Goal: Task Accomplishment & Management: Manage account settings

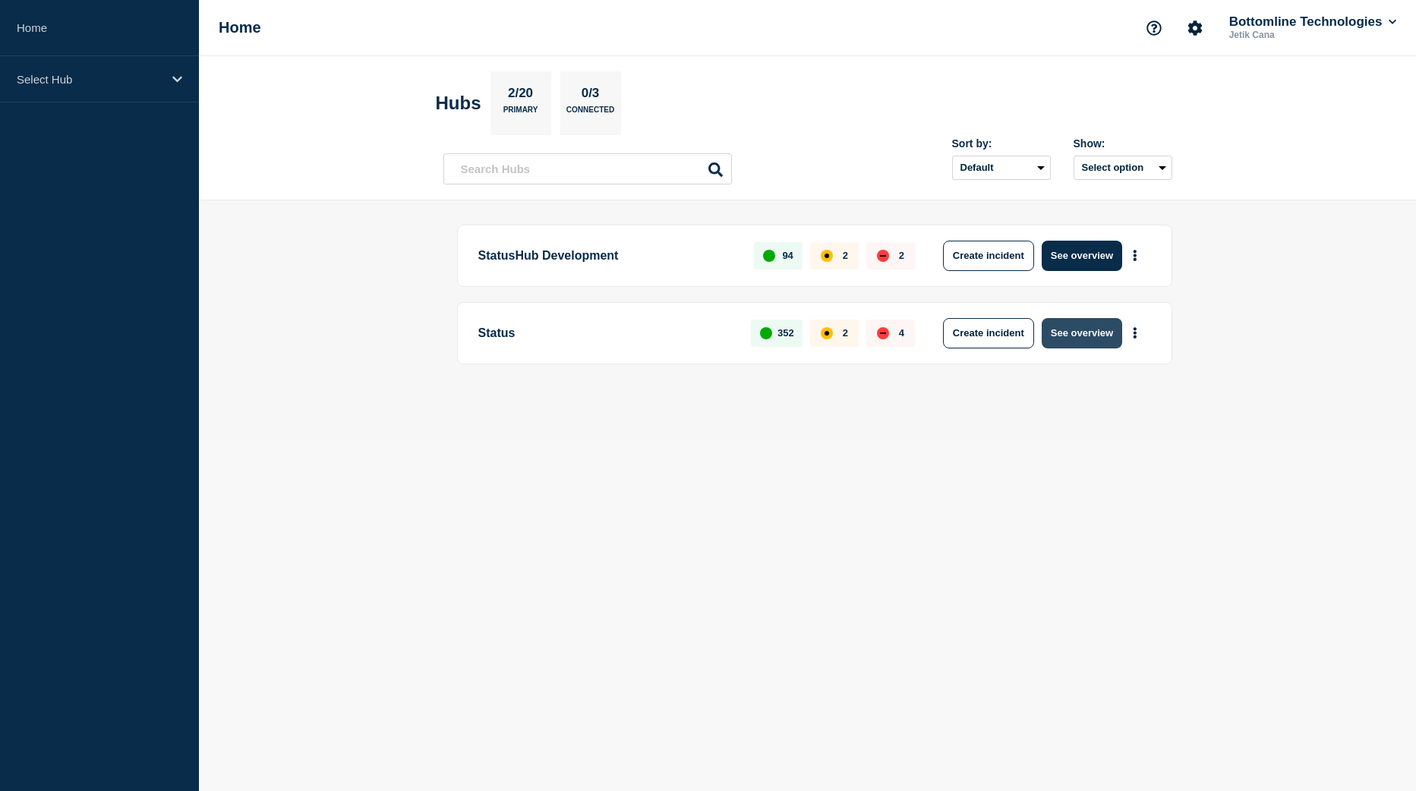
click at [1066, 328] on button "See overview" at bounding box center [1082, 333] width 80 height 30
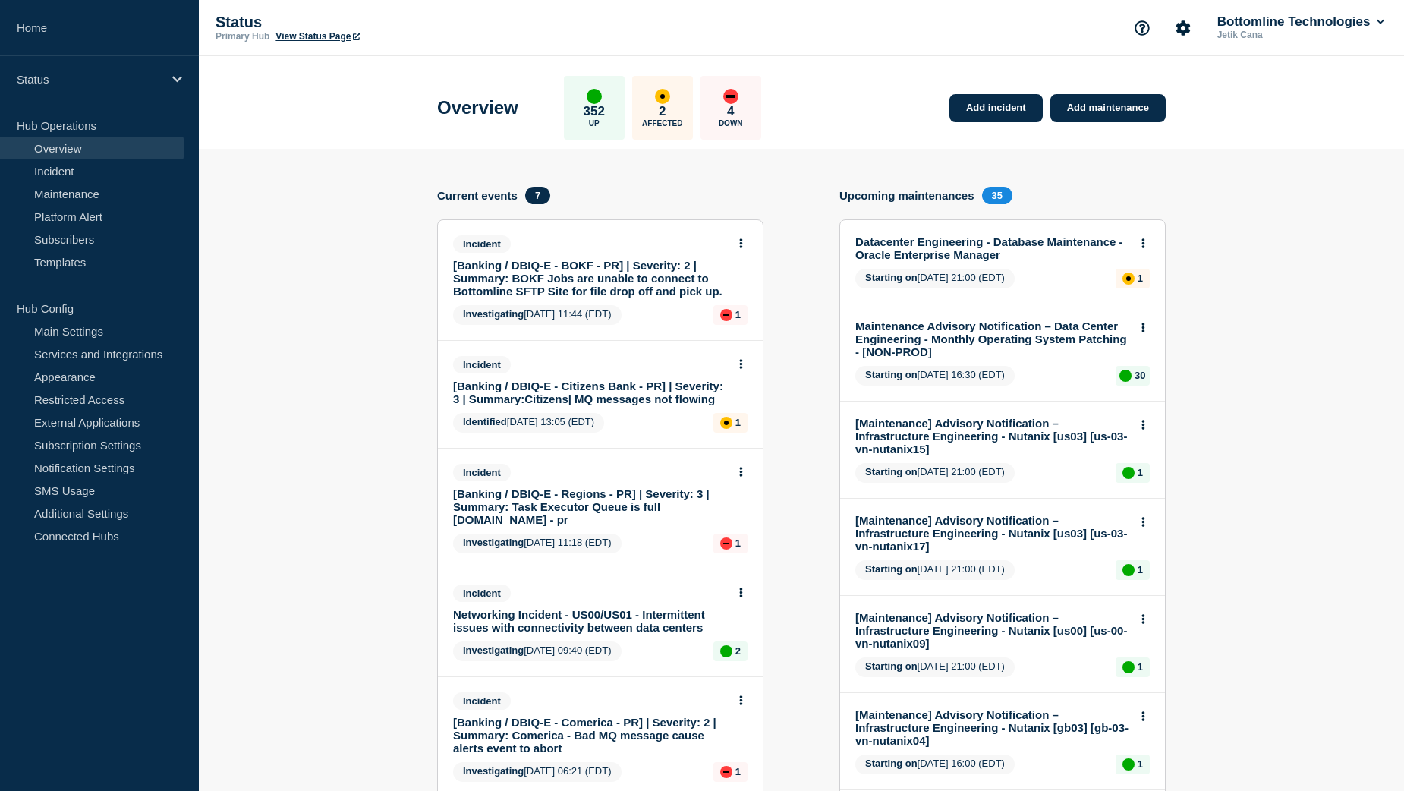
click at [537, 287] on link "[Banking / DBIQ-E - BOKF - PR] | Severity: 2 | Summary: BOKF Jobs are unable to…" at bounding box center [590, 278] width 274 height 39
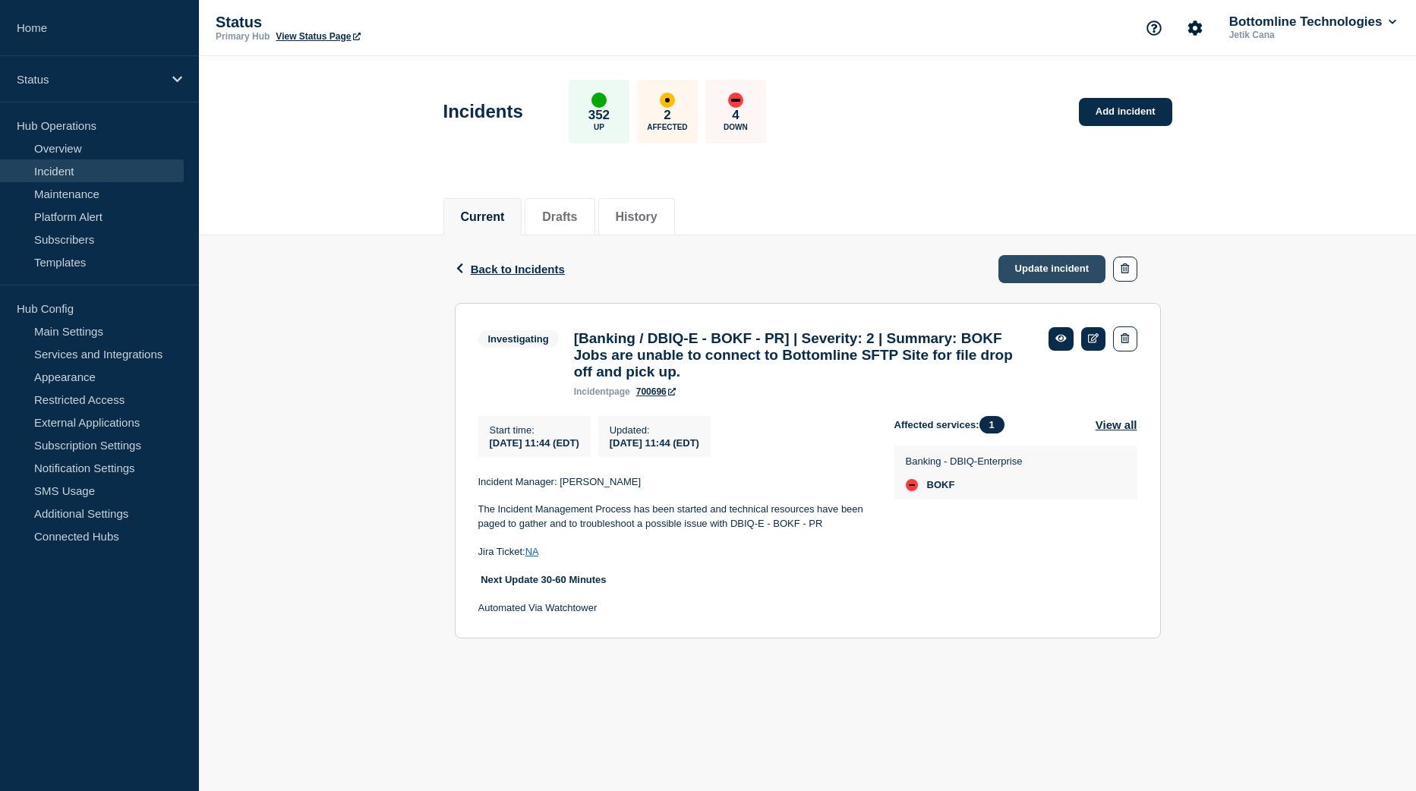
click at [1055, 278] on link "Update incident" at bounding box center [1052, 269] width 108 height 28
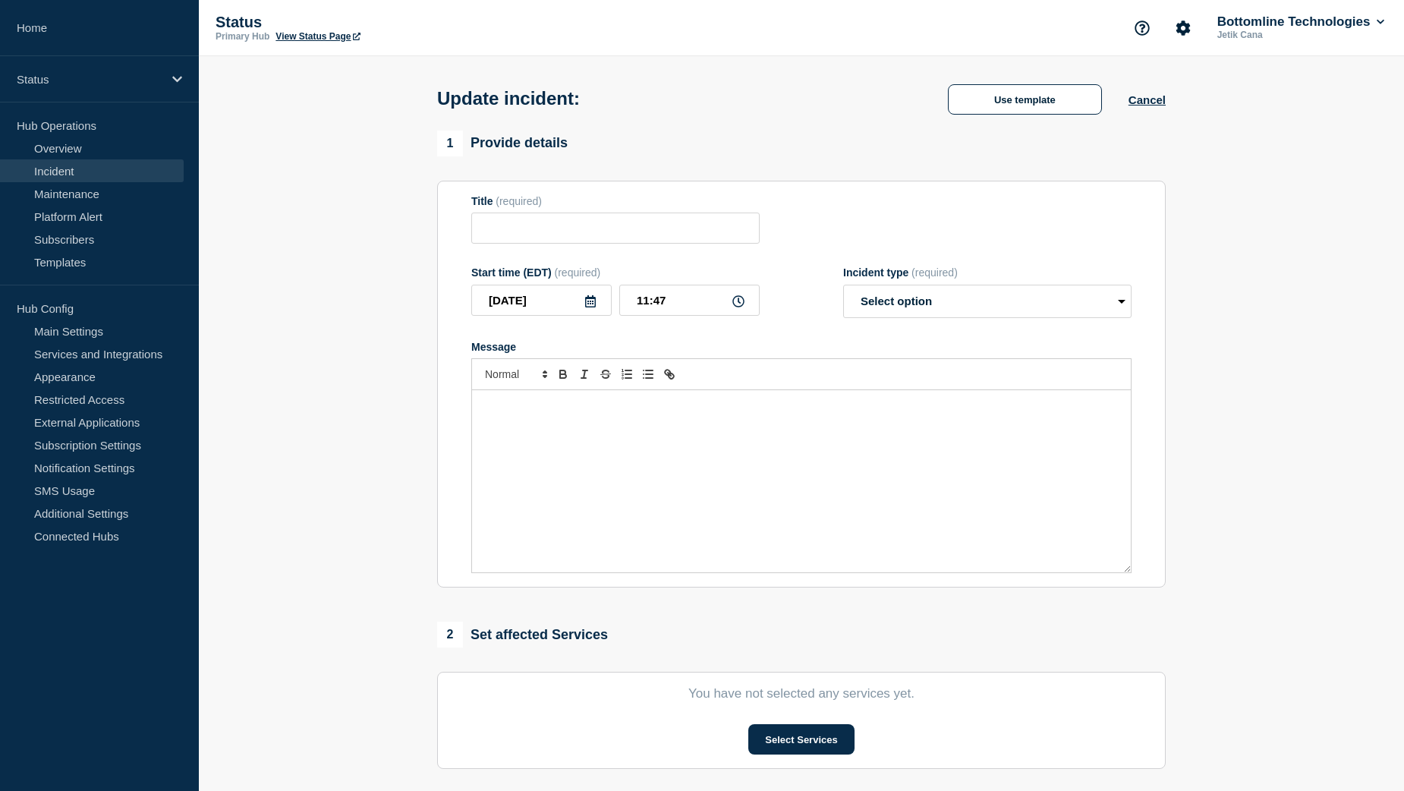
type input "[Banking / DBIQ-E - BOKF - PR] | Severity: 2 | Summary: BOKF Jobs are unable to…"
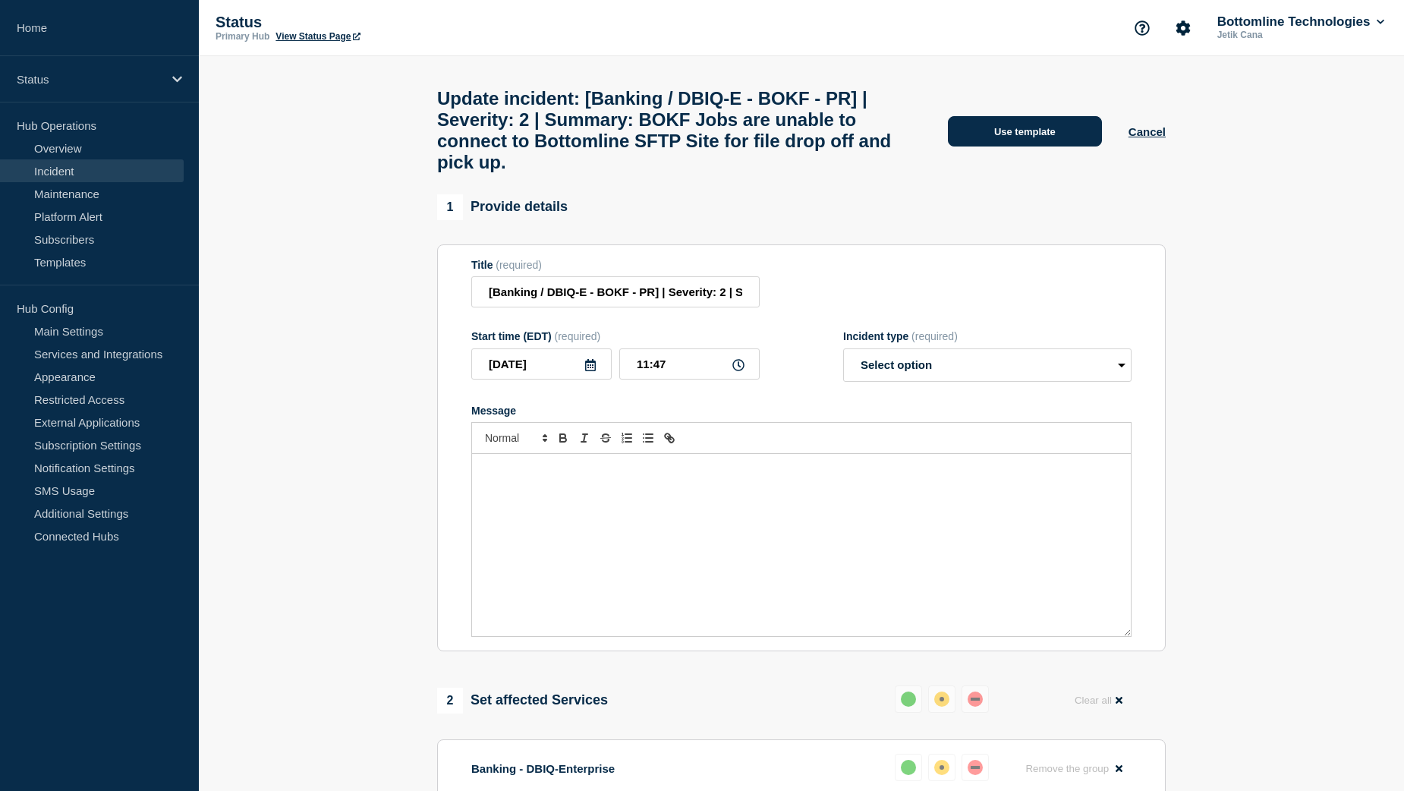
click at [998, 141] on button "Use template" at bounding box center [1025, 131] width 154 height 30
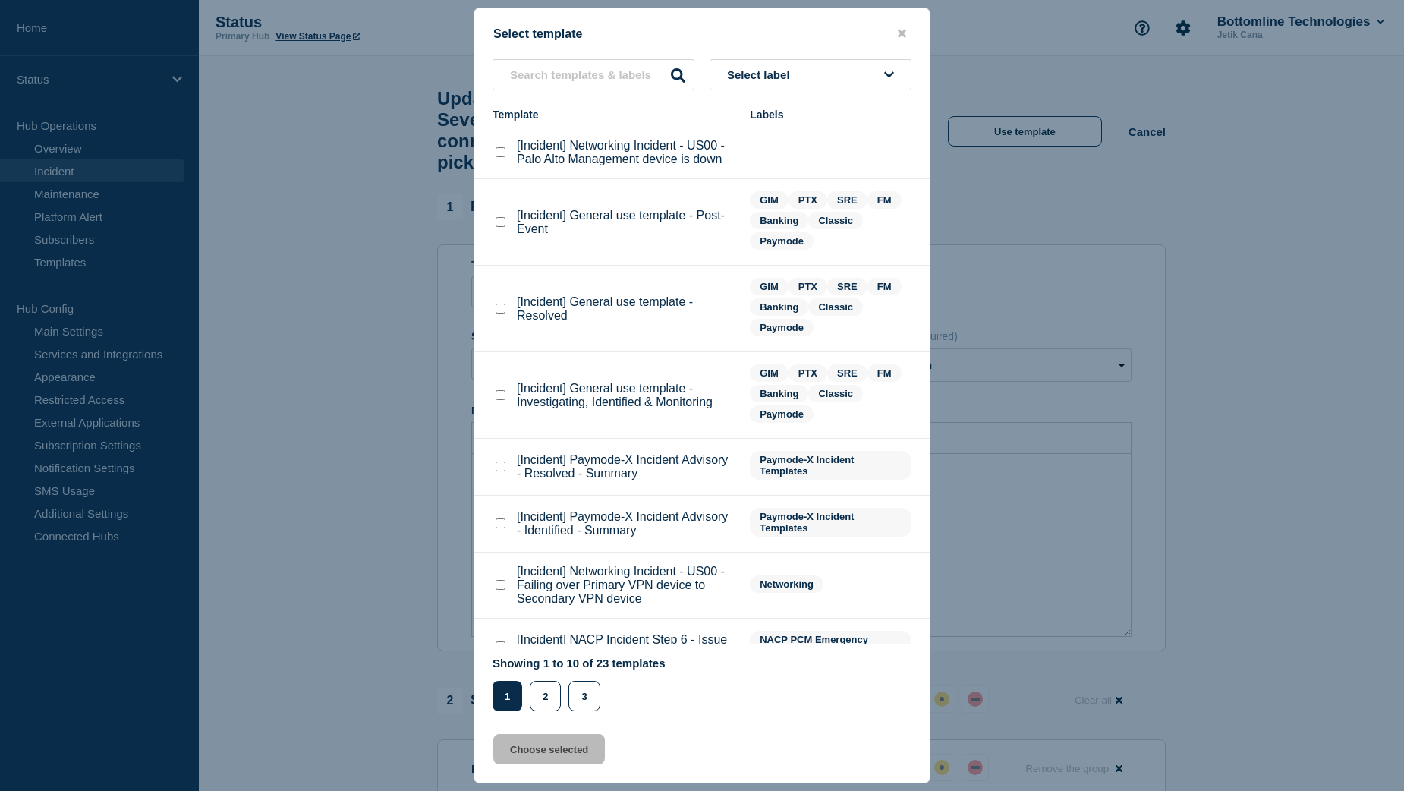
click at [500, 396] on checkbox"] "[Incident] General use template - Investigating, Identified & Monitoring checkb…" at bounding box center [501, 395] width 10 height 10
checkbox checkbox"] "true"
click at [528, 749] on button "Choose selected" at bounding box center [549, 749] width 112 height 30
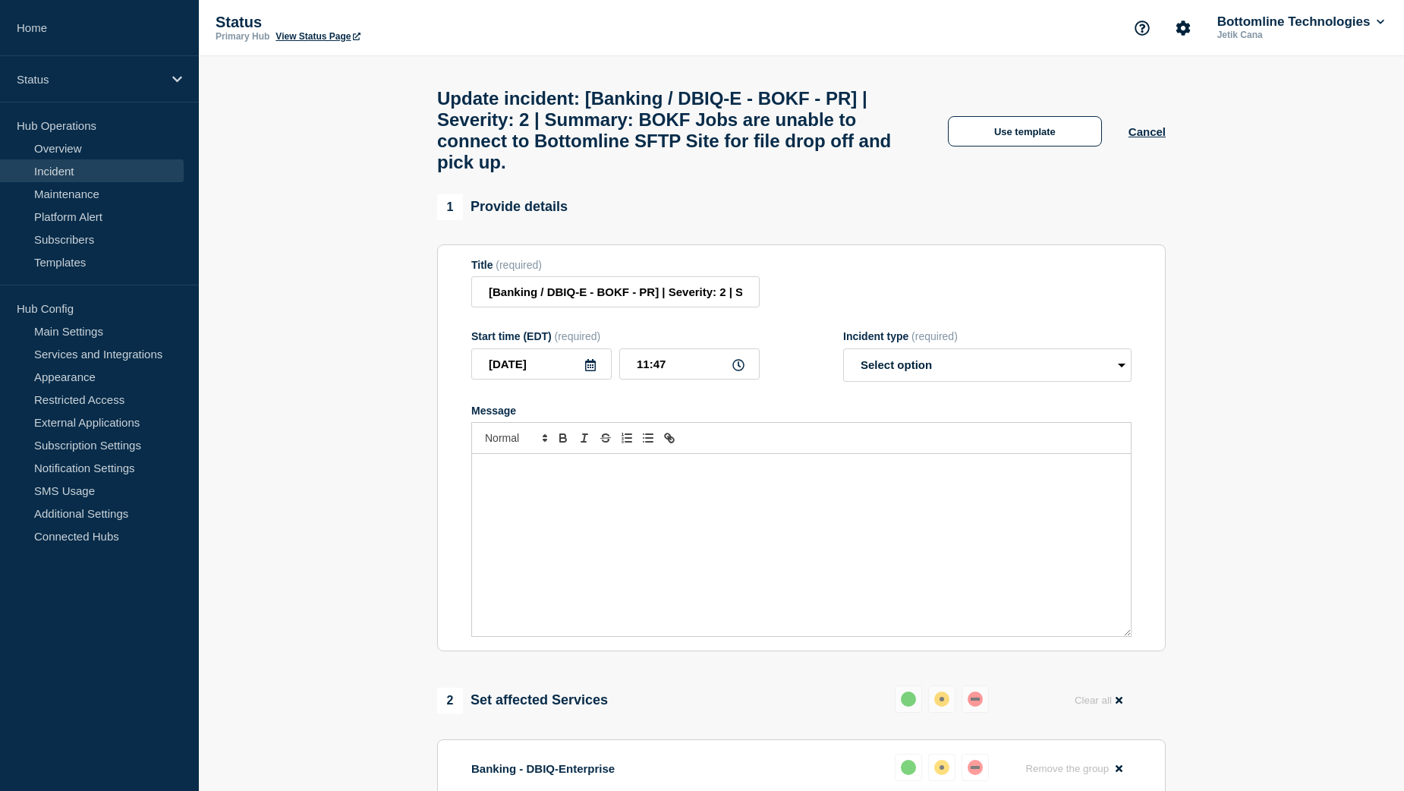
select select "investigating"
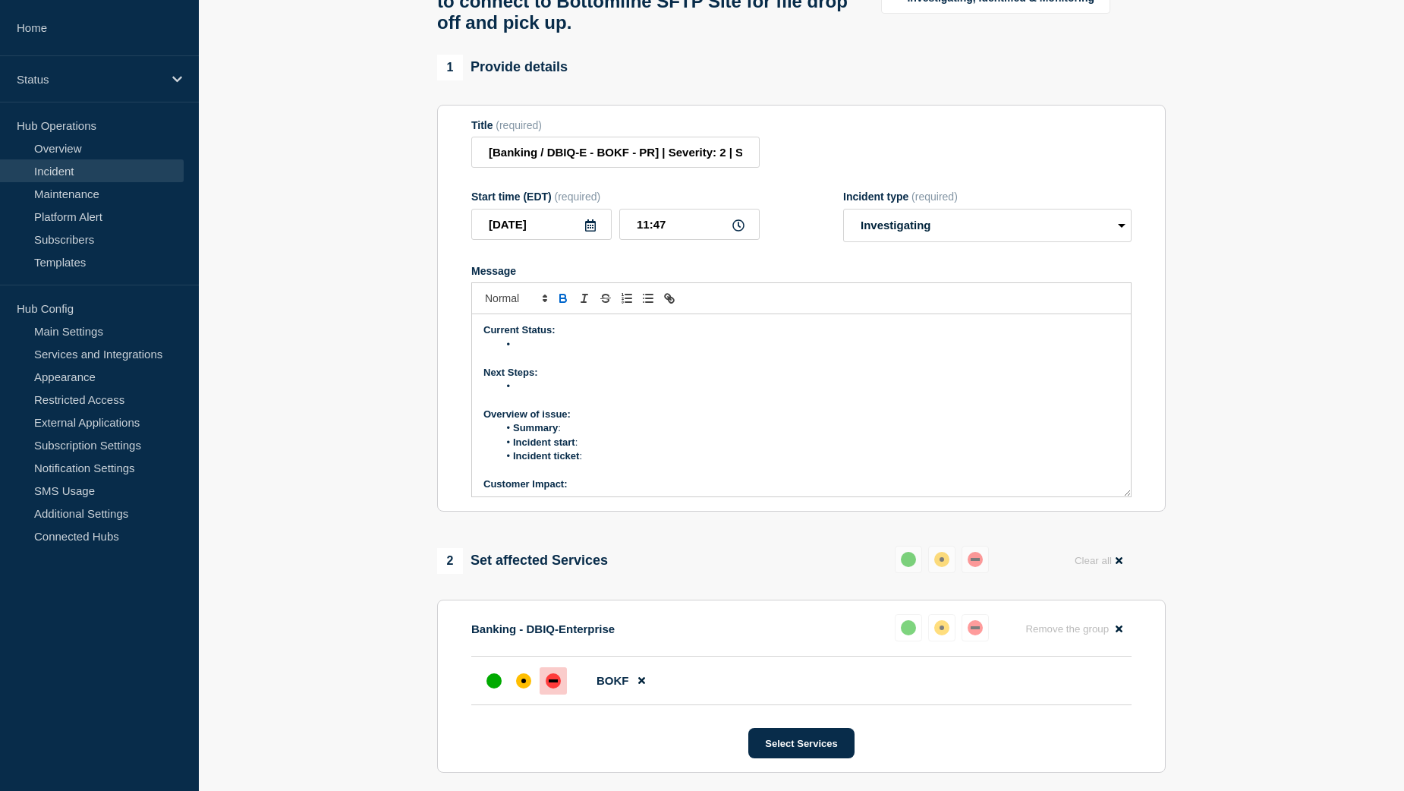
scroll to position [152, 0]
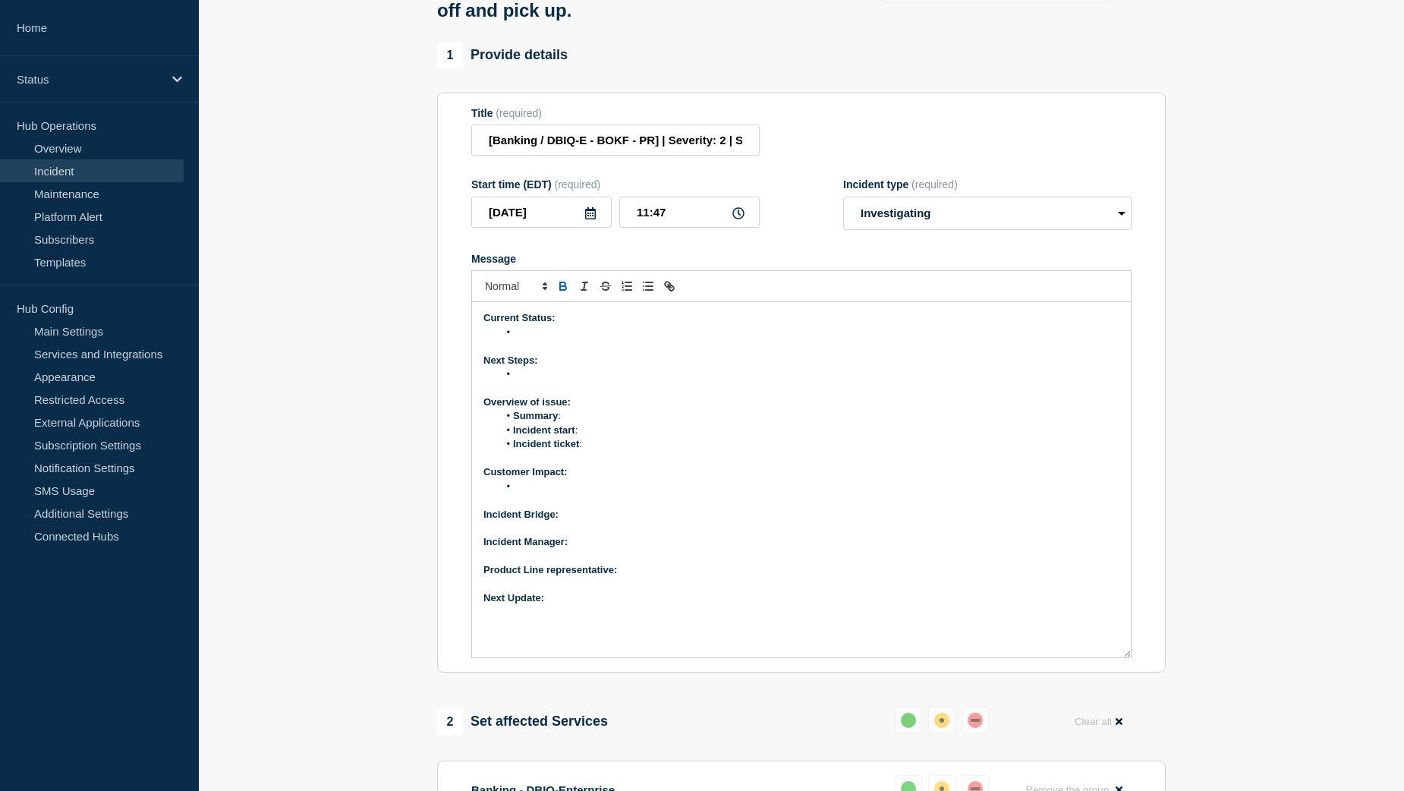
drag, startPoint x: 1124, startPoint y: 496, endPoint x: 1128, endPoint y: 670, distance: 174.6
click at [1128, 657] on div "Current Status: Next Steps: Overview of issue: Summary : Incident start : Incid…" at bounding box center [801, 479] width 659 height 355
click at [556, 605] on p "Next Update:" at bounding box center [802, 598] width 636 height 14
click at [655, 577] on p "Product Line representative:" at bounding box center [802, 570] width 636 height 14
click at [614, 549] on p "Incident Manager:" at bounding box center [802, 542] width 636 height 14
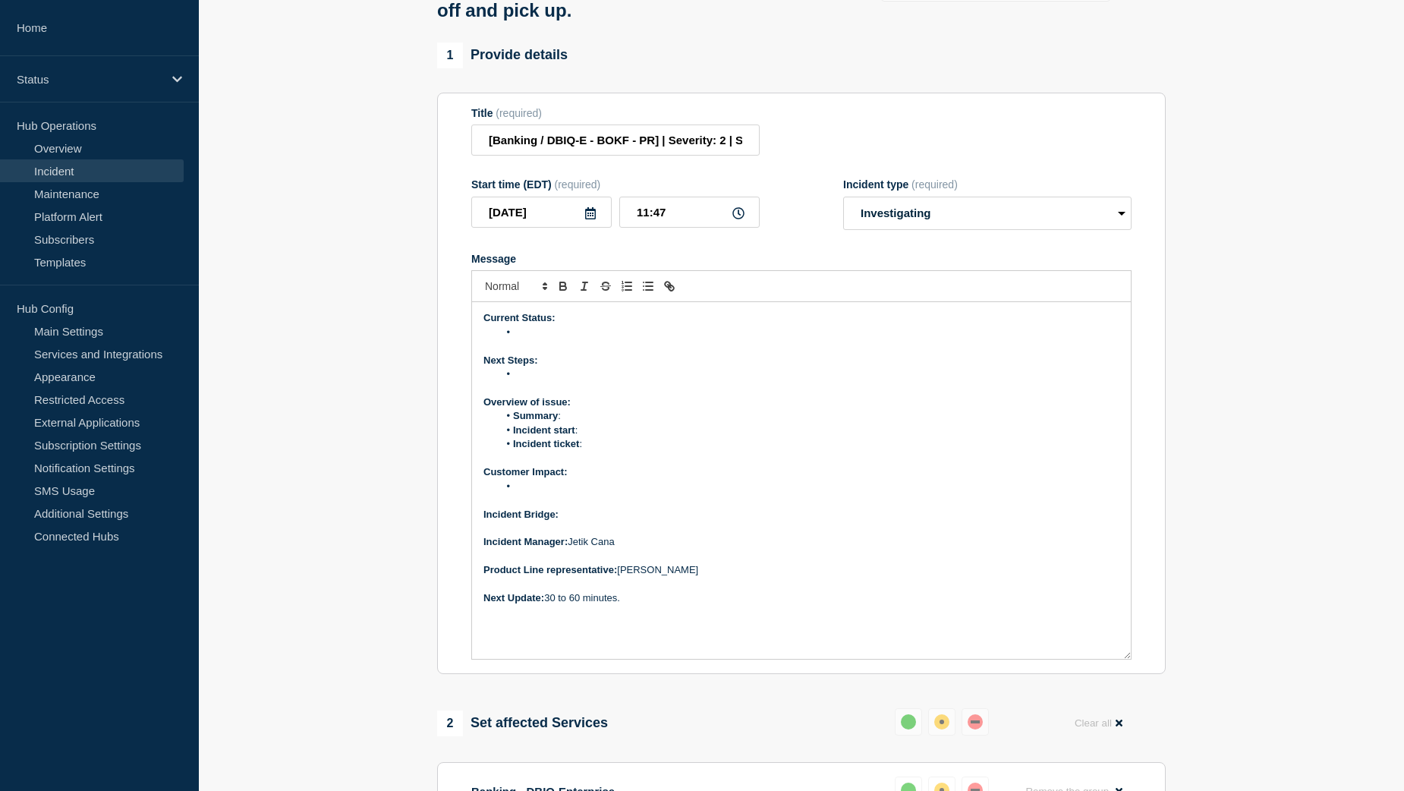
click at [577, 522] on p "Incident Bridge:" at bounding box center [802, 515] width 636 height 14
click at [549, 493] on li "Message" at bounding box center [810, 487] width 622 height 14
click at [1074, 228] on select "Select option Investigating Identified Monitoring Resolved" at bounding box center [987, 213] width 288 height 33
select select "identified"
click at [843, 211] on select "Select option Investigating Identified Monitoring Resolved" at bounding box center [987, 213] width 288 height 33
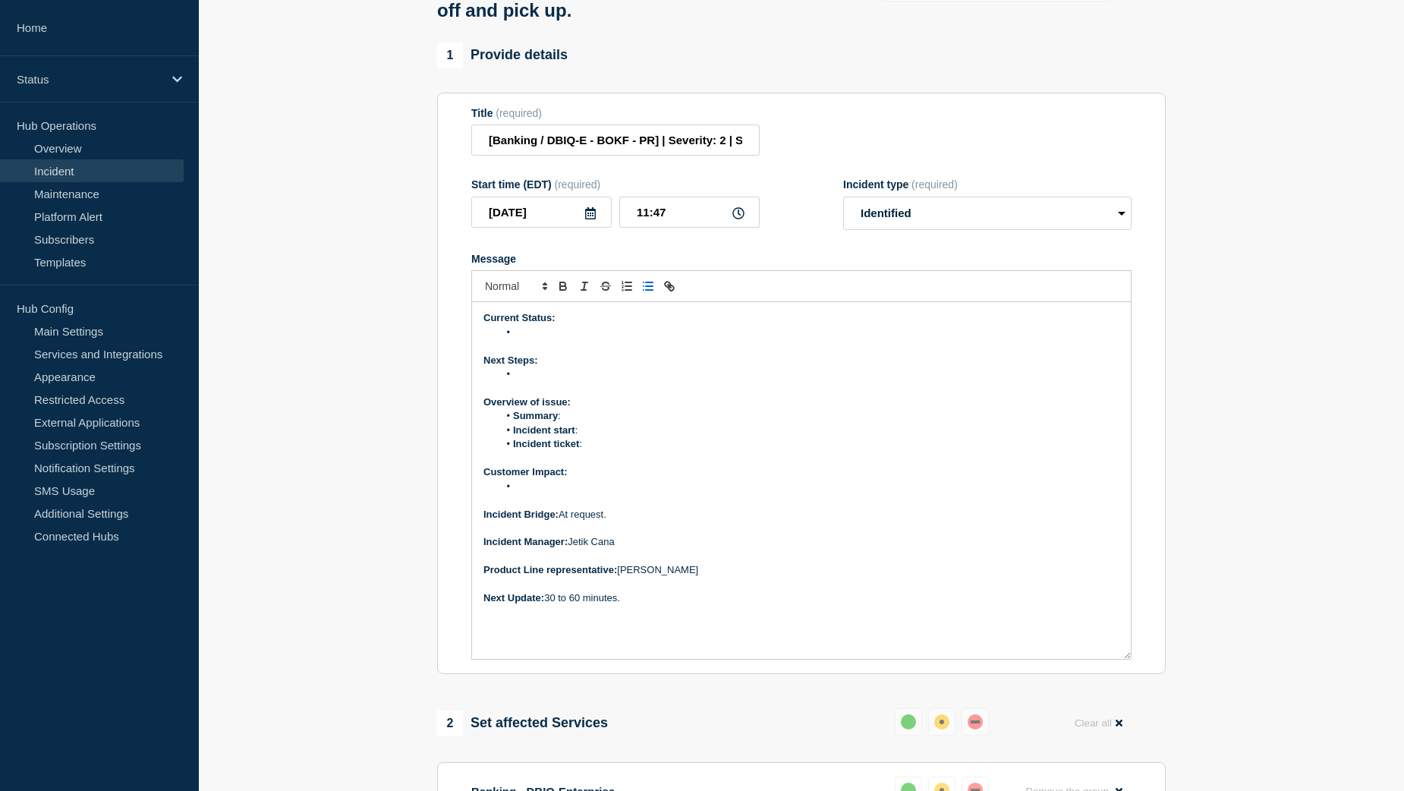
click at [542, 493] on li "Message" at bounding box center [810, 487] width 622 height 14
click at [604, 451] on li "Incident ticket :" at bounding box center [810, 444] width 622 height 14
click at [604, 437] on li "Incident start :" at bounding box center [810, 431] width 622 height 14
click at [604, 437] on li "Incident start : 10:" at bounding box center [810, 431] width 622 height 14
click at [600, 451] on li "Incident ticket :" at bounding box center [810, 444] width 622 height 14
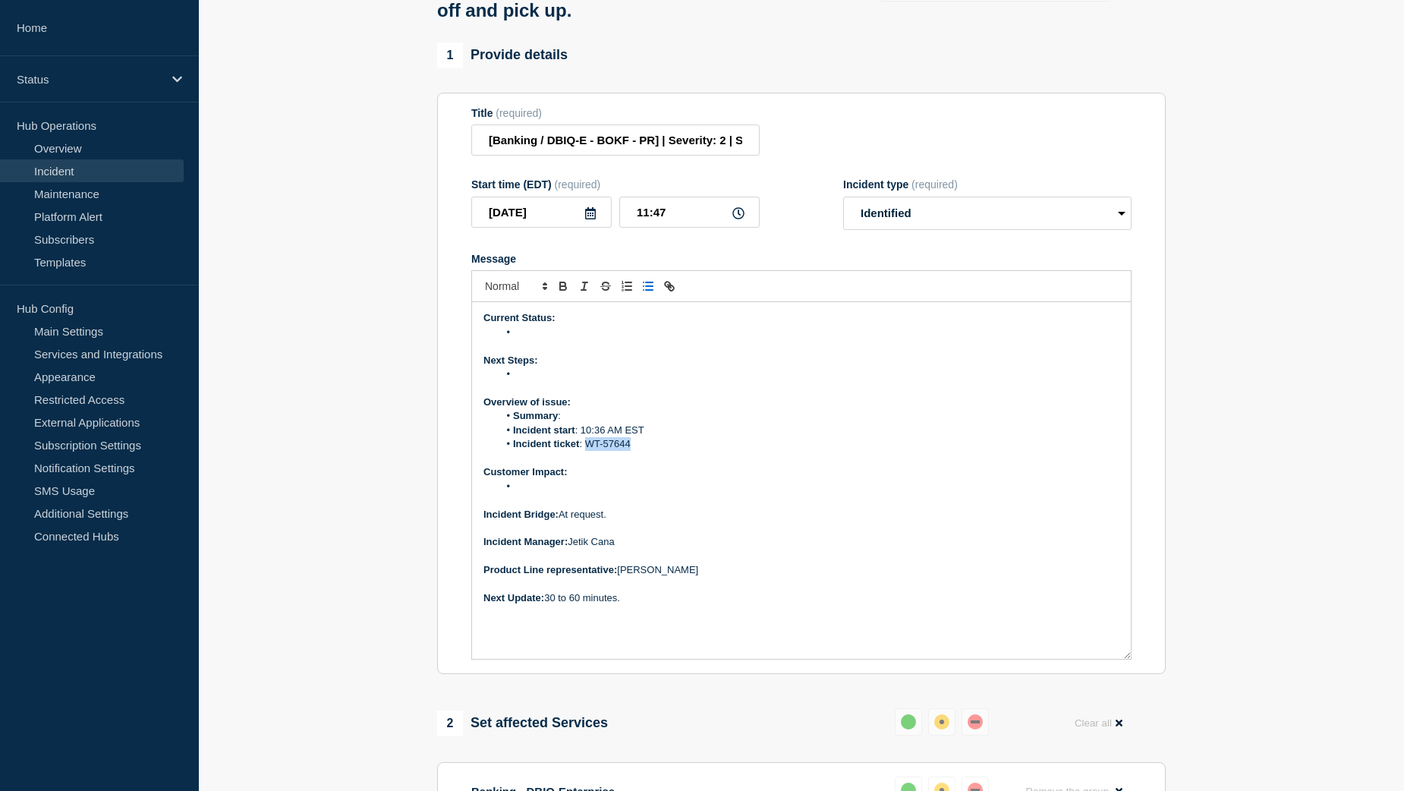
drag, startPoint x: 631, startPoint y: 458, endPoint x: 589, endPoint y: 457, distance: 41.8
click at [589, 451] on li "Incident ticket : WT-57644" at bounding box center [810, 444] width 622 height 14
click at [672, 293] on icon "Toggle link" at bounding box center [670, 286] width 14 height 14
paste input "https://jira.bottomline.tech/browse/"
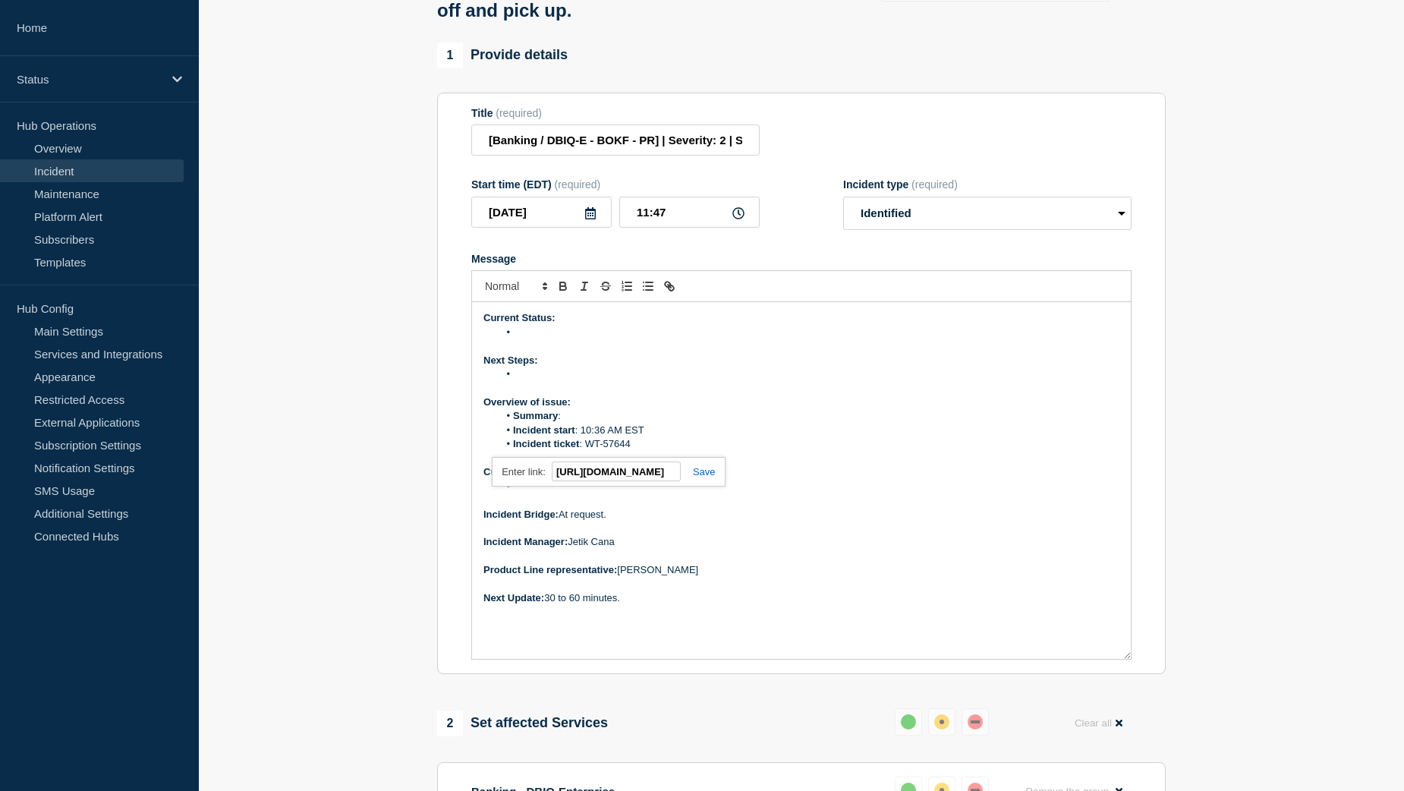
type input "https://jira.bottomline.tech/browse/WT-57644"
click at [707, 477] on link at bounding box center [698, 471] width 35 height 11
click at [580, 423] on li "Summary :" at bounding box center [810, 416] width 622 height 14
click at [533, 339] on li "Message" at bounding box center [810, 333] width 622 height 14
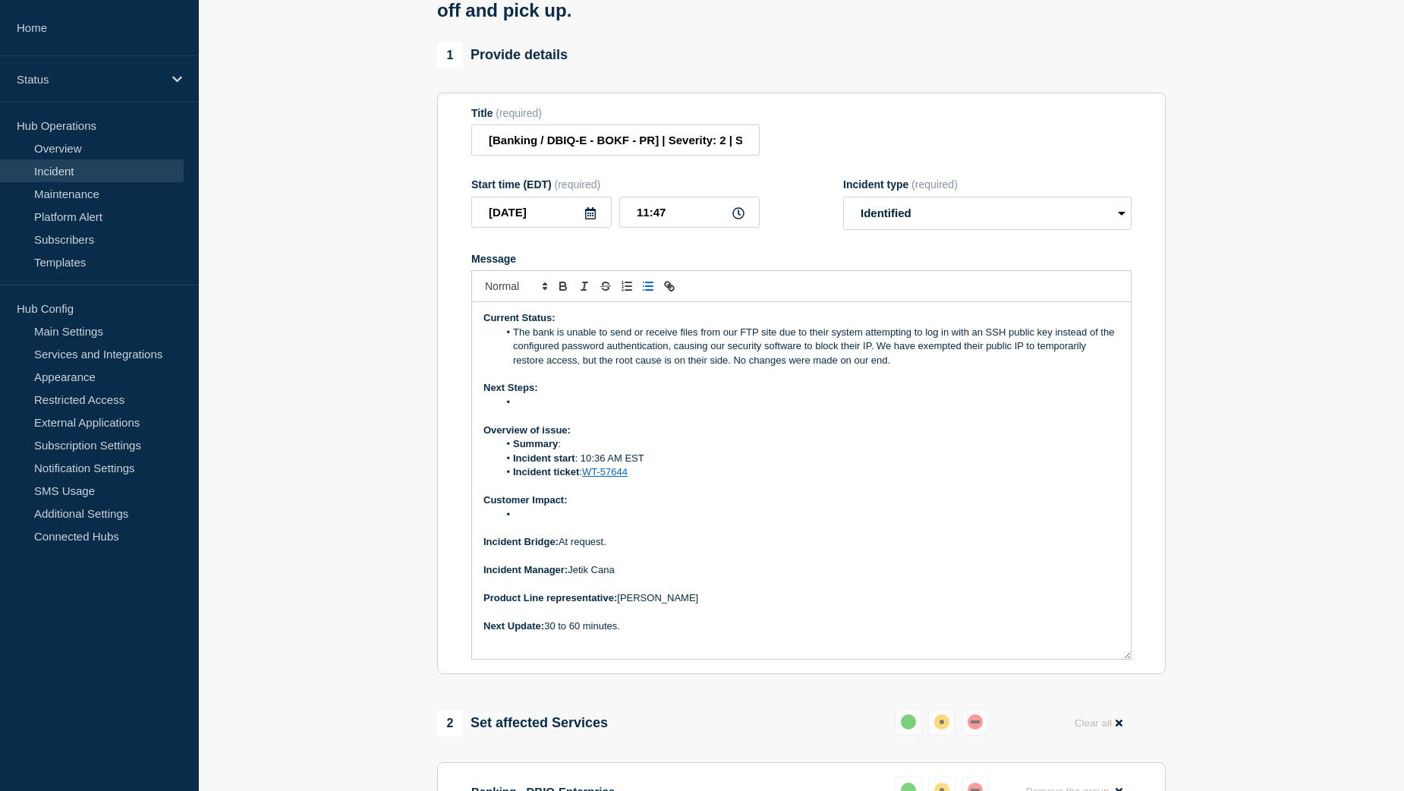
click at [556, 409] on li "Message" at bounding box center [810, 403] width 622 height 14
click at [964, 409] on li "Bank to investigate and correct their authentication method or provide their SS…" at bounding box center [810, 403] width 622 height 14
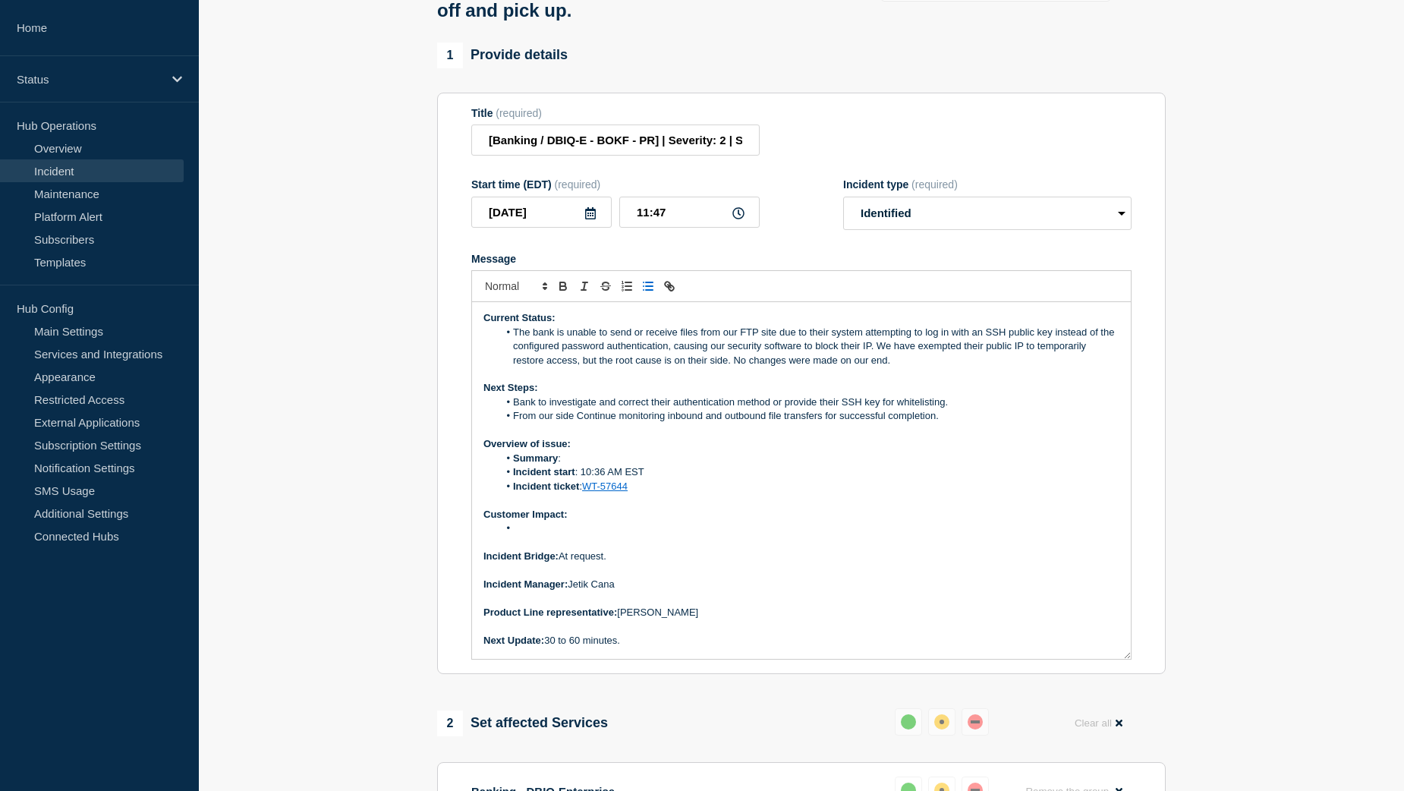
click at [582, 423] on li "From our side Continue monitoring inbound and outbound file transfers for succe…" at bounding box center [810, 416] width 622 height 14
click at [518, 535] on li "Message" at bounding box center [810, 529] width 622 height 14
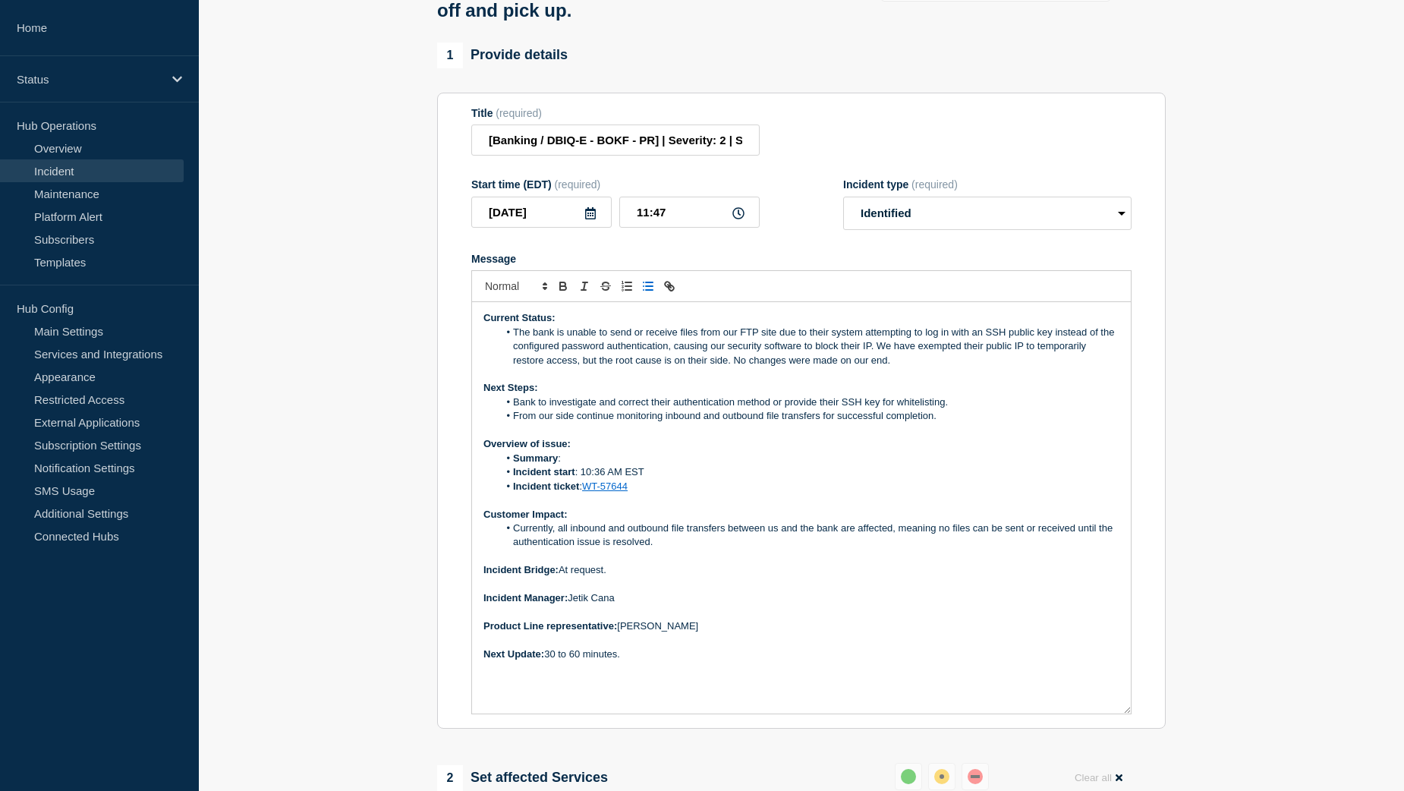
drag, startPoint x: 1126, startPoint y: 670, endPoint x: 1129, endPoint y: 724, distance: 54.7
click at [1129, 714] on div "Current Status: The bank is unable to send or receive files from our FTP site d…" at bounding box center [801, 507] width 659 height 411
click at [588, 465] on li "Summary :" at bounding box center [810, 459] width 622 height 14
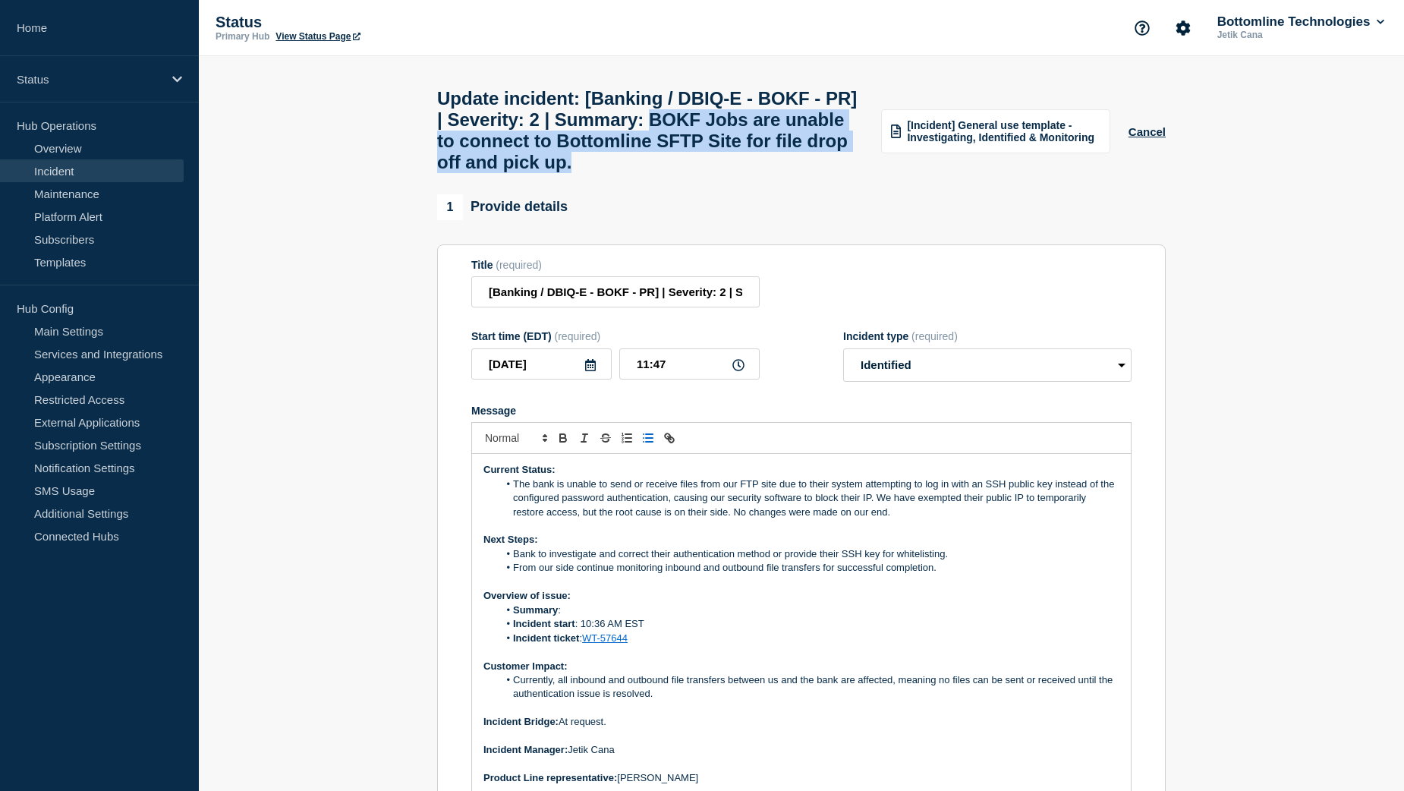
drag, startPoint x: 732, startPoint y: 122, endPoint x: 761, endPoint y: 175, distance: 60.5
click at [761, 173] on h1 "Update incident: [Banking / DBIQ-E - BOKF - PR] | Severity: 2 | Summary: BOKF J…" at bounding box center [650, 130] width 426 height 85
copy h1 "BOKF Jobs are unable to connect to Bottomline SFTP Site for file drop off and p…"
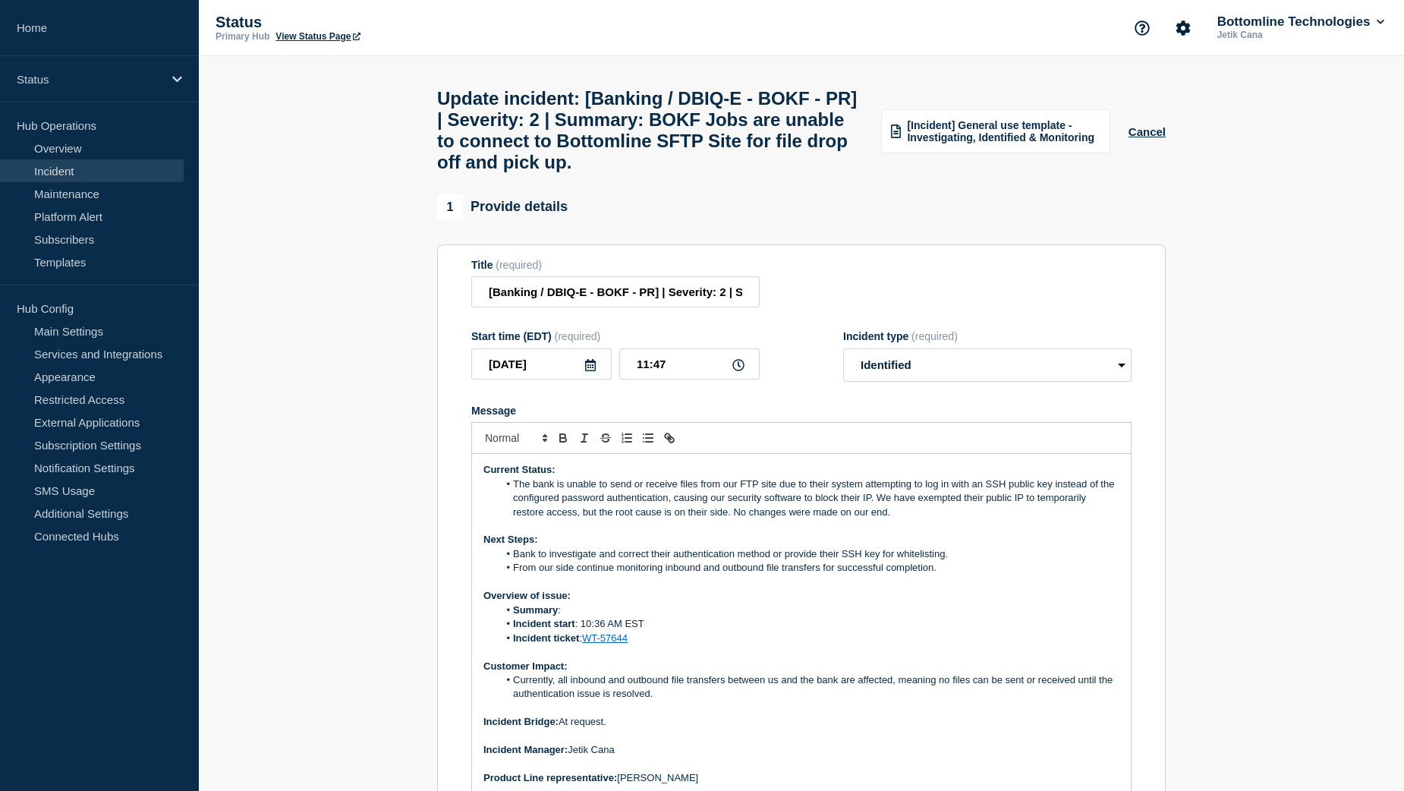
click at [582, 617] on li "Summary :" at bounding box center [810, 611] width 622 height 14
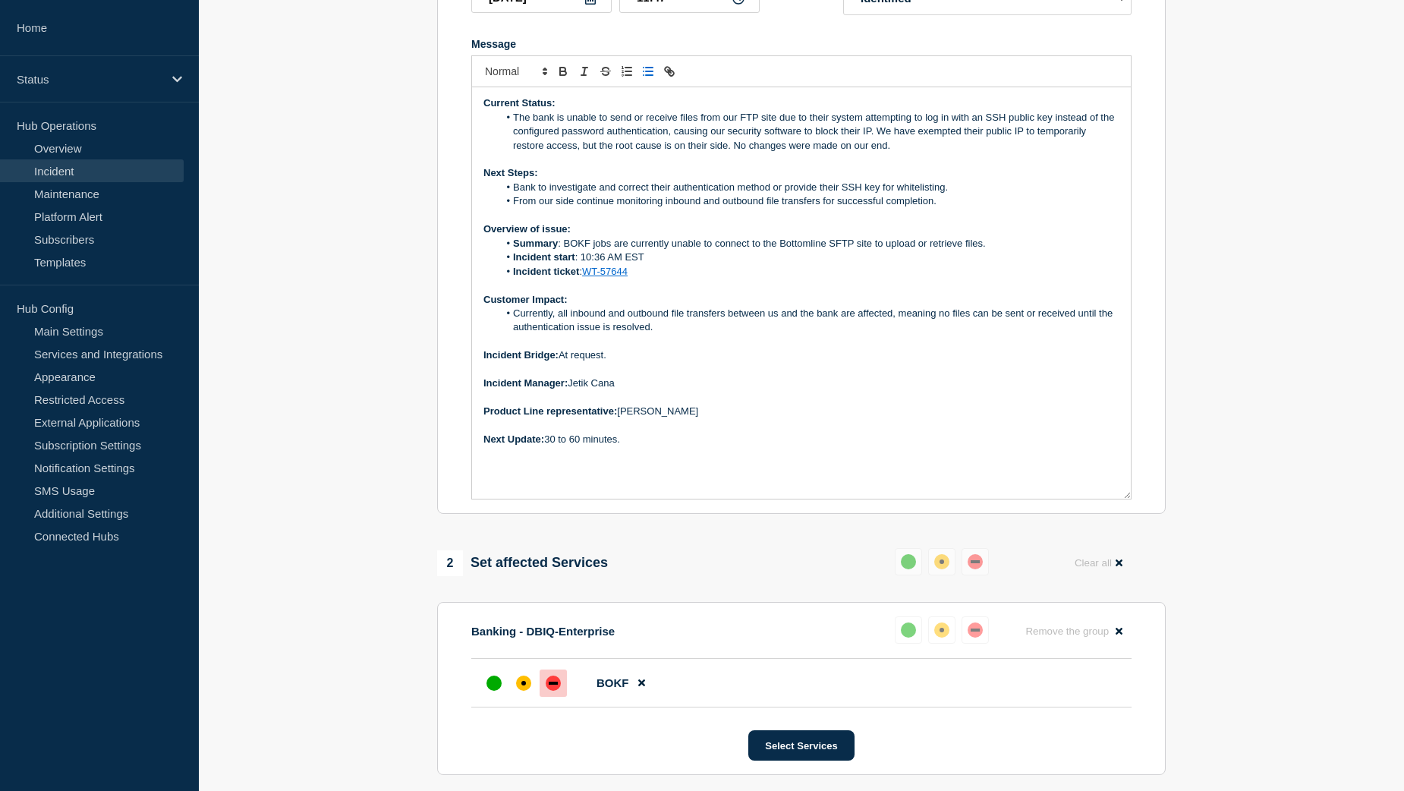
scroll to position [380, 0]
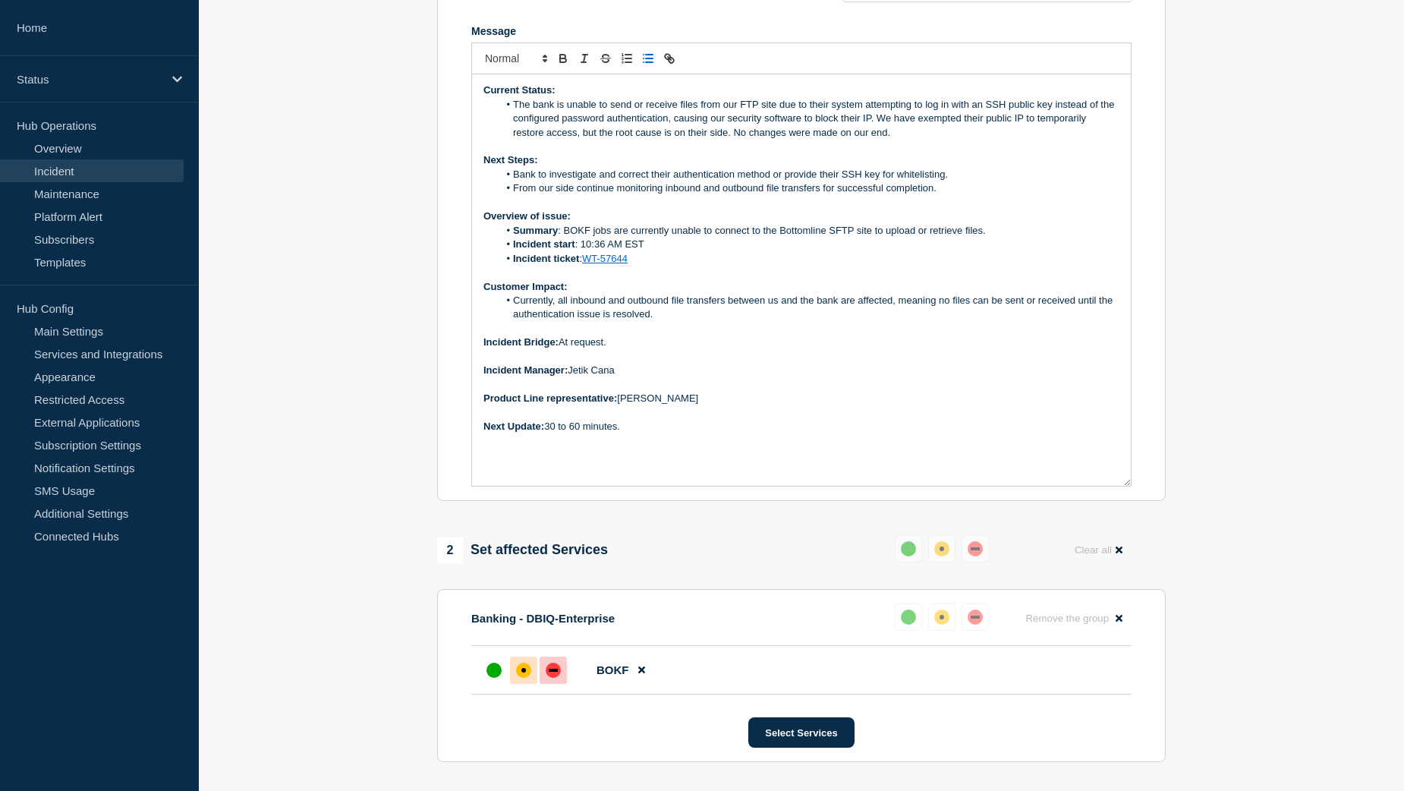
click at [523, 678] on div "affected" at bounding box center [523, 670] width 15 height 15
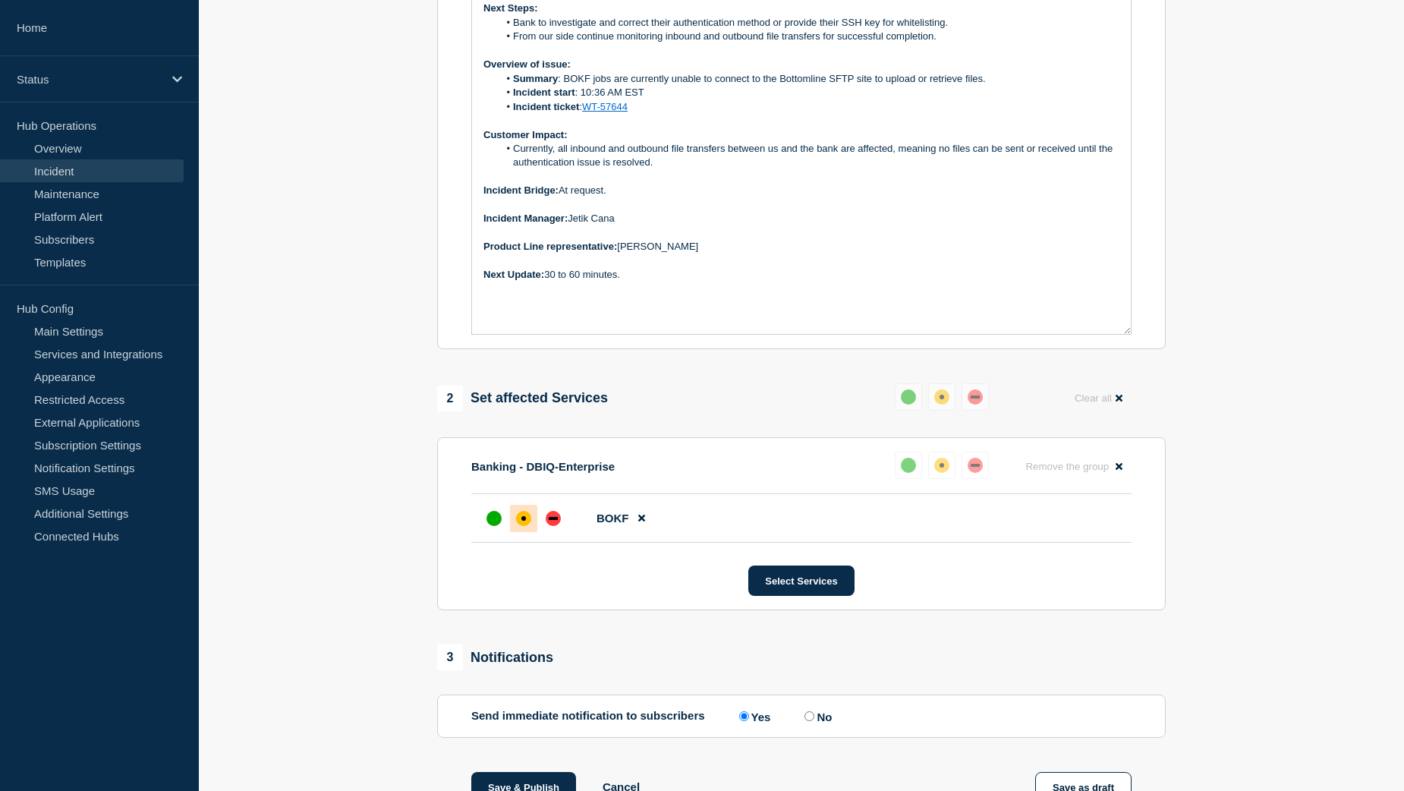
scroll to position [607, 0]
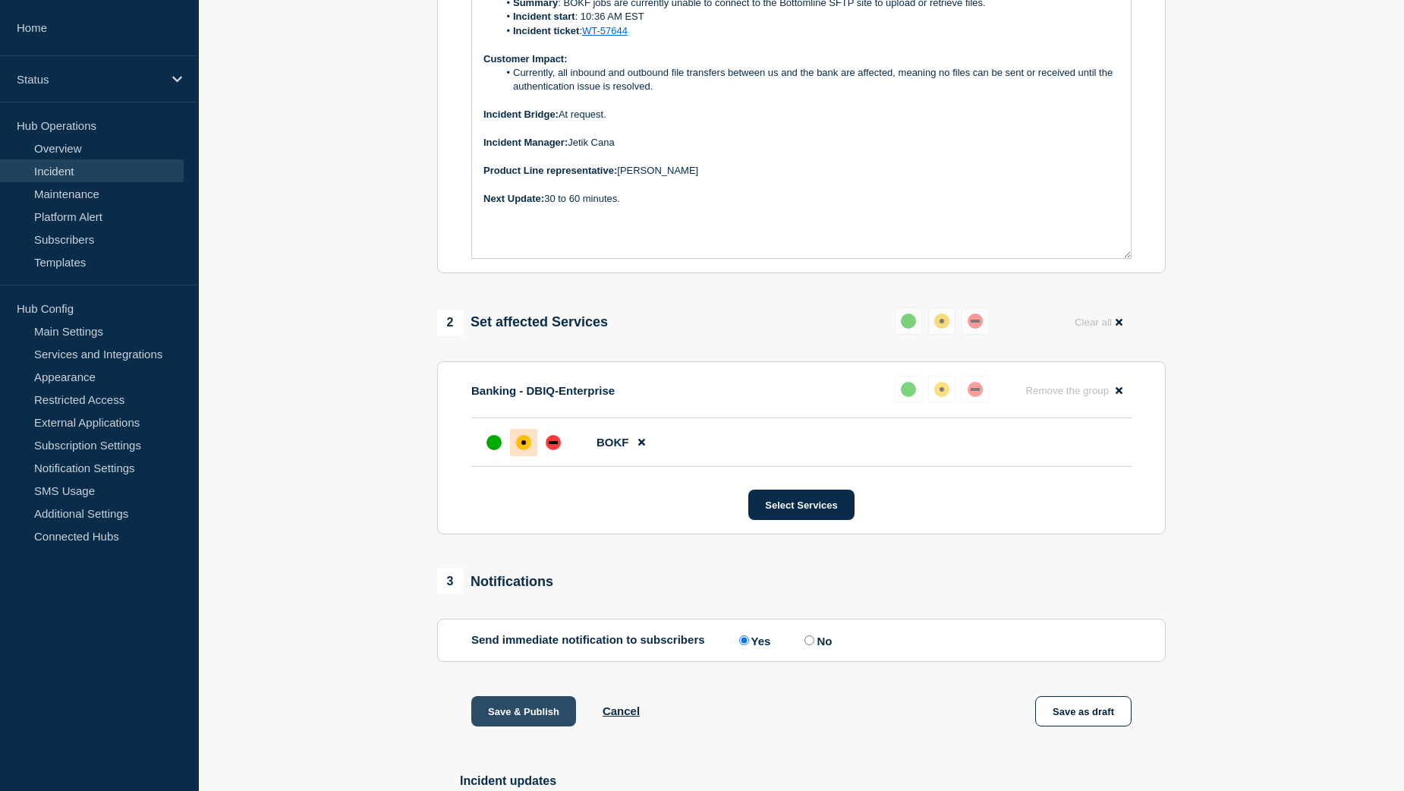
click at [512, 726] on button "Save & Publish" at bounding box center [523, 711] width 105 height 30
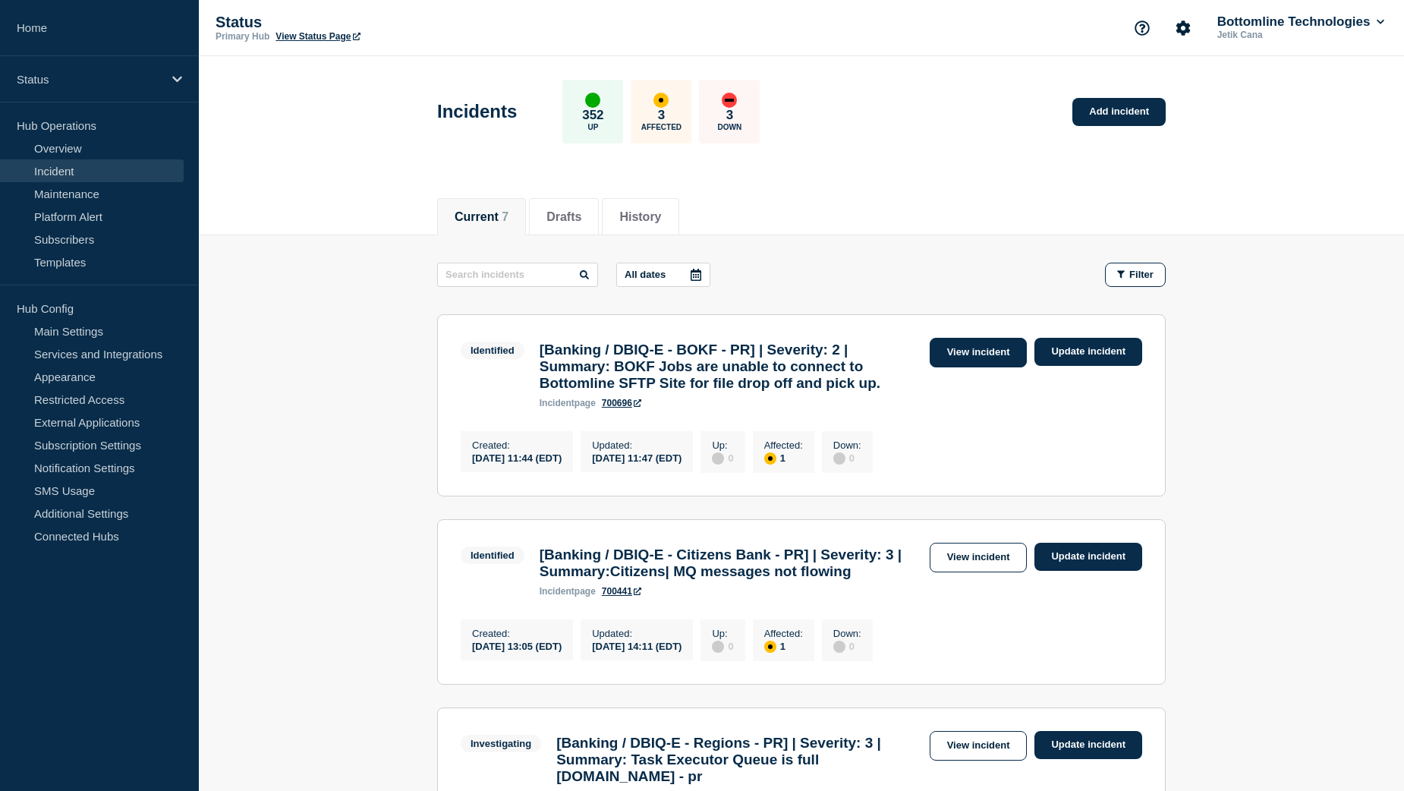
click at [975, 351] on link "View incident" at bounding box center [979, 353] width 98 height 30
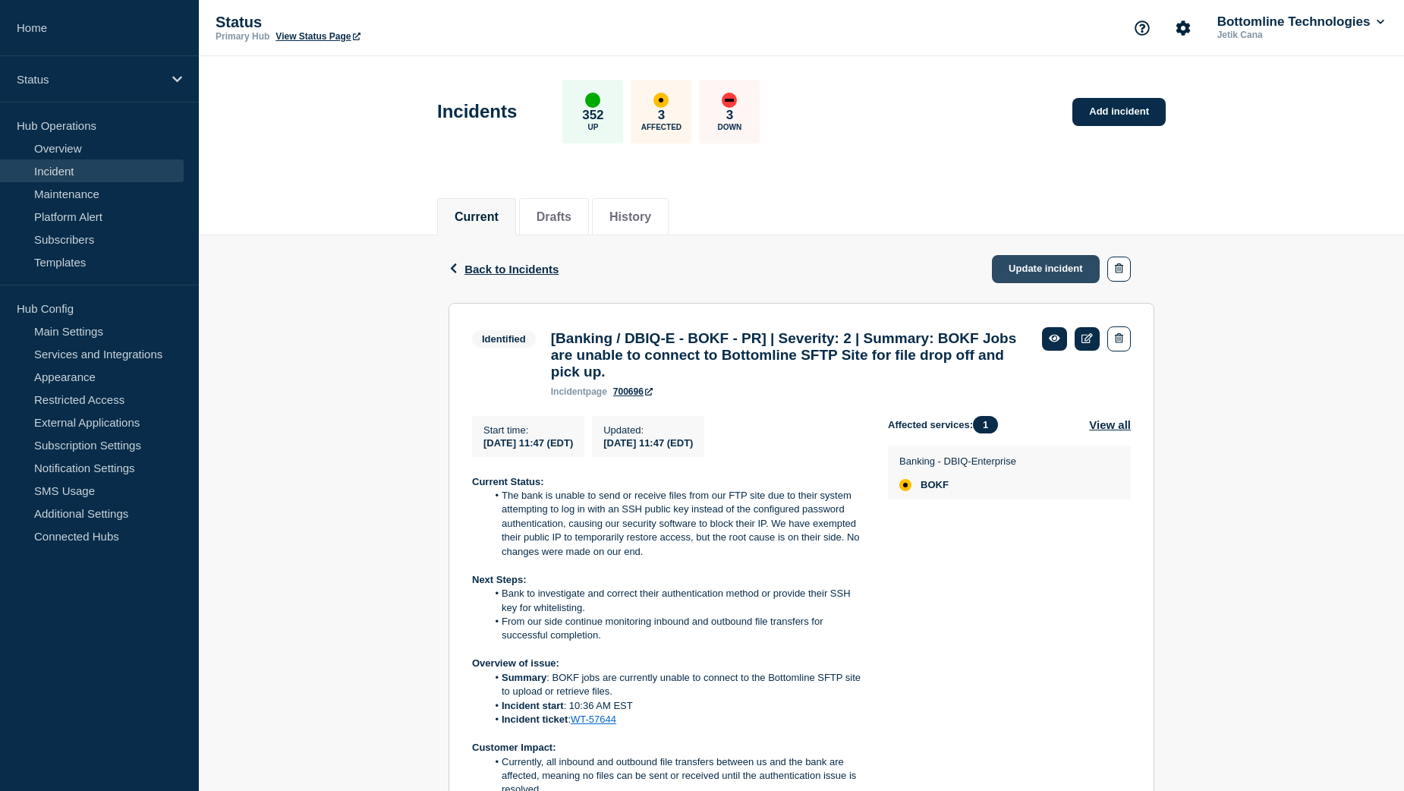
click at [1052, 274] on link "Update incident" at bounding box center [1046, 269] width 108 height 28
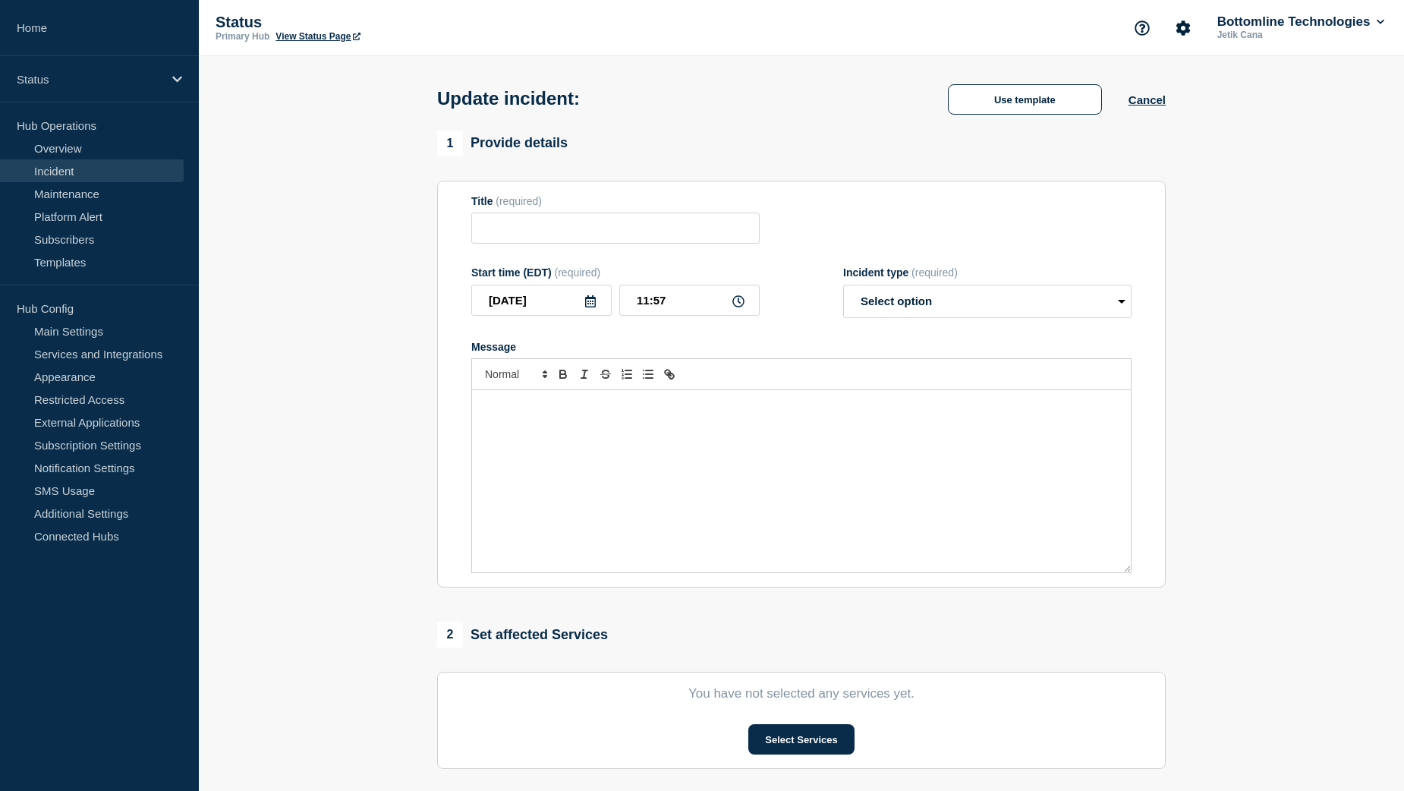
type input "[Banking / DBIQ-E - BOKF - PR] | Severity: 2 | Summary: BOKF Jobs are unable to…"
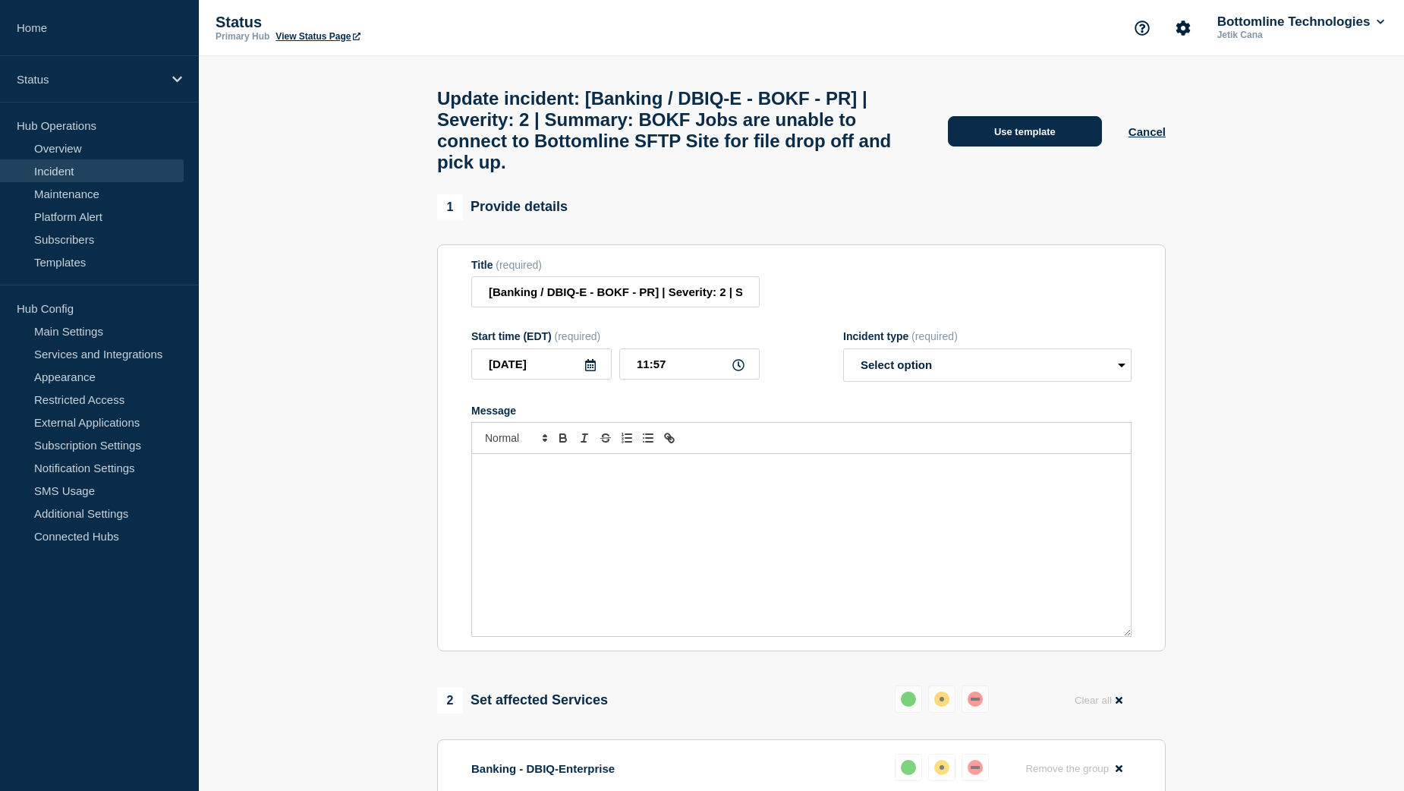
click at [1016, 136] on button "Use template" at bounding box center [1025, 131] width 154 height 30
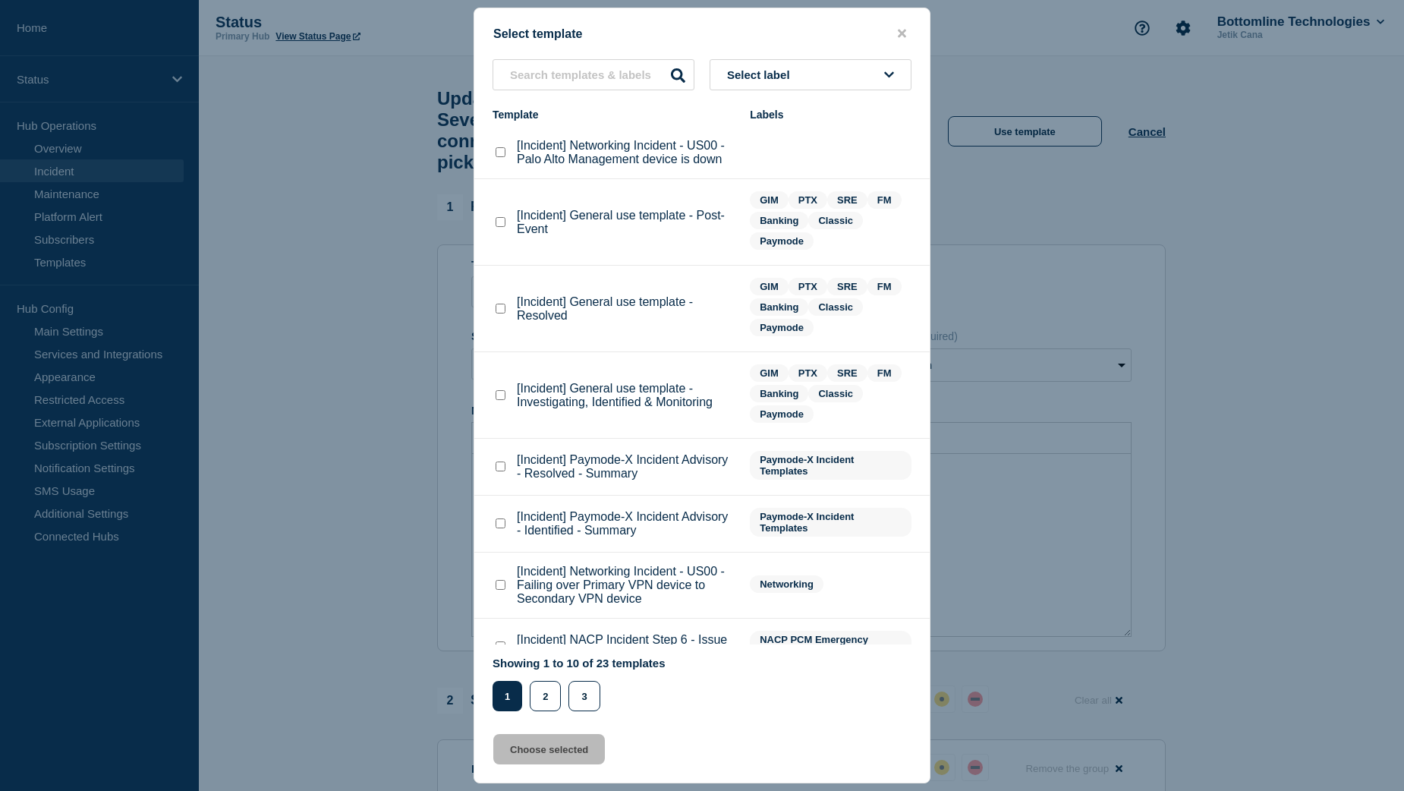
click at [500, 313] on checkbox"] "[Incident] General use template - Resolved checkbox" at bounding box center [501, 309] width 10 height 10
checkbox checkbox"] "true"
click at [536, 755] on button "Choose selected" at bounding box center [549, 749] width 112 height 30
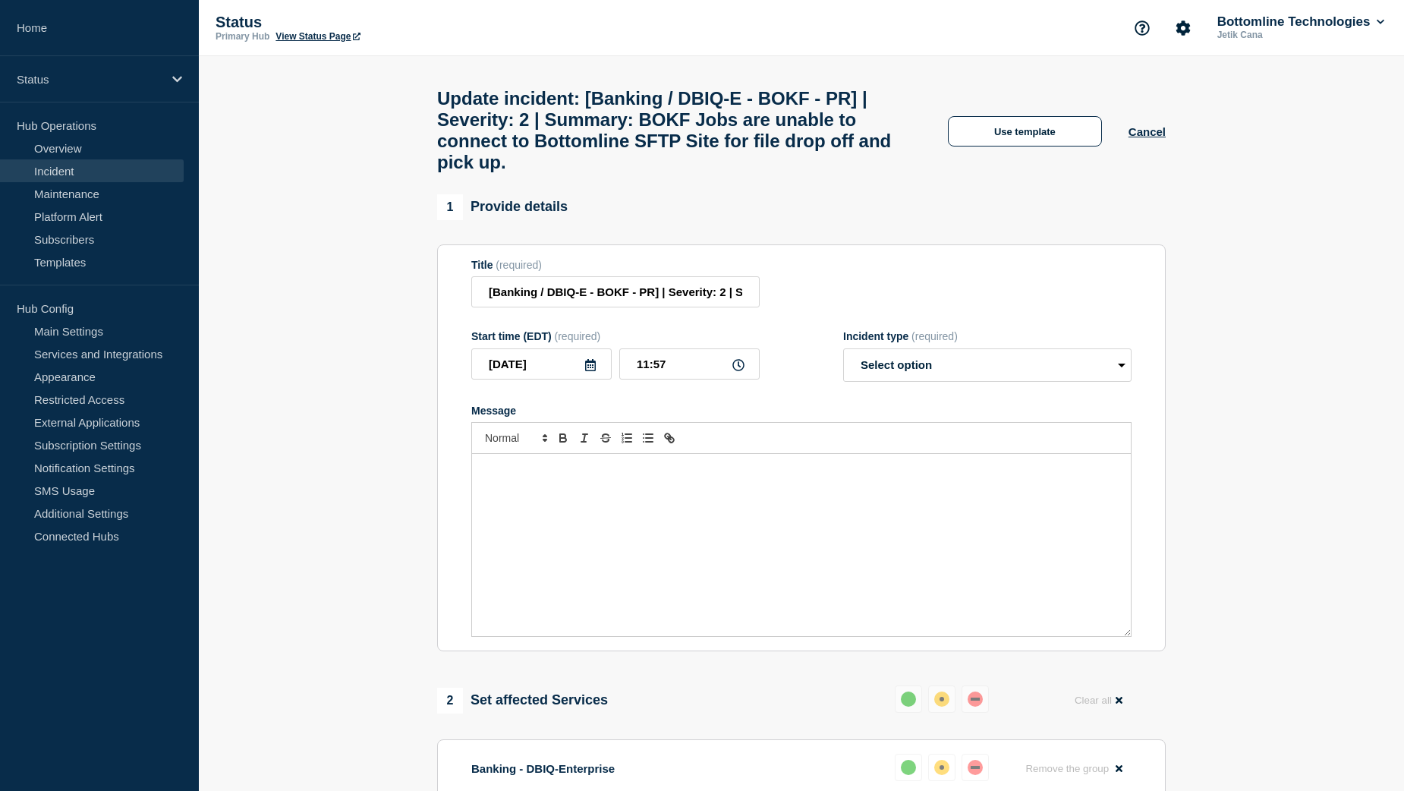
select select "resolved"
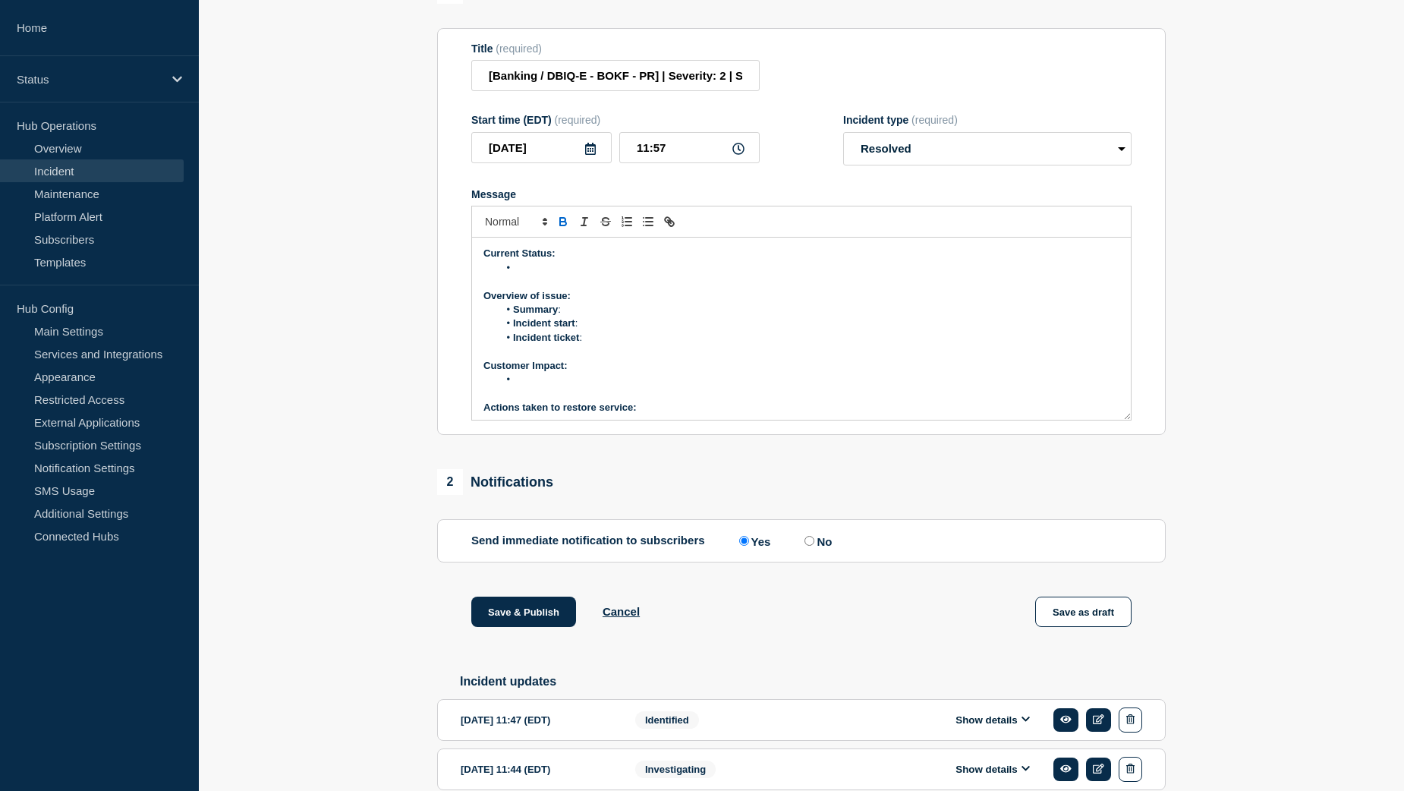
scroll to position [304, 0]
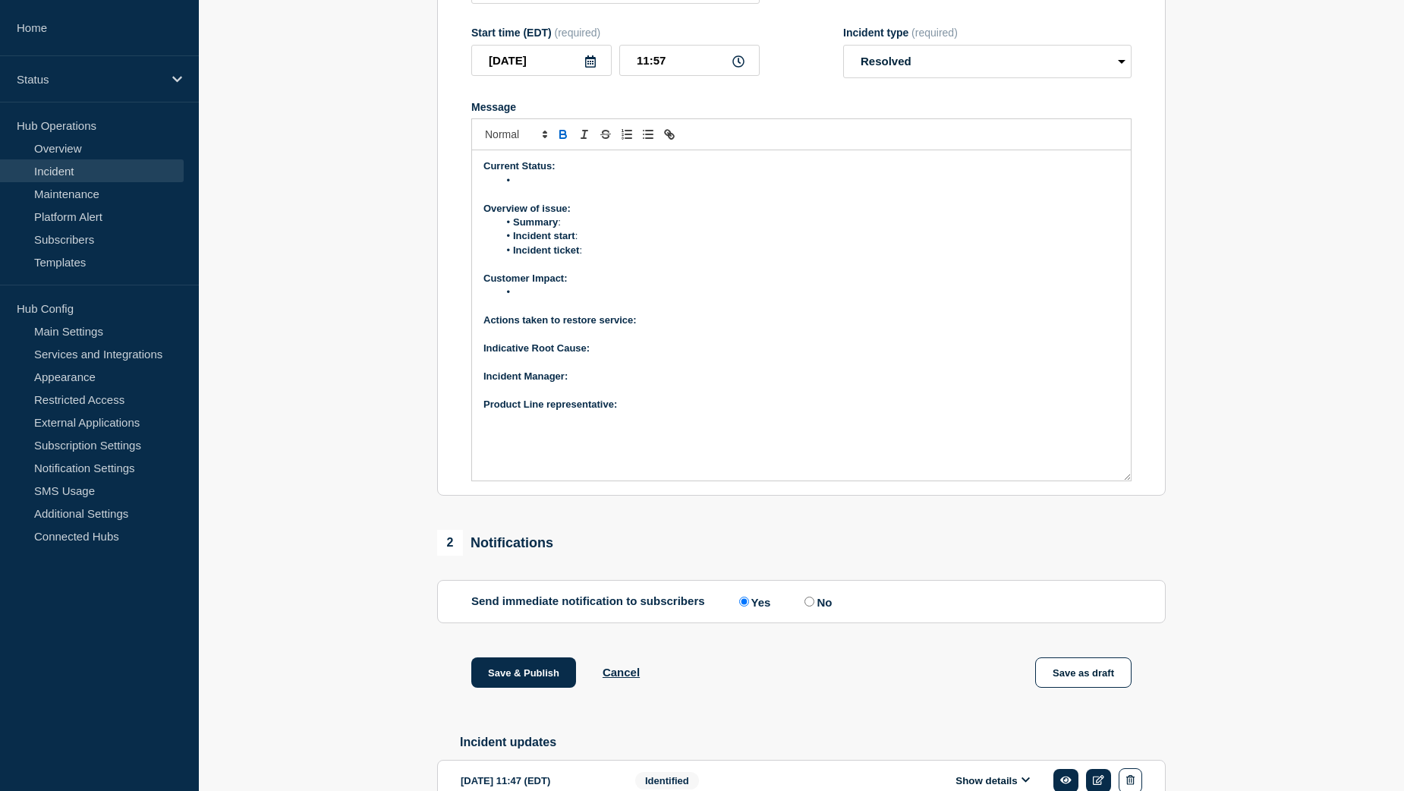
drag, startPoint x: 1124, startPoint y: 340, endPoint x: 1156, endPoint y: 488, distance: 151.4
click at [1156, 488] on section "Title (required) [Banking / DBIQ-E - BOKF - PR] | Severity: 2 | Summary: BOKF J…" at bounding box center [801, 219] width 729 height 556
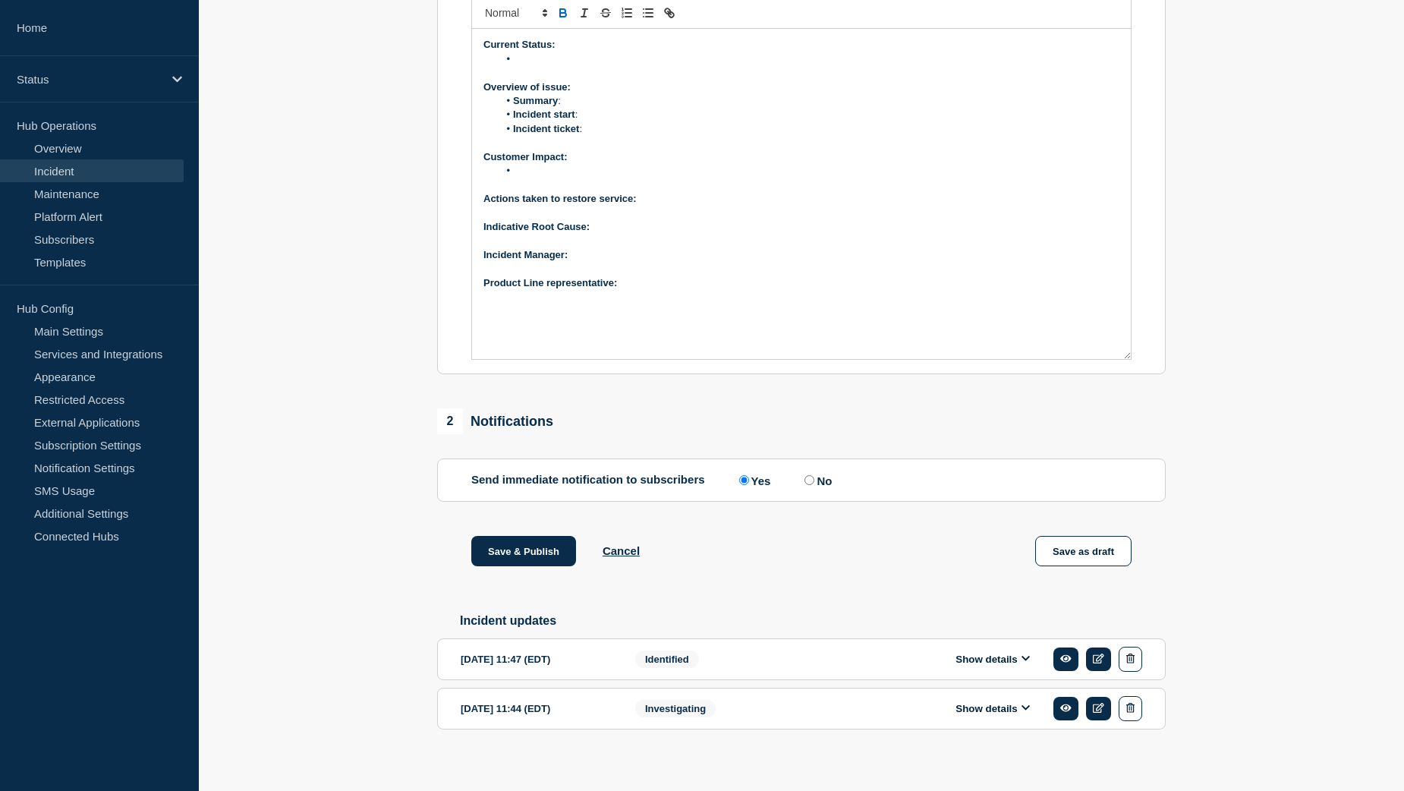
scroll to position [453, 0]
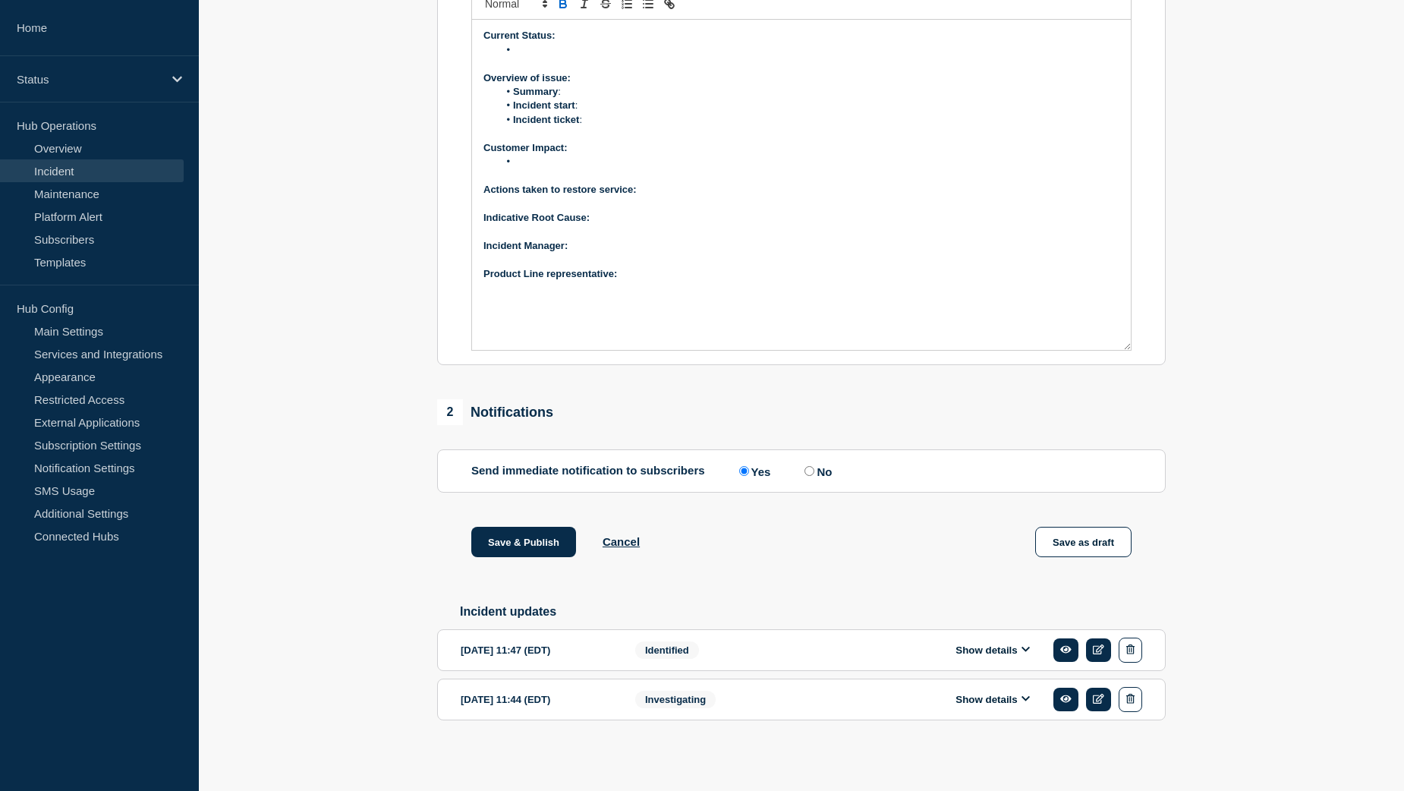
click at [986, 651] on button "Show details" at bounding box center [993, 650] width 84 height 13
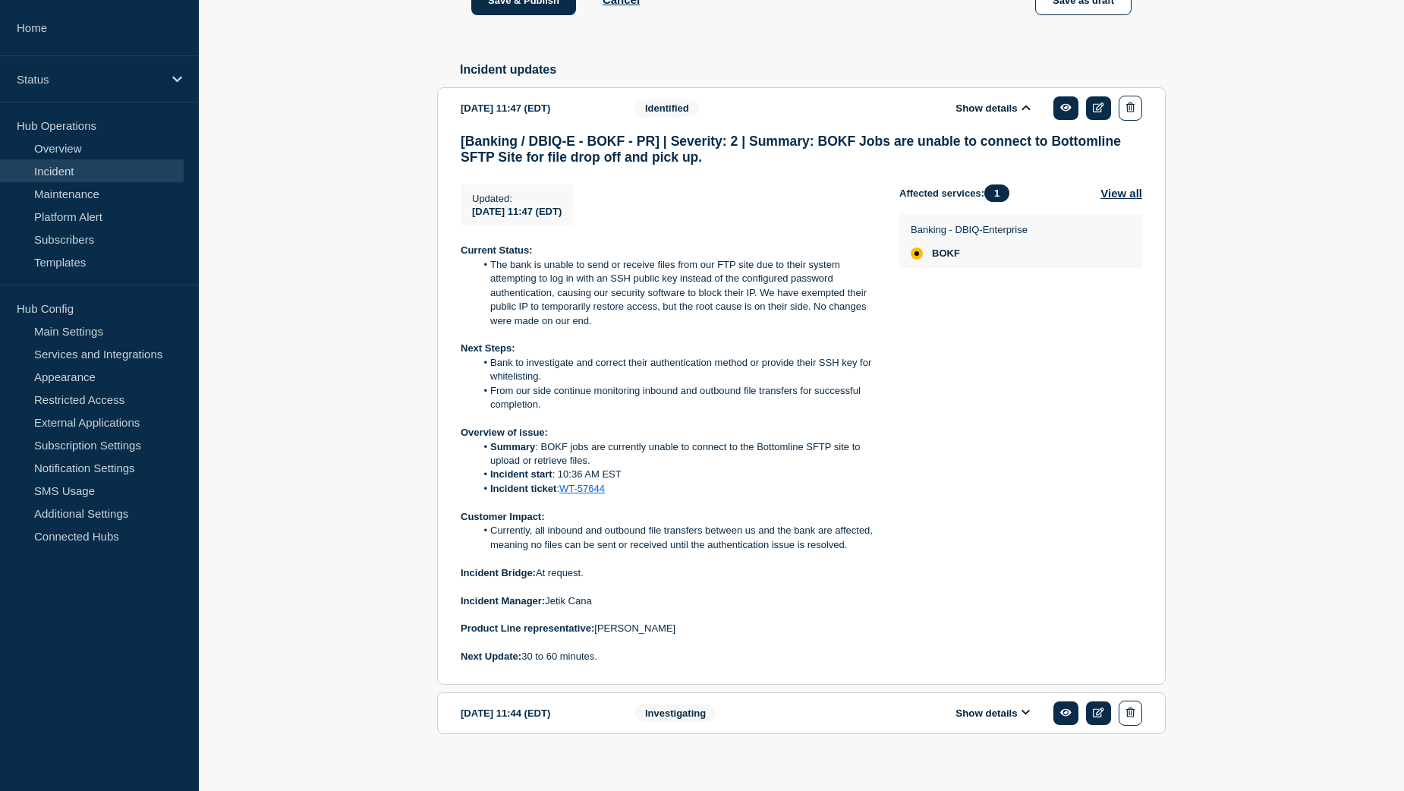
scroll to position [985, 0]
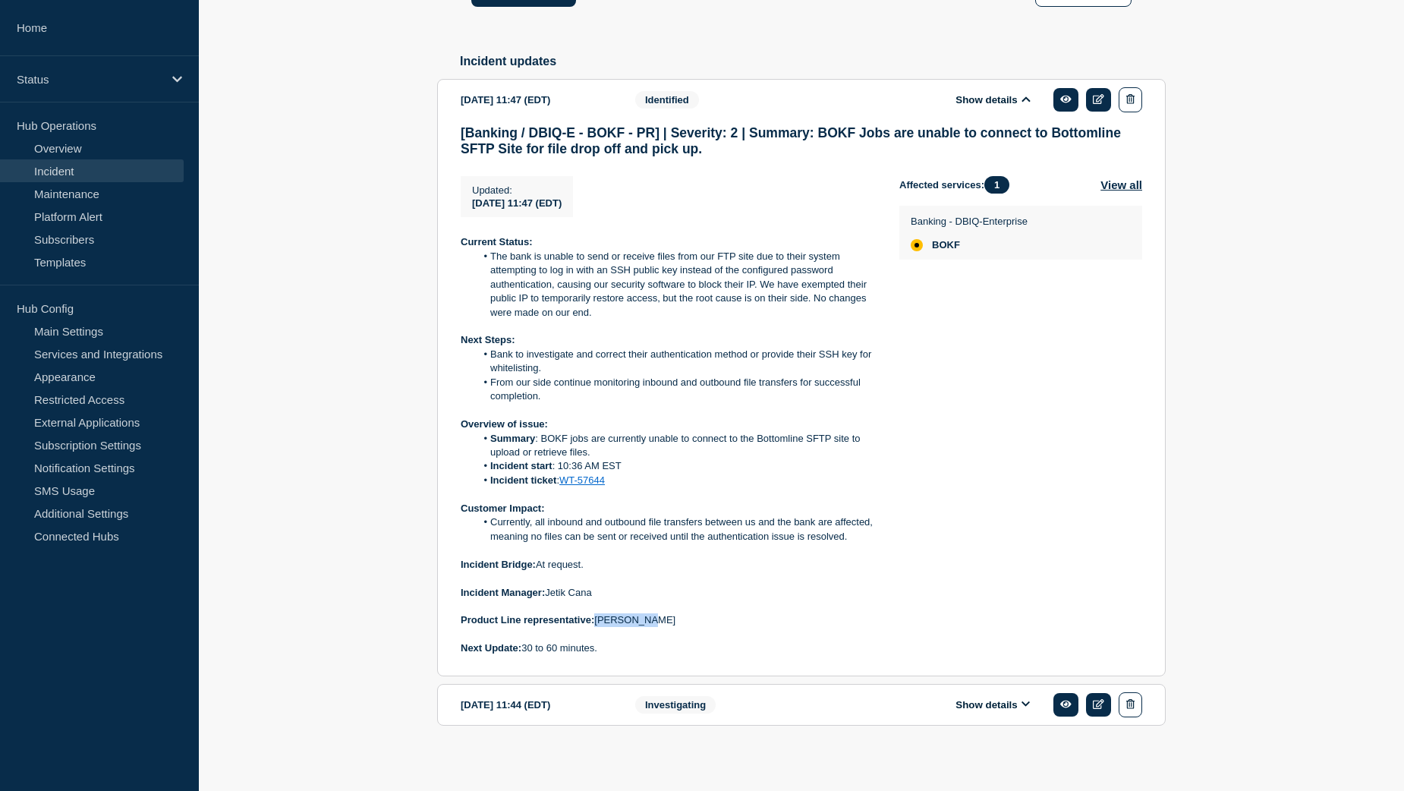
drag, startPoint x: 648, startPoint y: 644, endPoint x: 600, endPoint y: 644, distance: 47.8
click at [600, 627] on p "Product Line representative: Ankita Das" at bounding box center [668, 620] width 414 height 14
copy p "[PERSON_NAME]"
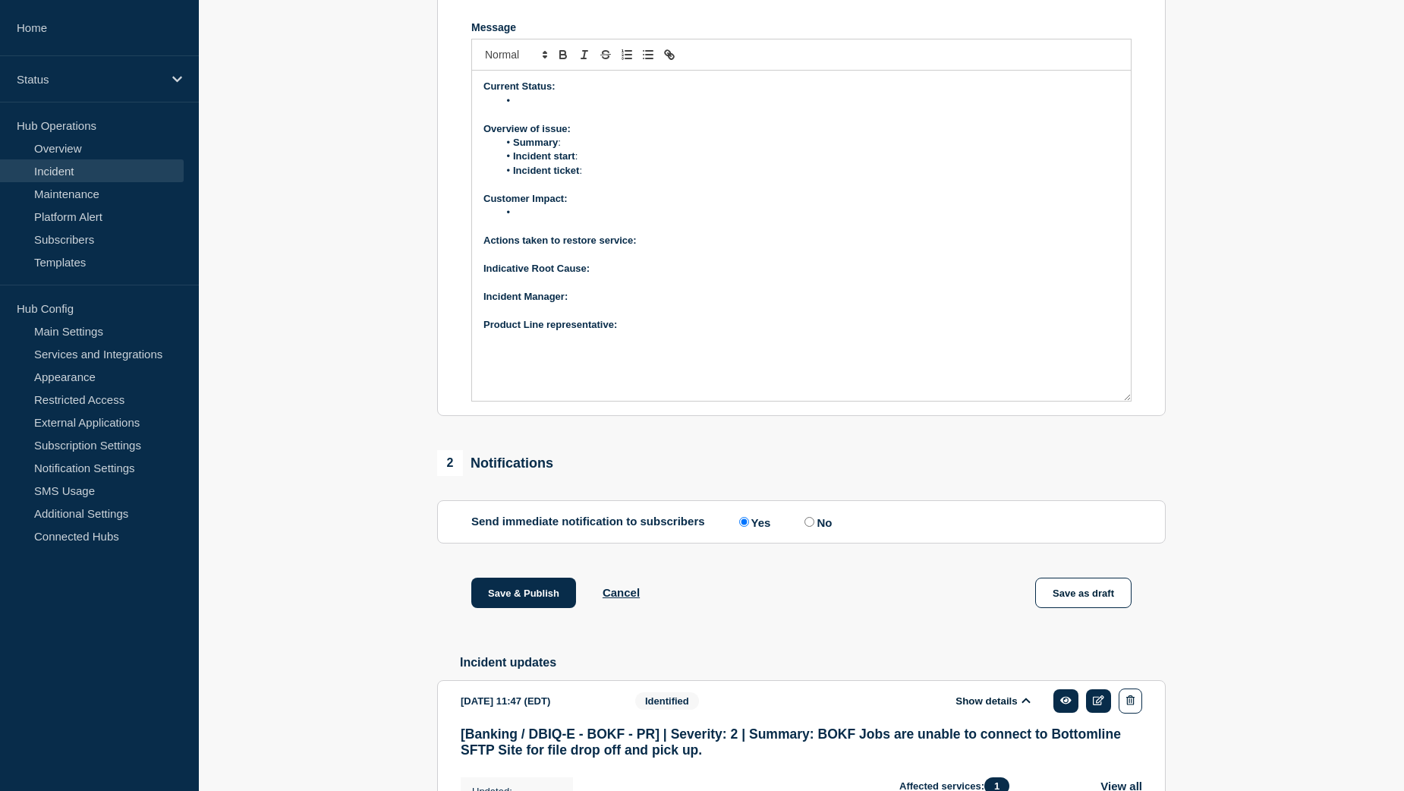
scroll to position [377, 0]
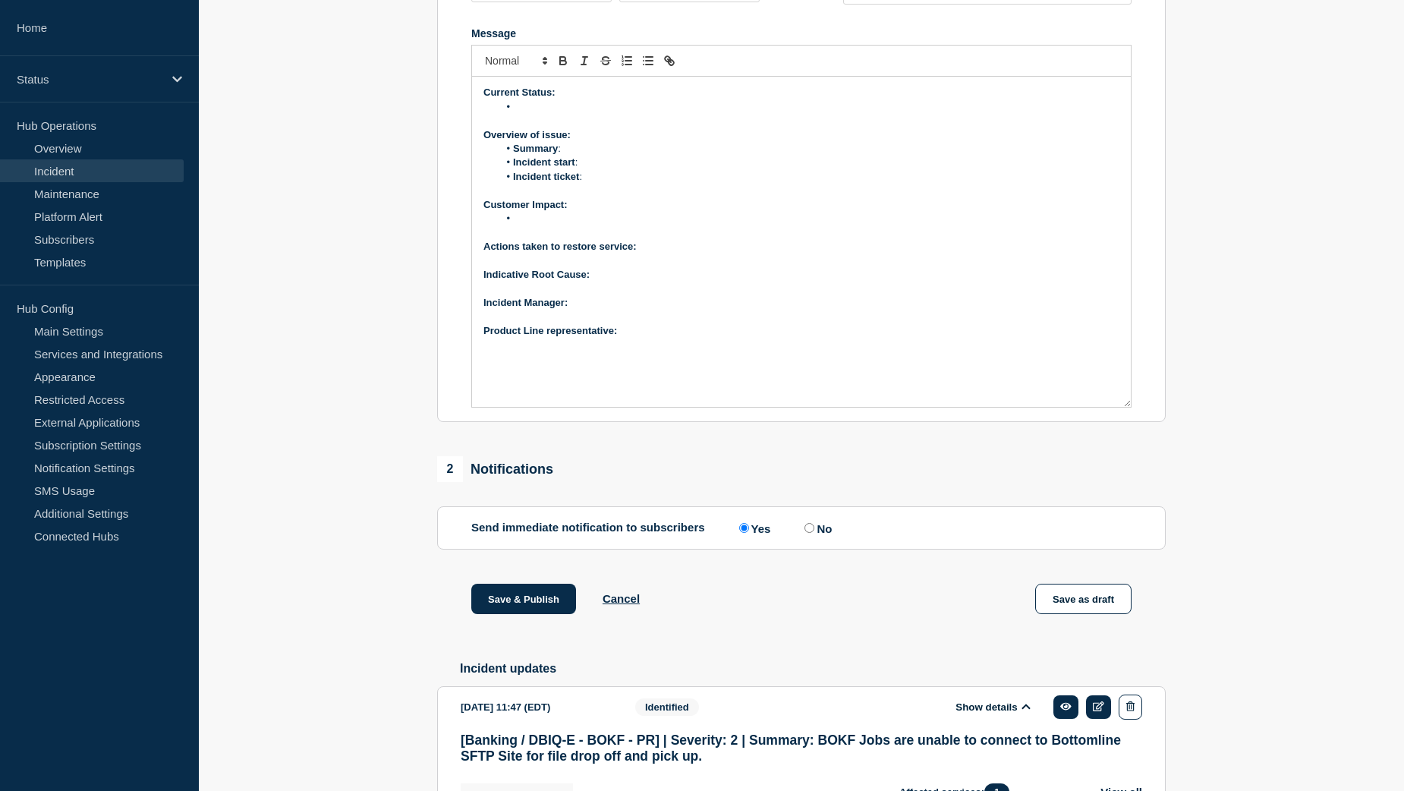
click at [599, 310] on p "﻿Incident Manager:" at bounding box center [802, 303] width 636 height 14
click at [657, 338] on p "Product Line representative:" at bounding box center [802, 331] width 636 height 14
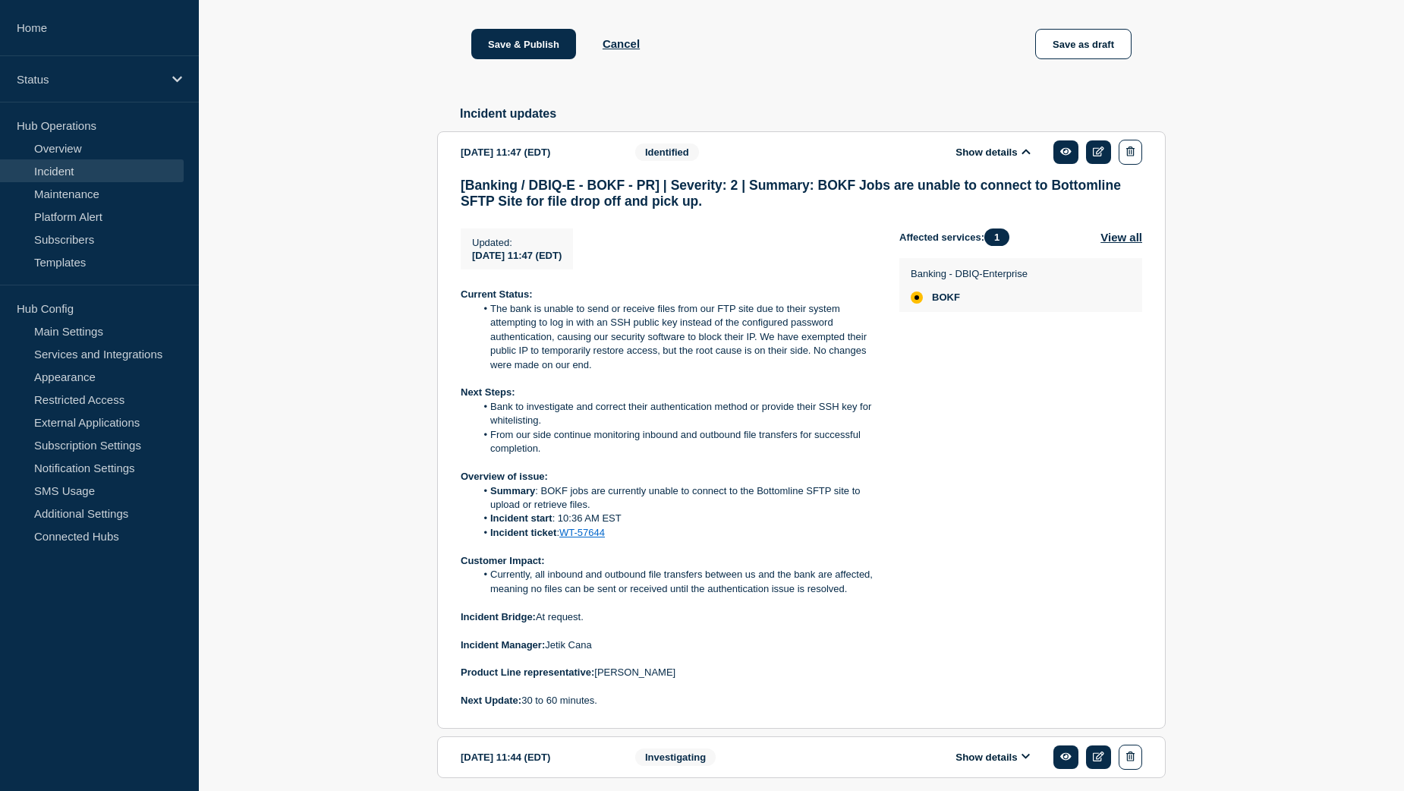
scroll to position [985, 0]
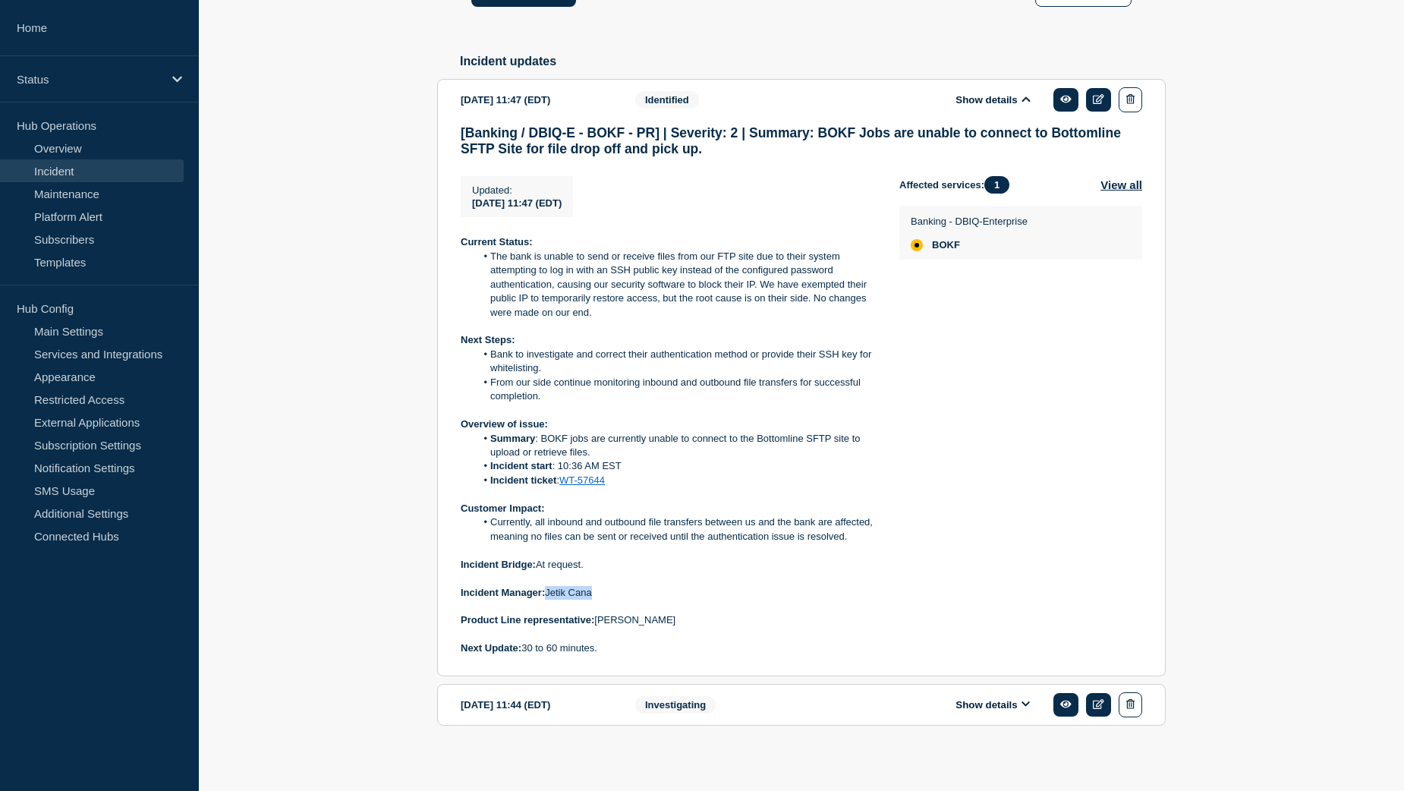
drag, startPoint x: 597, startPoint y: 616, endPoint x: 548, endPoint y: 616, distance: 48.6
click at [548, 600] on p "Incident Manager: Jetik Cana" at bounding box center [668, 593] width 414 height 14
copy p "Jetik Cana"
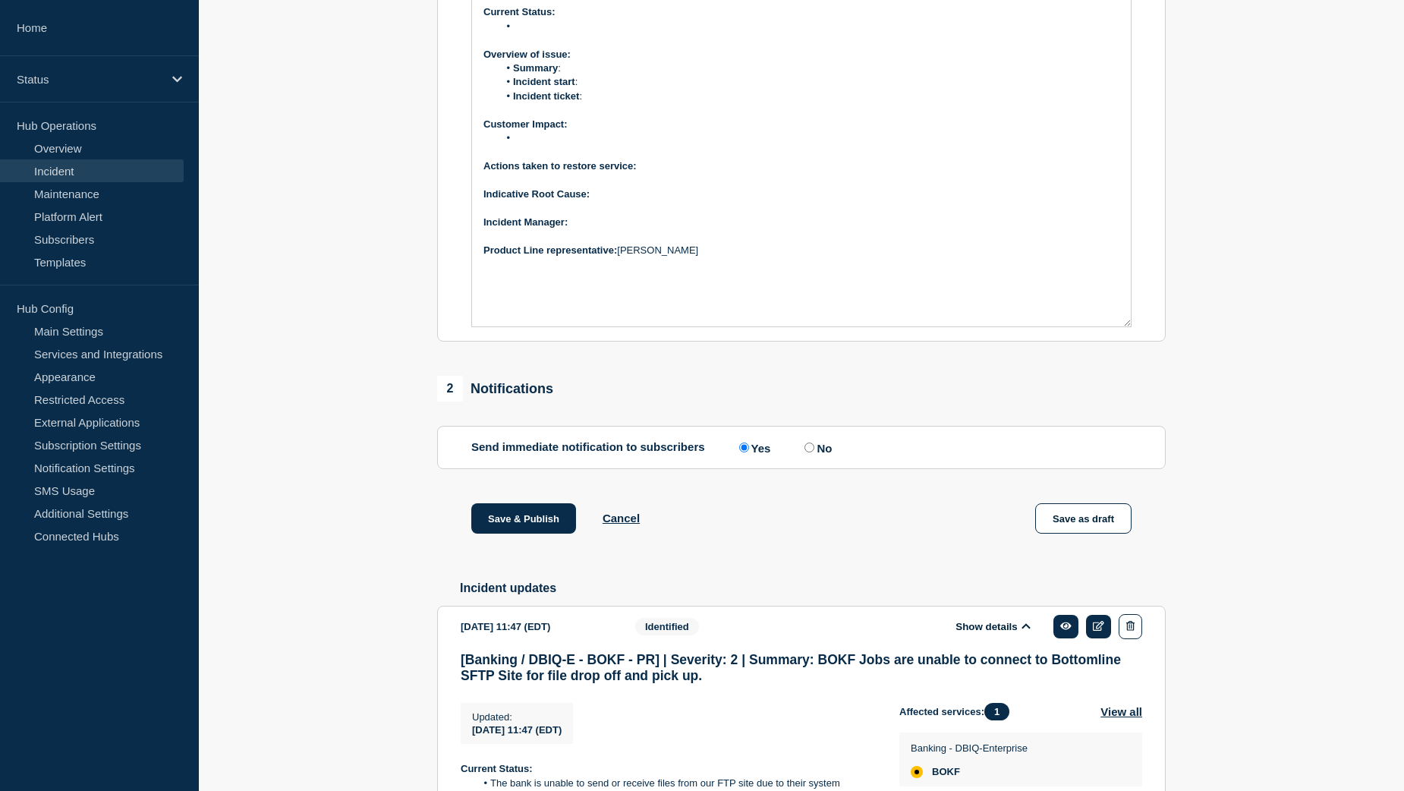
scroll to position [453, 0]
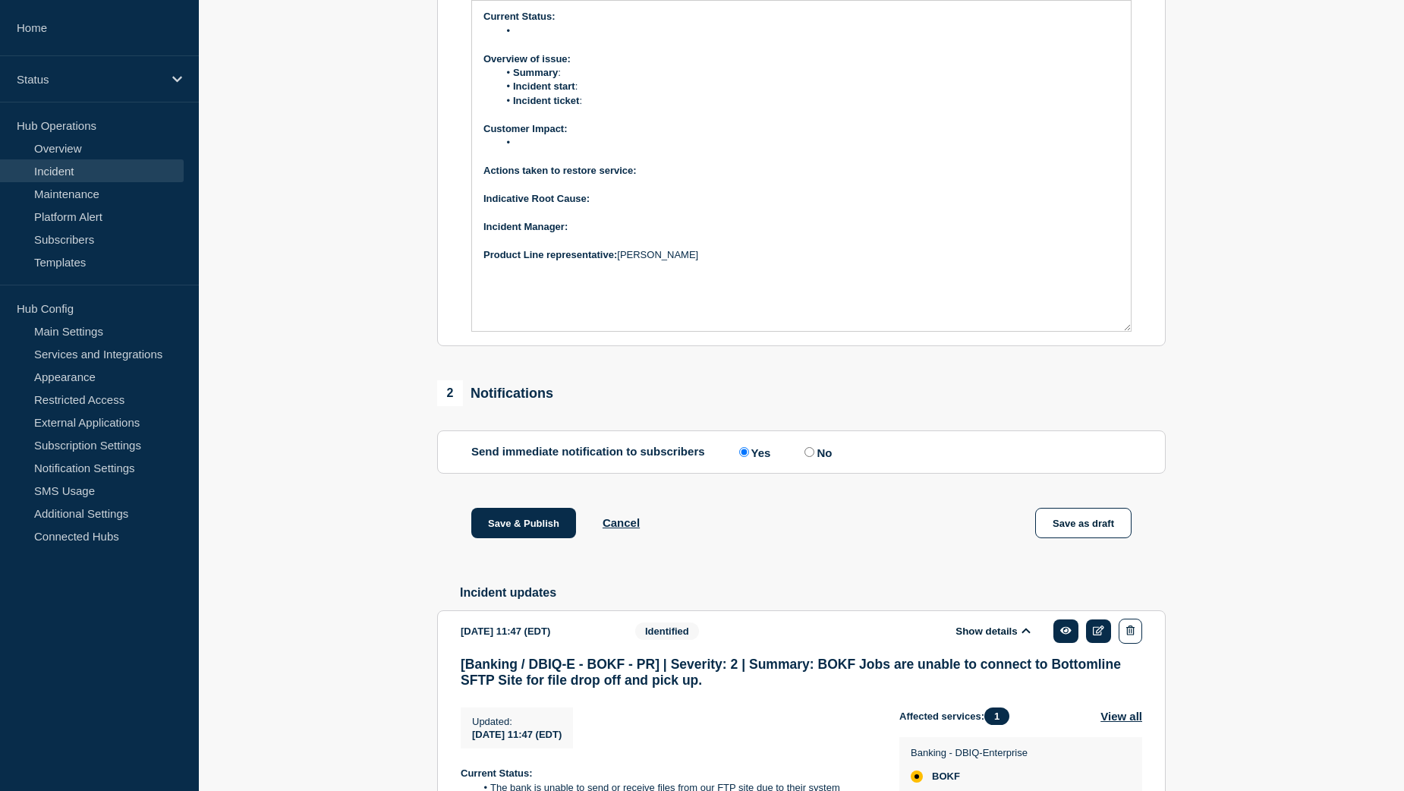
click at [600, 234] on p "﻿Incident Manager:" at bounding box center [802, 227] width 636 height 14
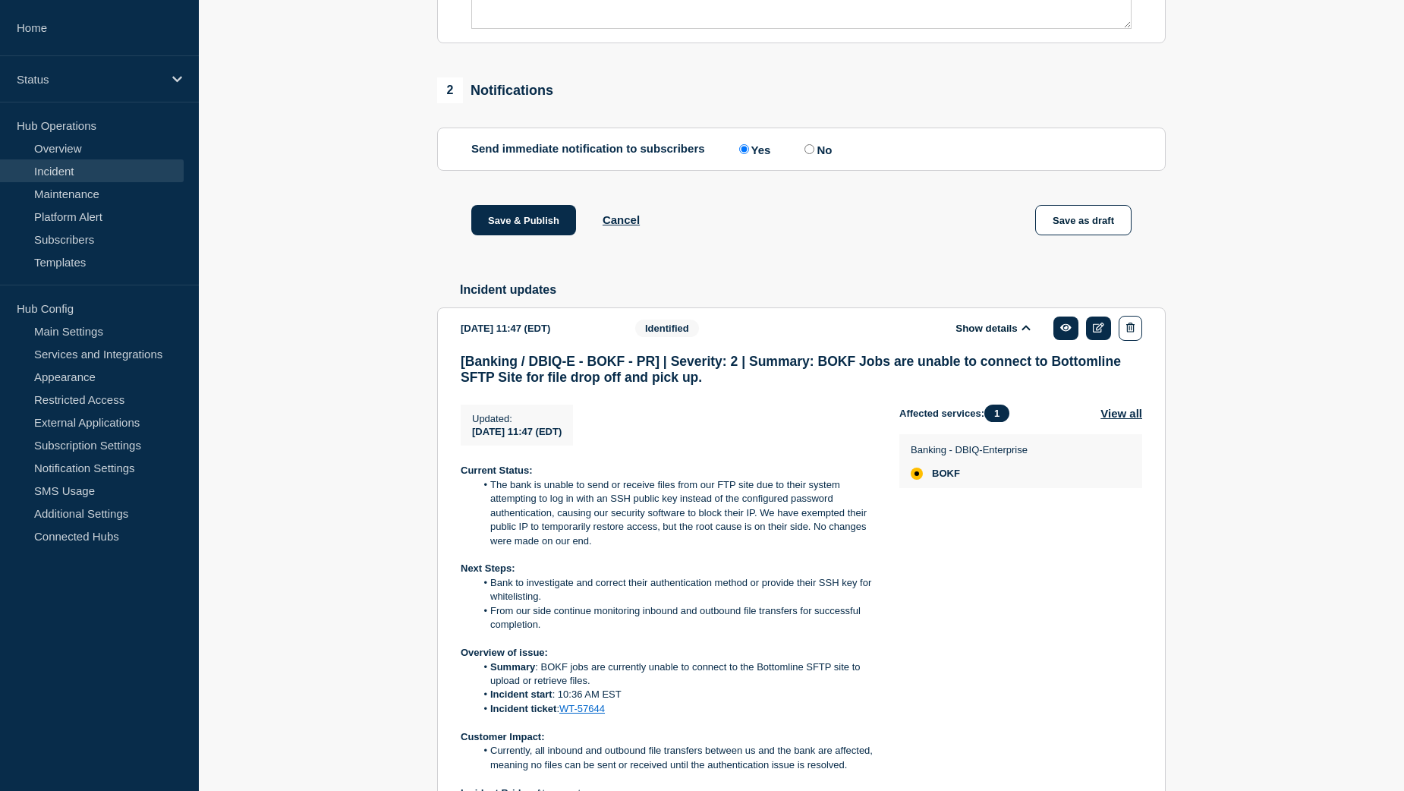
scroll to position [909, 0]
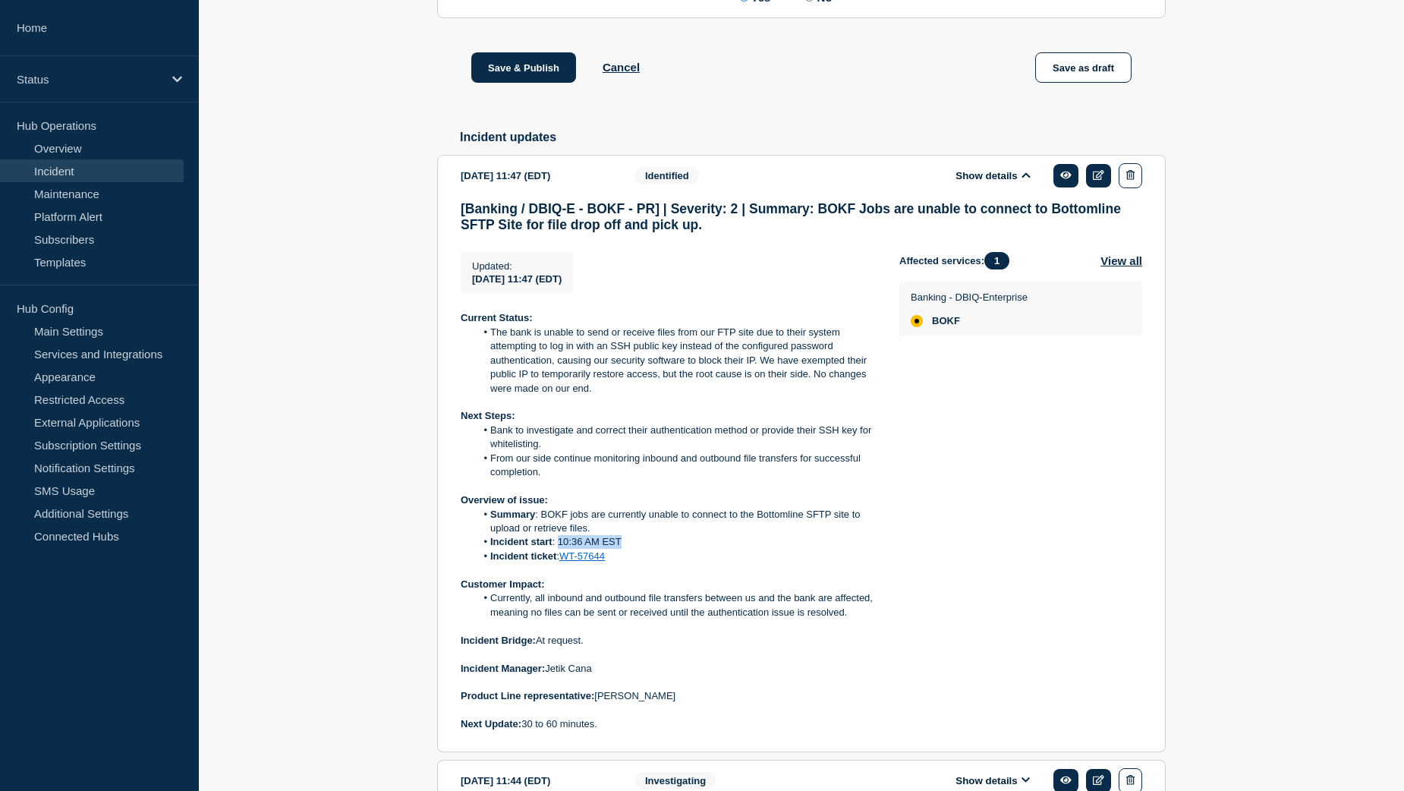
drag, startPoint x: 626, startPoint y: 562, endPoint x: 559, endPoint y: 559, distance: 66.1
click at [559, 549] on li "Incident start : 10:36 AM EST" at bounding box center [676, 542] width 400 height 14
copy li "10:36 AM EST"
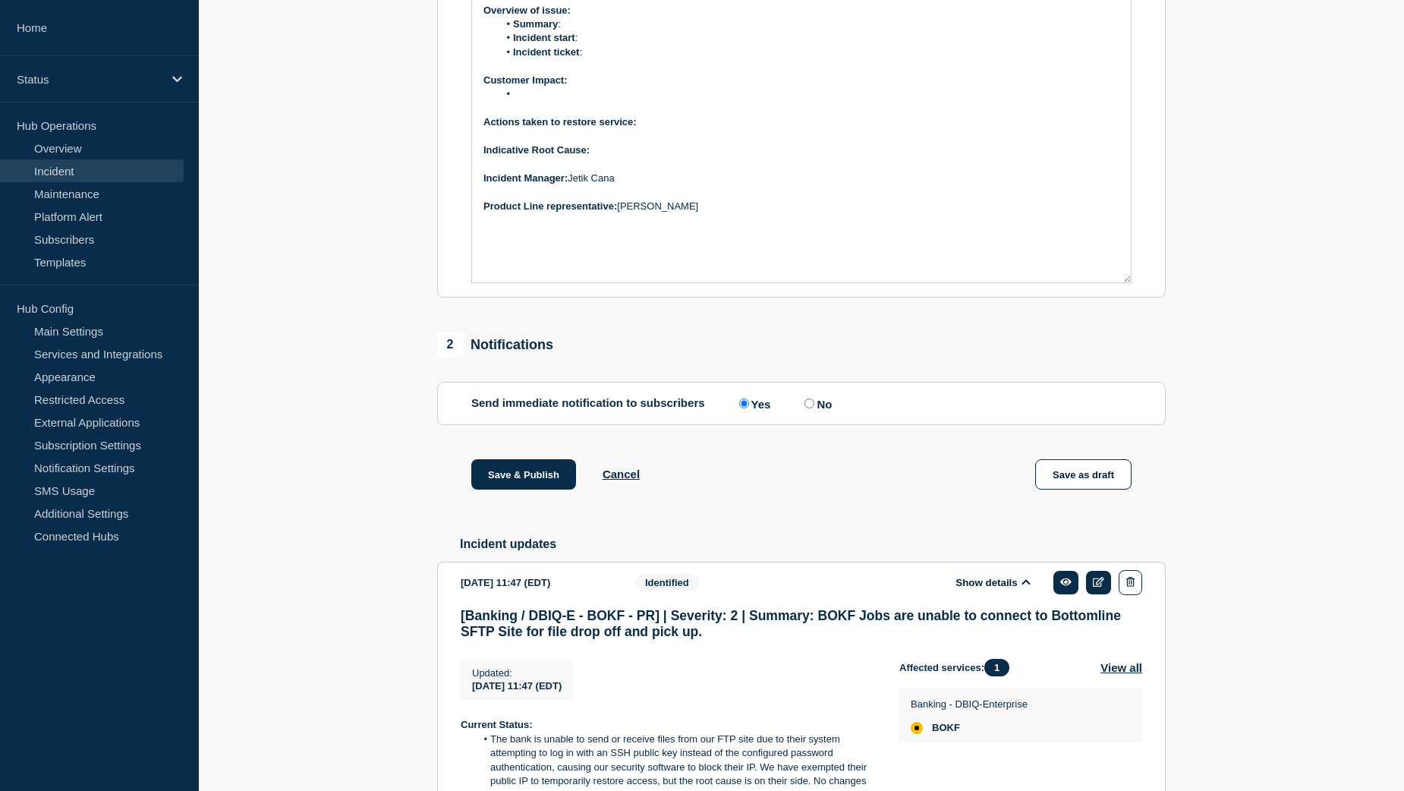
scroll to position [301, 0]
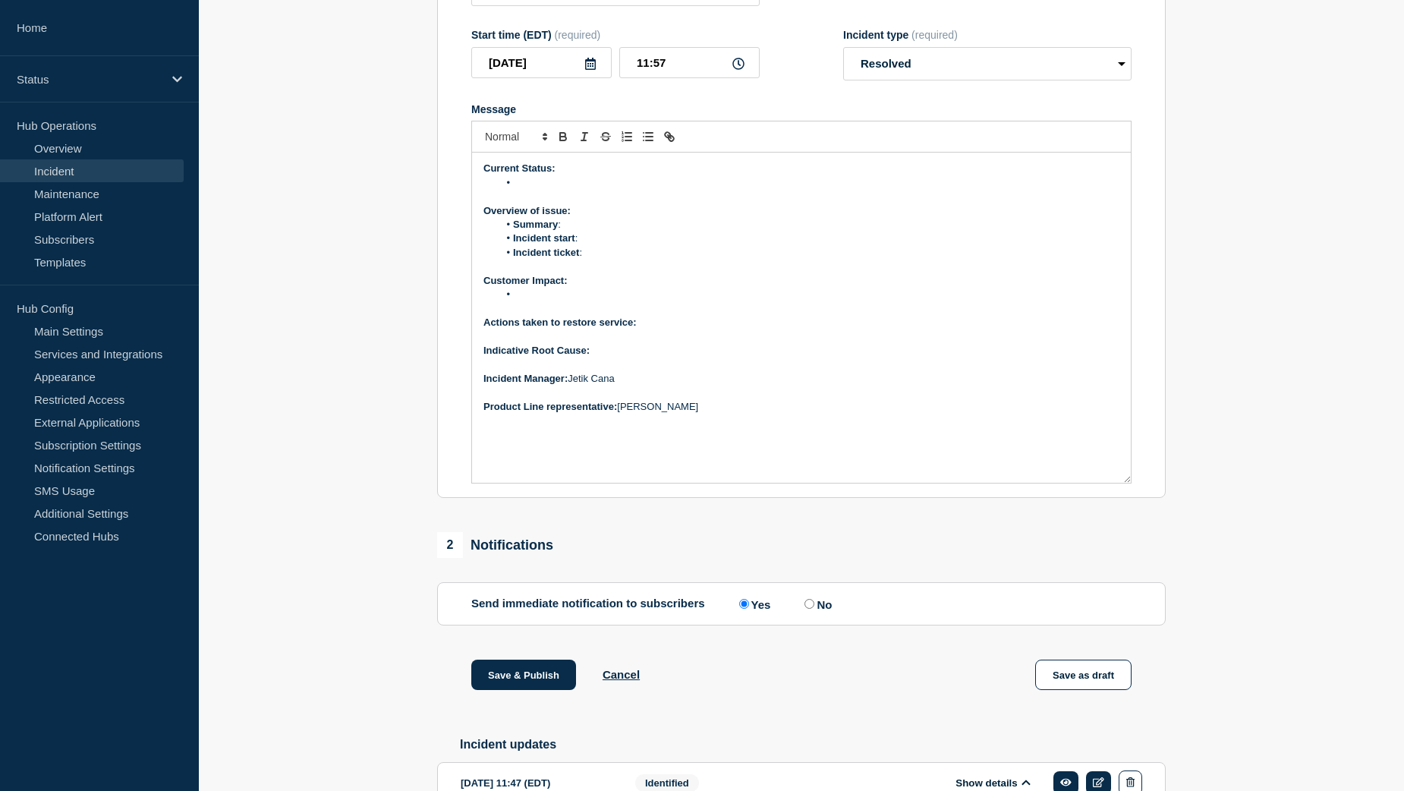
click at [585, 245] on li "Incident start :" at bounding box center [810, 239] width 622 height 14
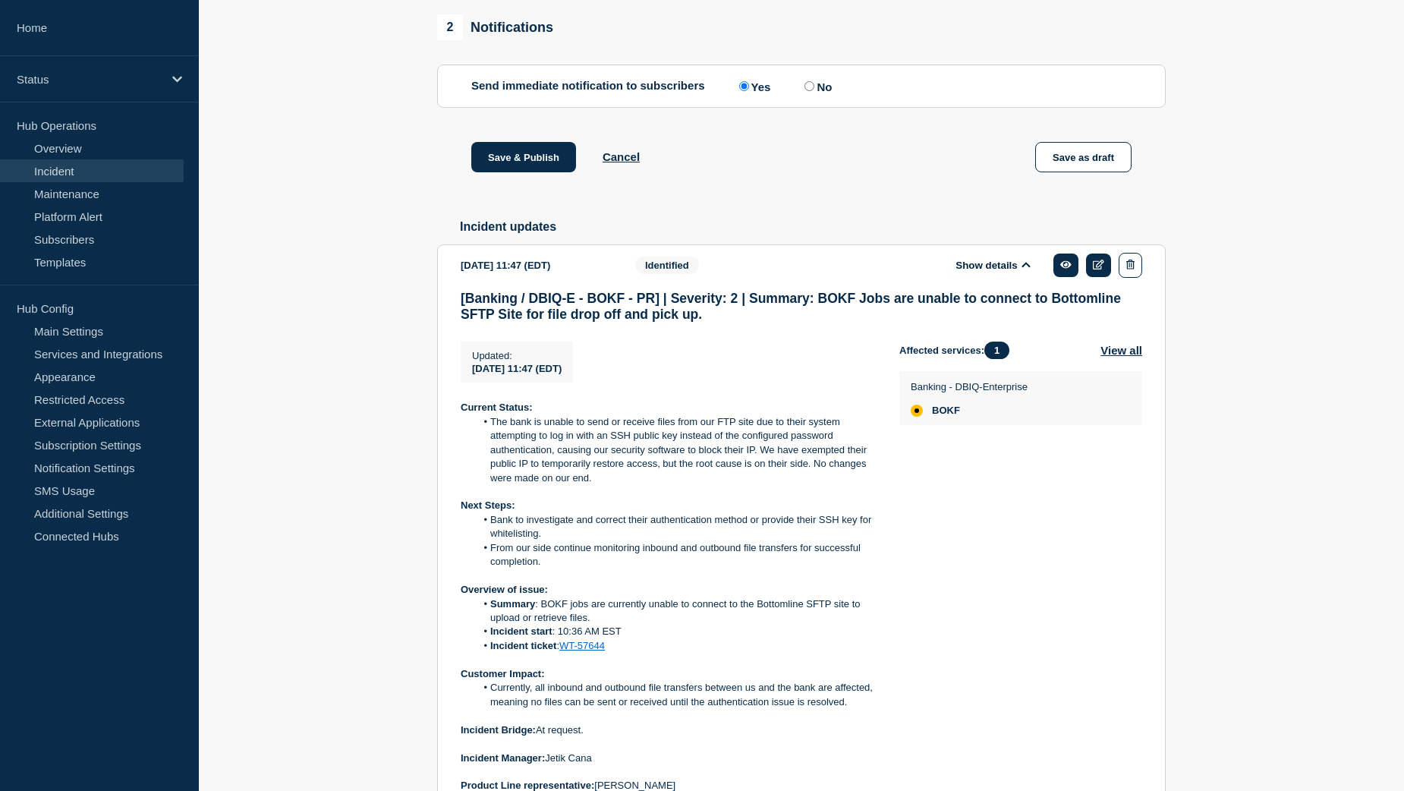
scroll to position [833, 0]
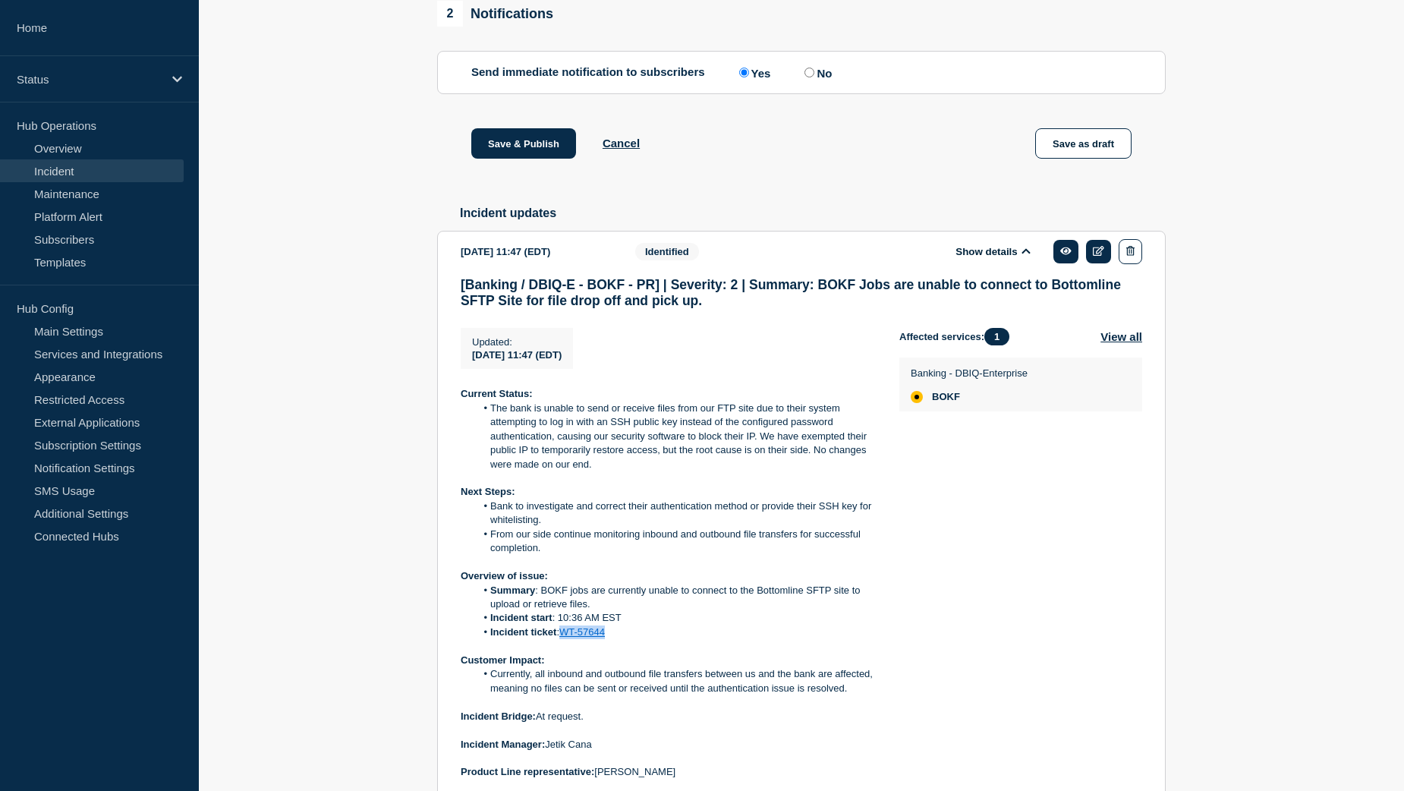
drag, startPoint x: 615, startPoint y: 654, endPoint x: 564, endPoint y: 654, distance: 50.9
click at [564, 639] on li "Incident ticket : WT-57644" at bounding box center [676, 633] width 400 height 14
copy link "WT-57644"
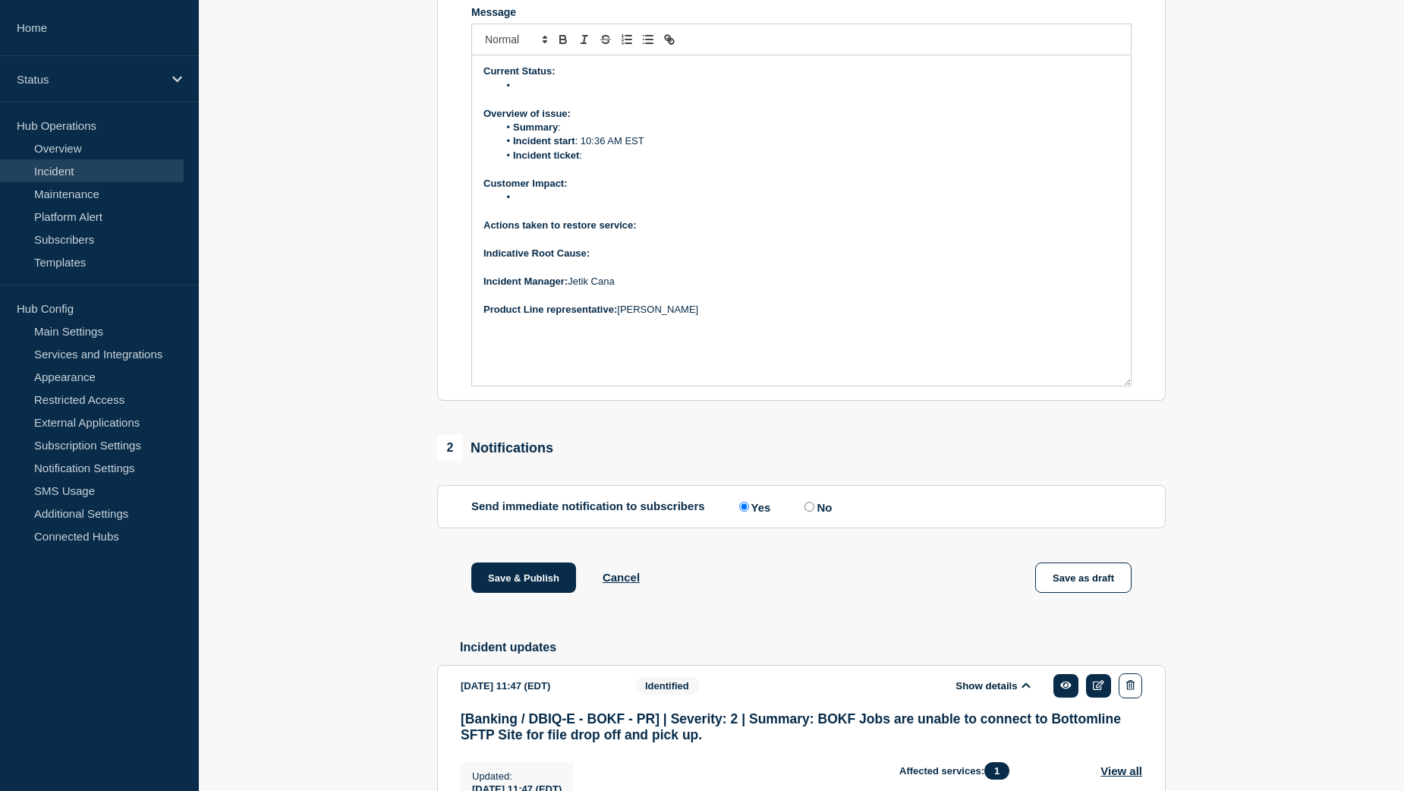
scroll to position [377, 0]
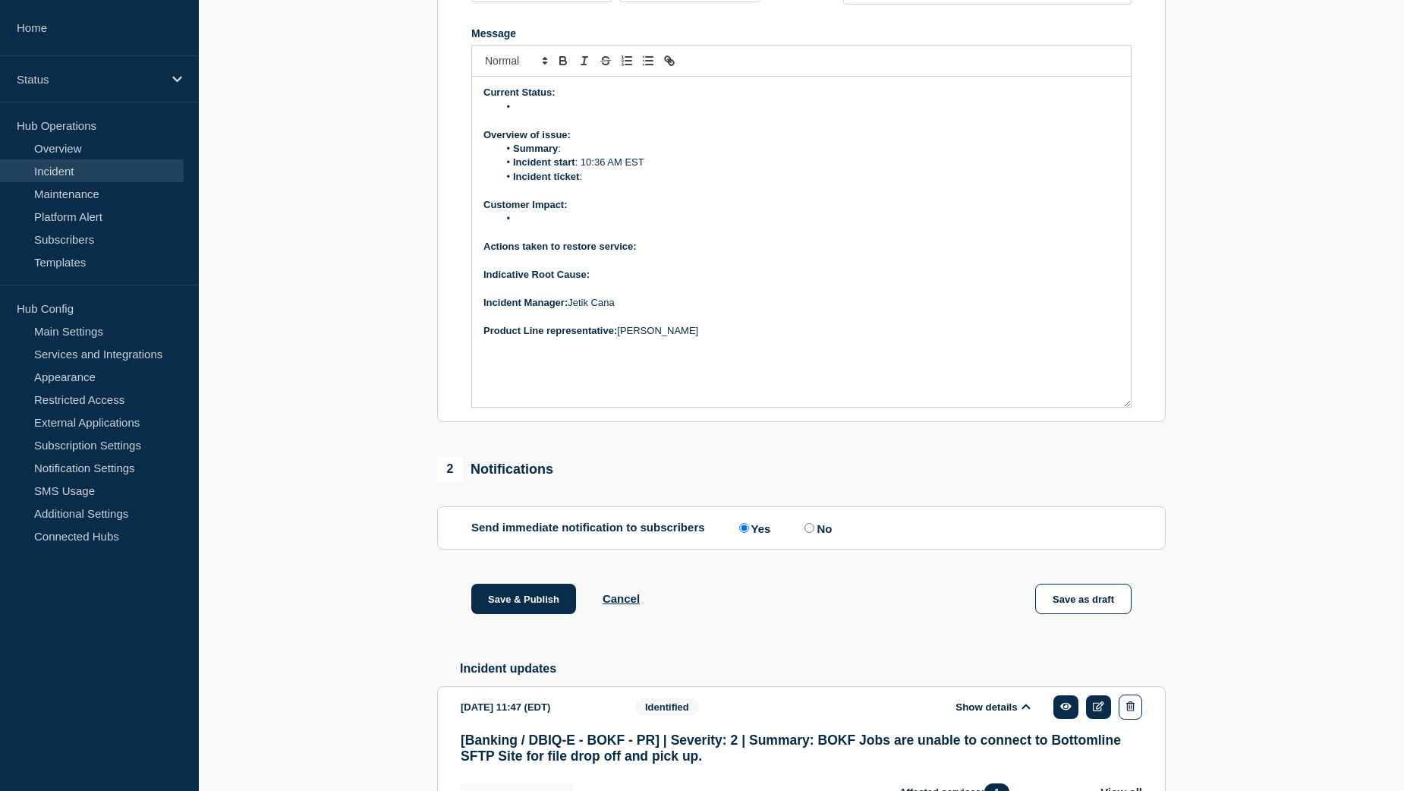
click at [609, 184] on li "Incident ticket :" at bounding box center [810, 177] width 622 height 14
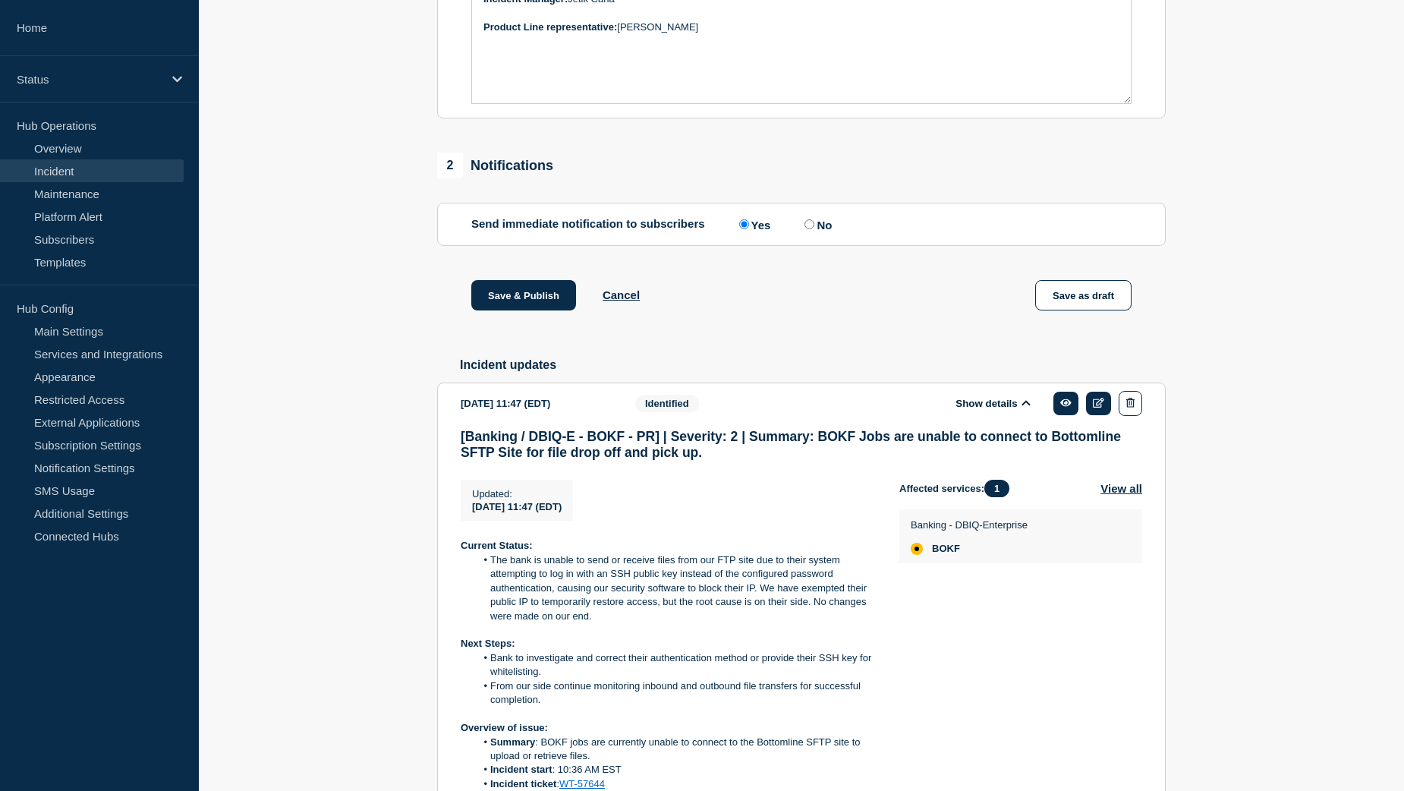
scroll to position [833, 0]
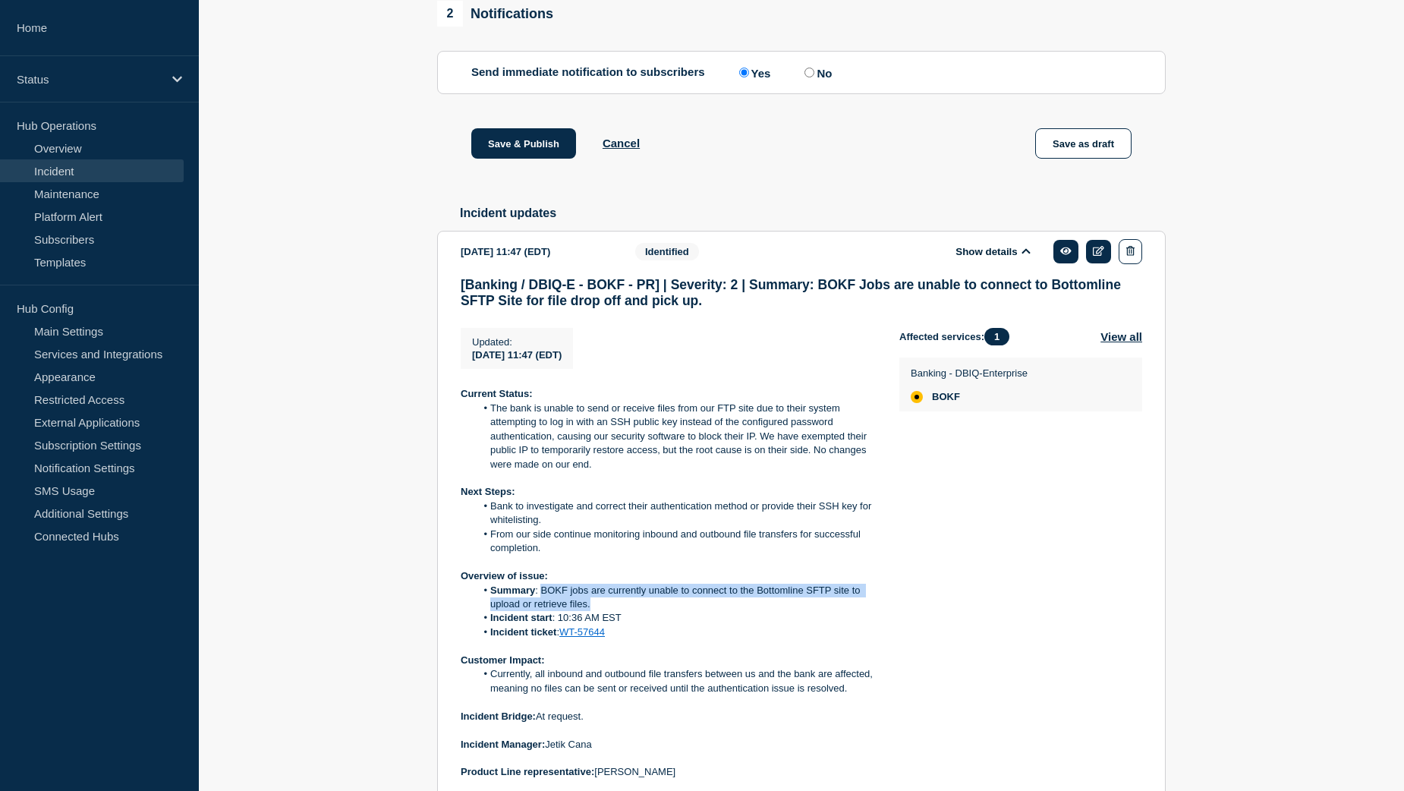
drag, startPoint x: 540, startPoint y: 610, endPoint x: 607, endPoint y: 623, distance: 68.8
click at [607, 612] on li "Summary : BOKF jobs are currently unable to connect to the Bottomline SFTP site…" at bounding box center [676, 598] width 400 height 28
copy li "BOKF jobs are currently unable to connect to the Bottomline SFTP site to upload…"
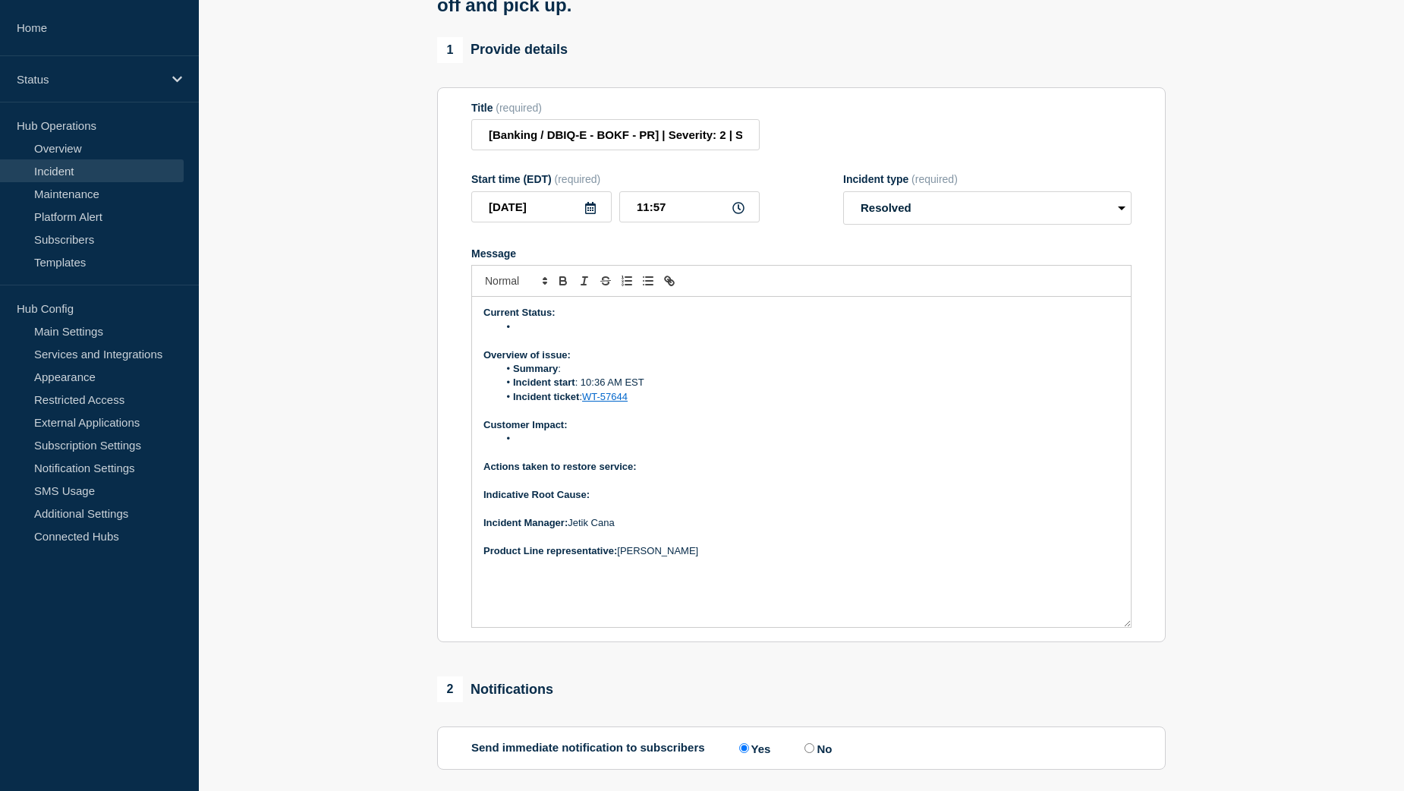
scroll to position [150, 0]
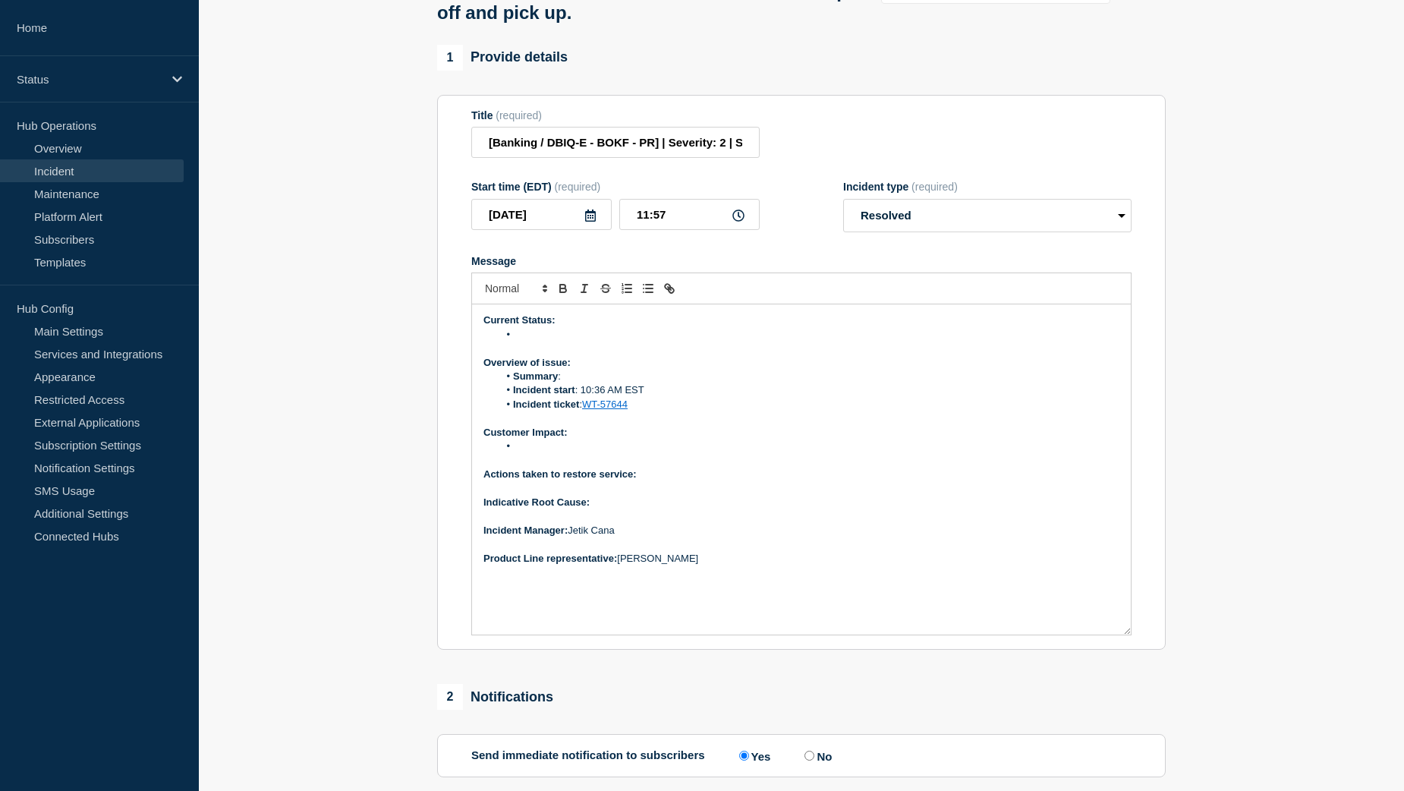
click at [577, 383] on li "Summary :" at bounding box center [810, 377] width 622 height 14
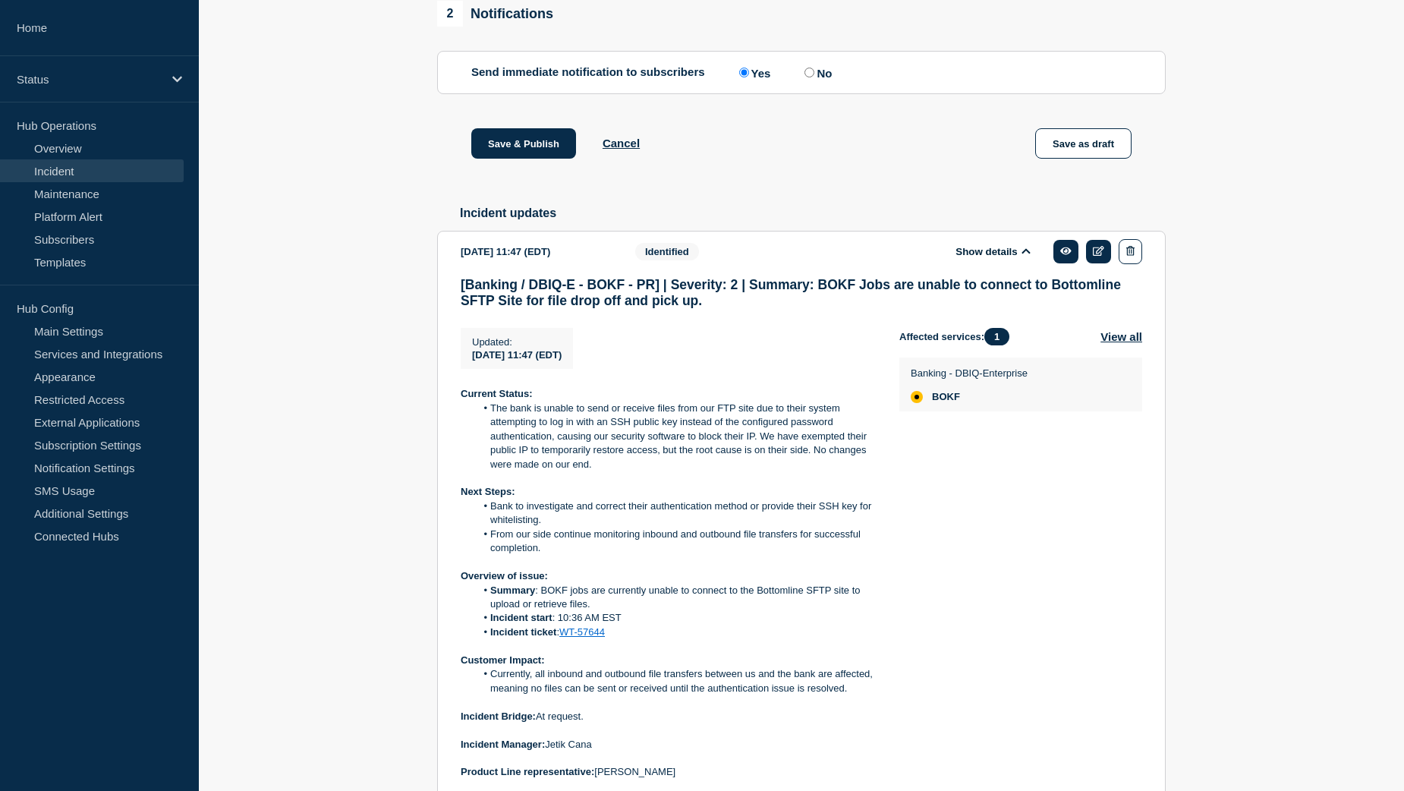
scroll to position [909, 0]
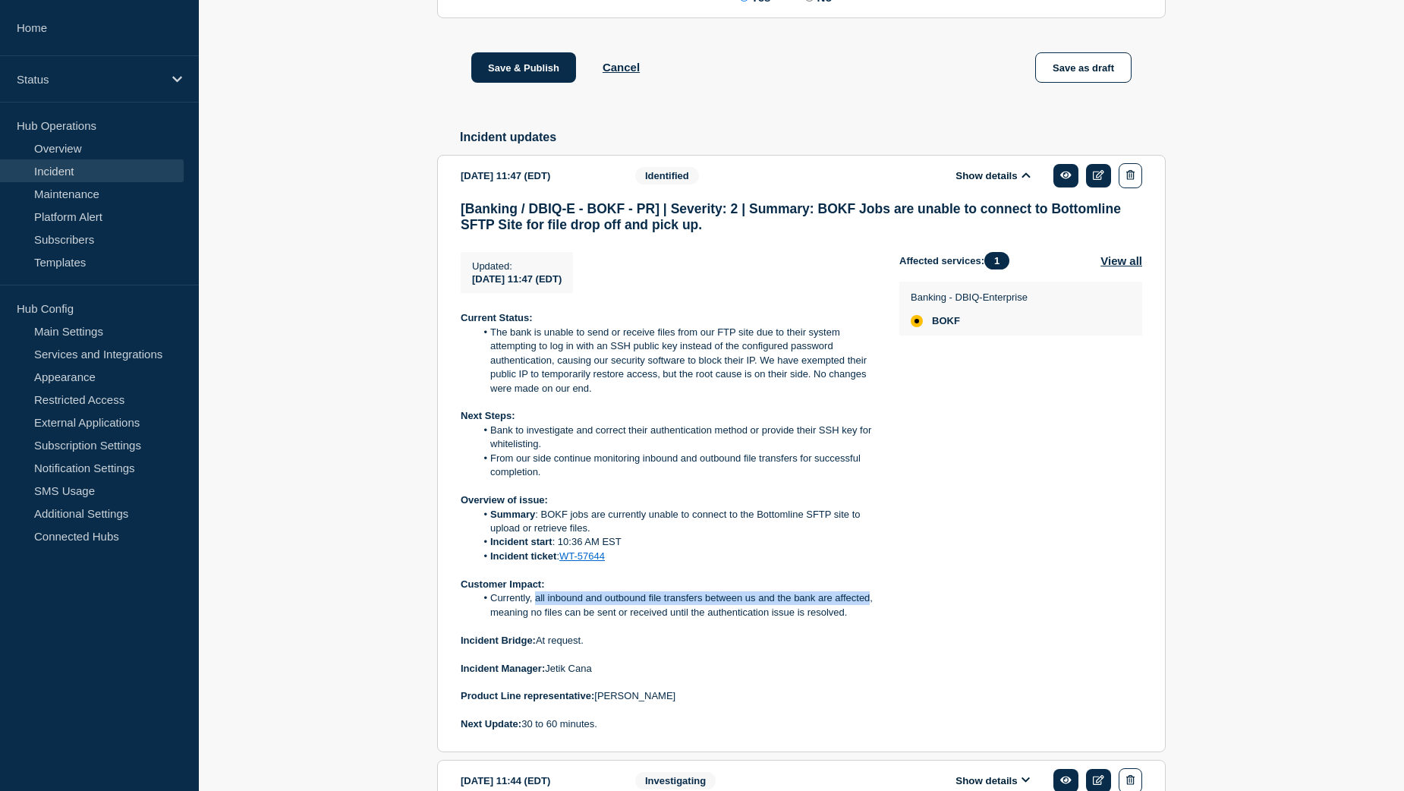
drag, startPoint x: 537, startPoint y: 618, endPoint x: 870, endPoint y: 622, distance: 333.3
click at [870, 619] on li "Currently, all inbound and outbound file transfers between us and the bank are …" at bounding box center [676, 605] width 400 height 28
copy li "all inbound and outbound file transfers between us and the bank are affected"
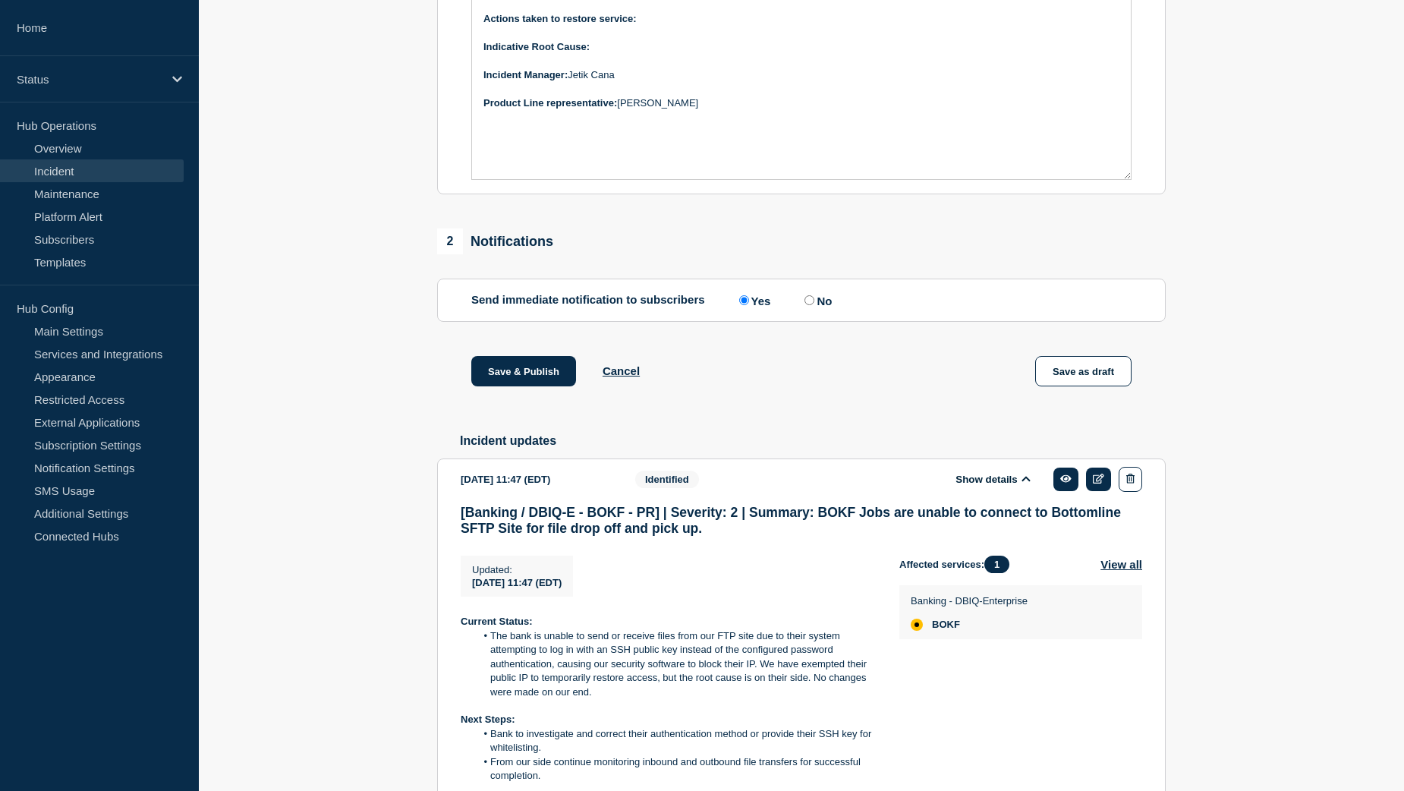
scroll to position [377, 0]
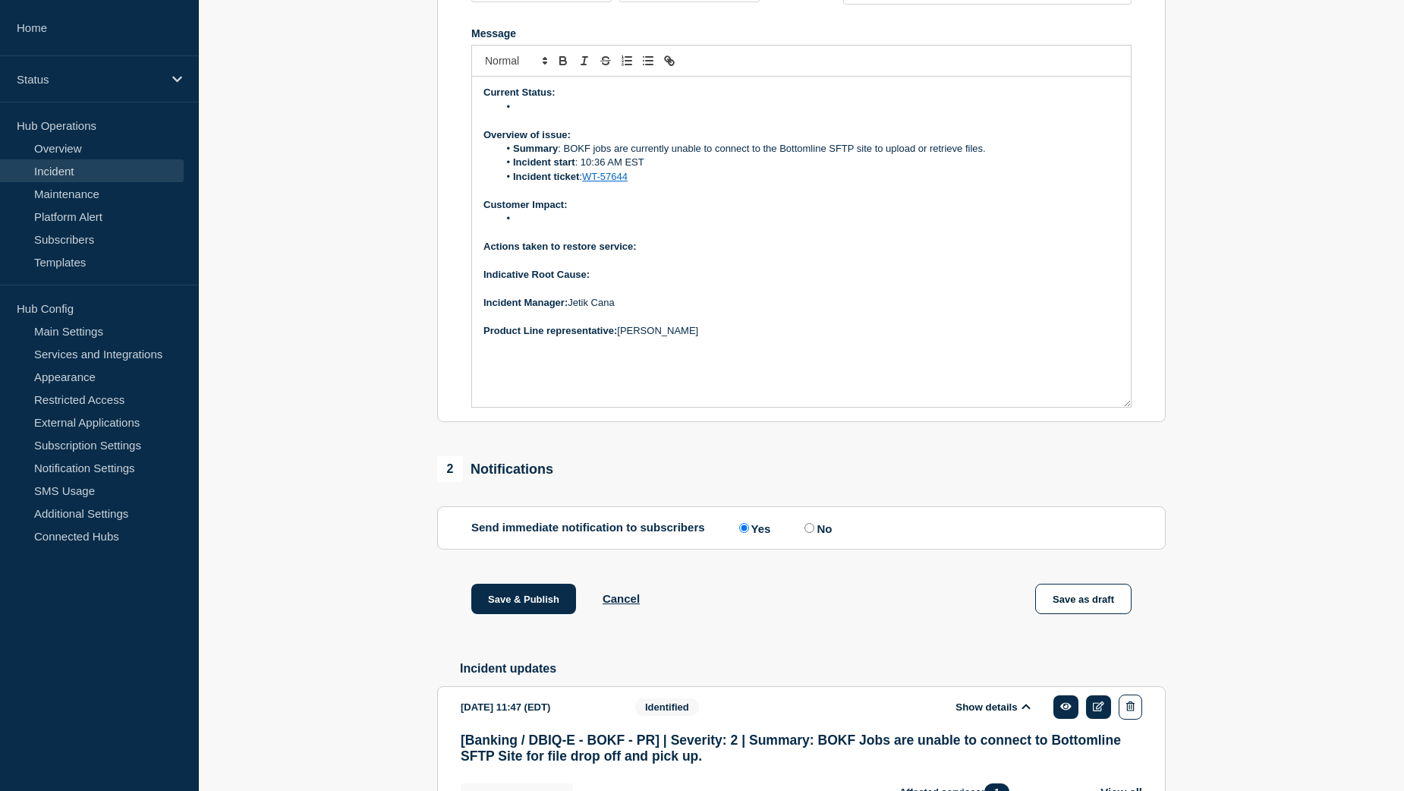
click at [561, 225] on li "Message" at bounding box center [810, 219] width 622 height 14
click at [518, 225] on li "all inbound and outbound file transfers between us and the bank are affected" at bounding box center [810, 219] width 622 height 14
click at [851, 225] on li "All inbound and outbound file transfers between us and the bank are affected" at bounding box center [810, 219] width 622 height 14
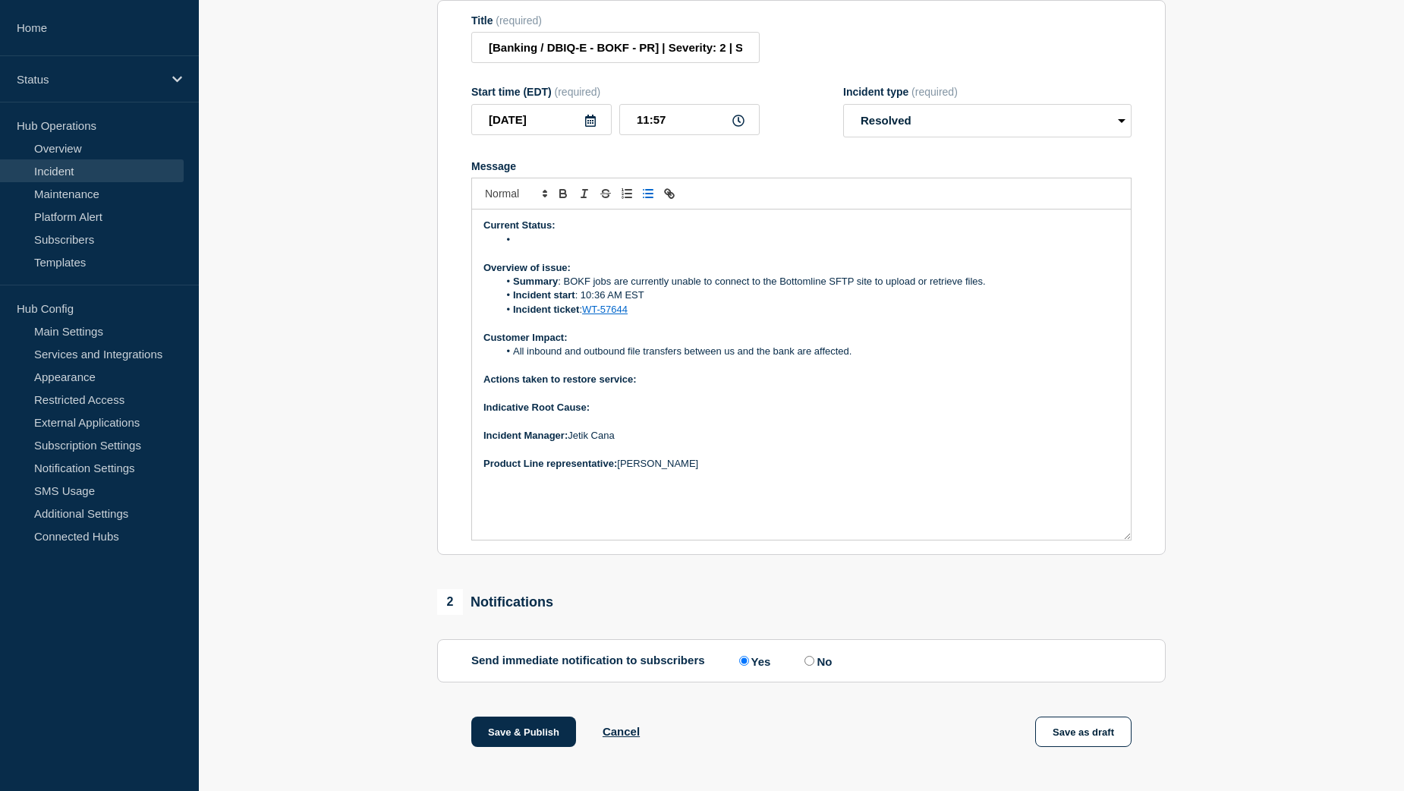
scroll to position [225, 0]
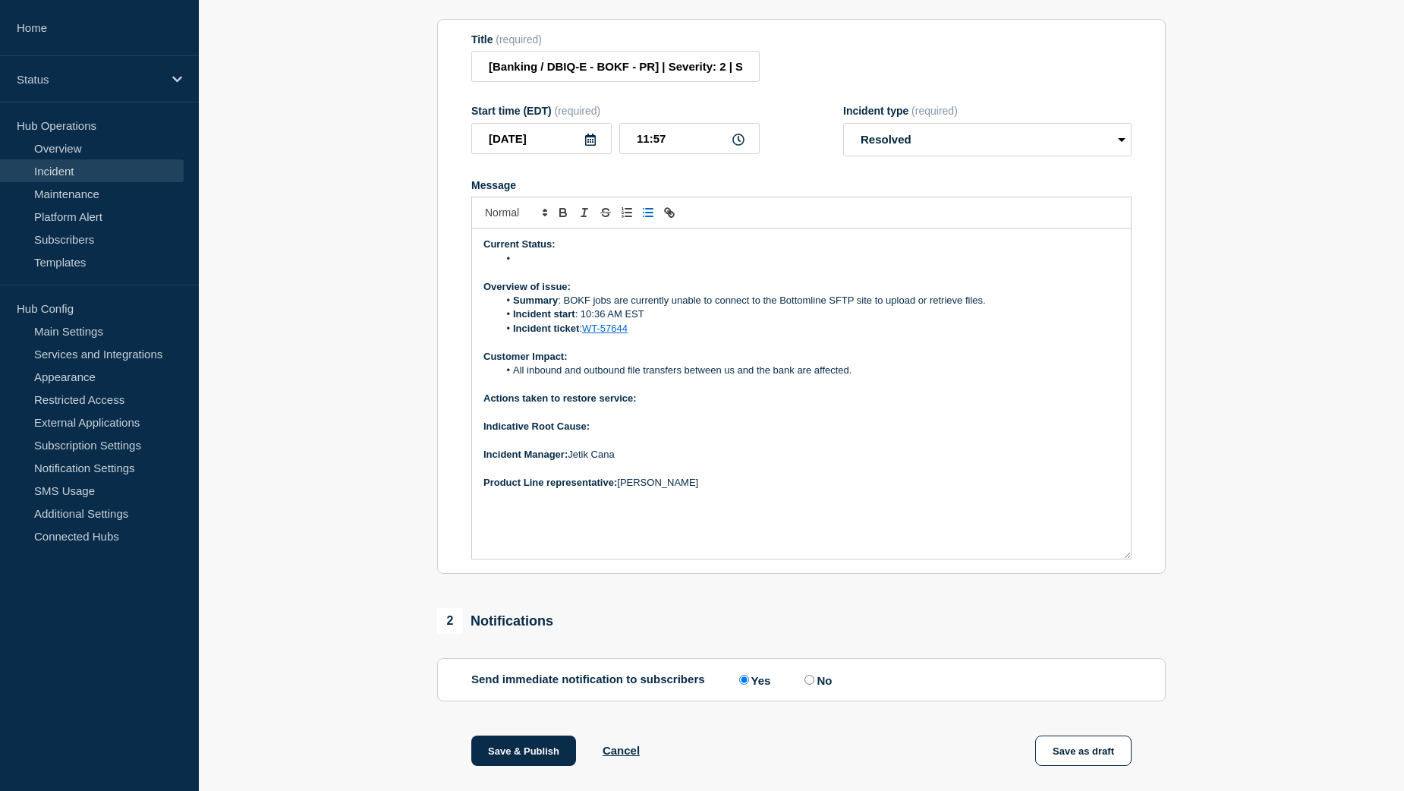
click at [558, 266] on li "Message" at bounding box center [810, 259] width 622 height 14
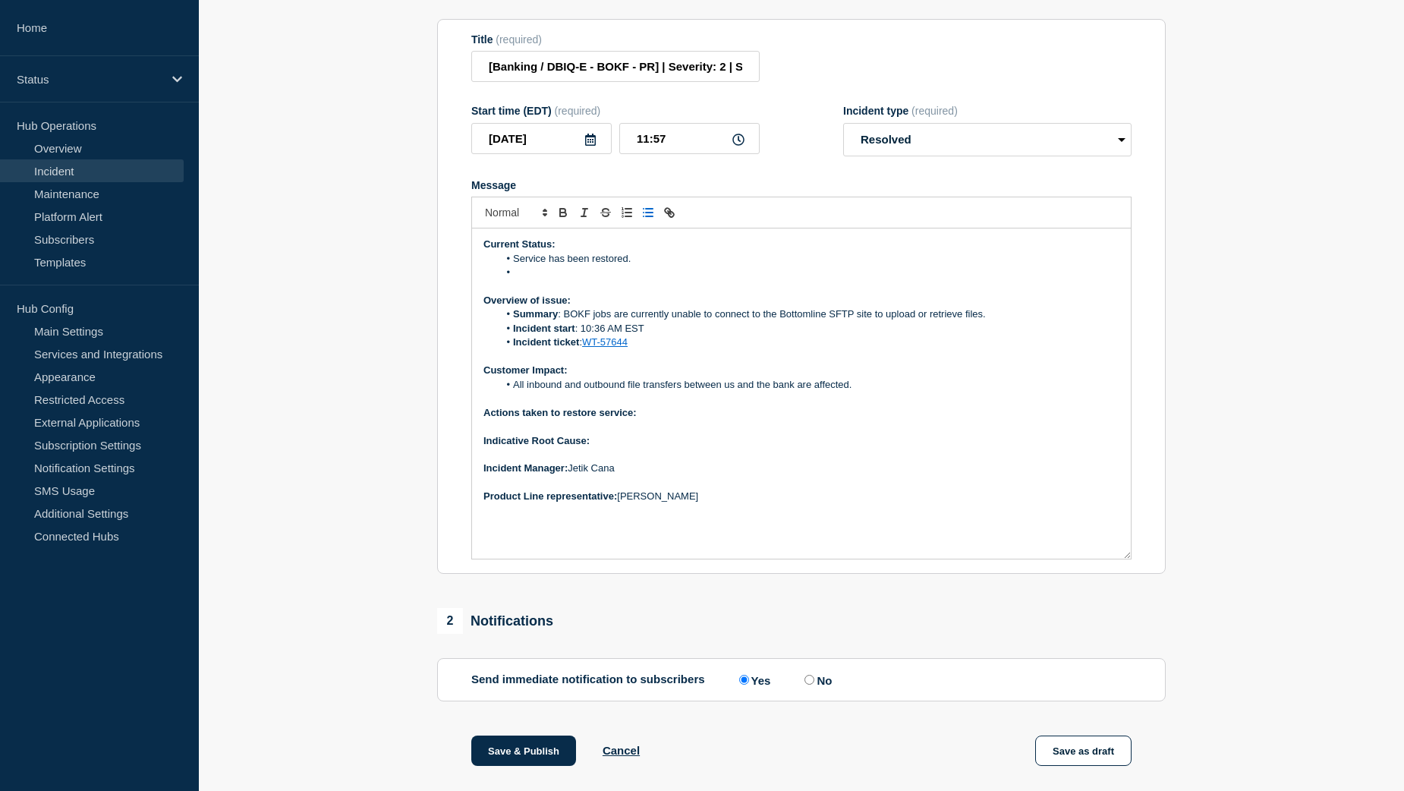
click at [663, 420] on p "Actions taken to restore service:" at bounding box center [802, 413] width 636 height 14
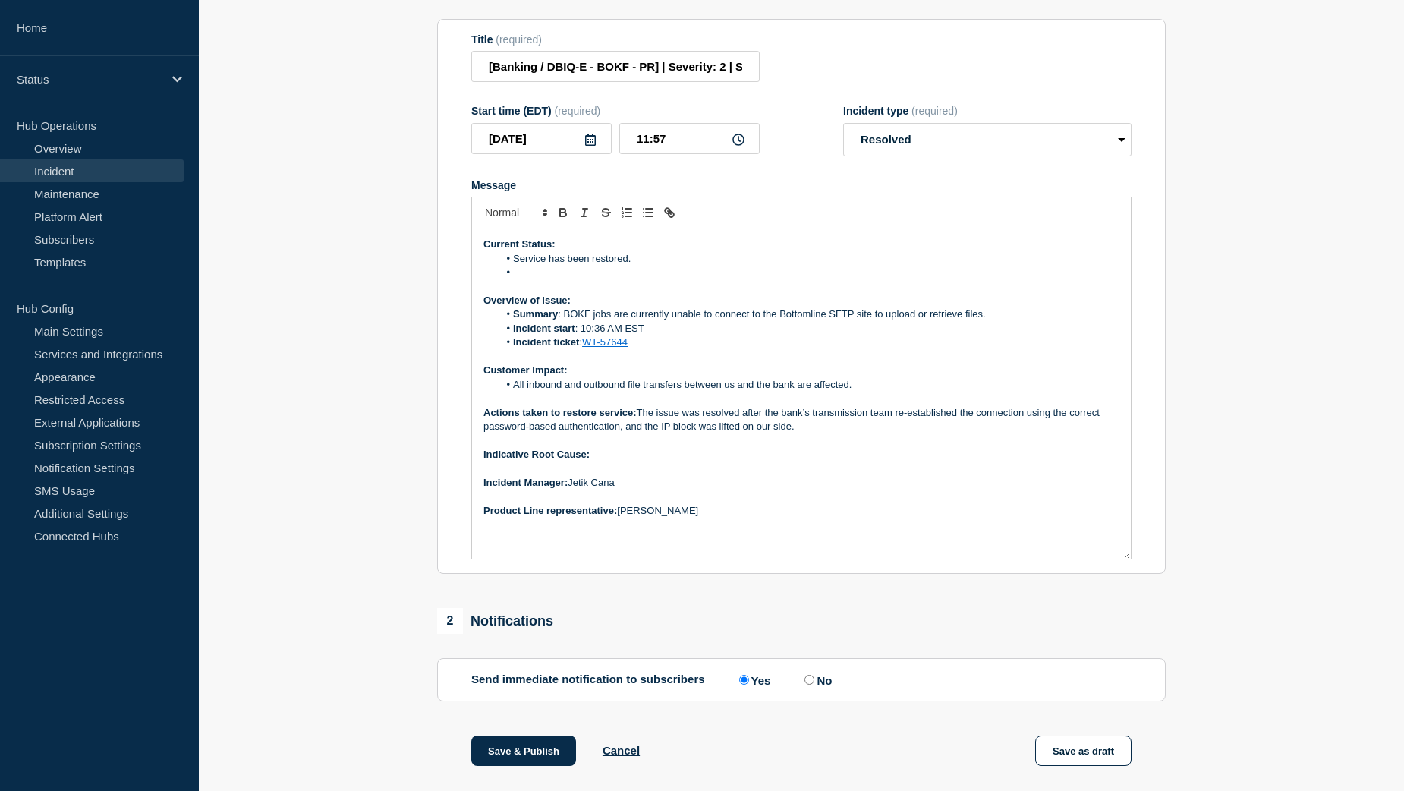
click at [527, 279] on li "Message" at bounding box center [810, 273] width 622 height 14
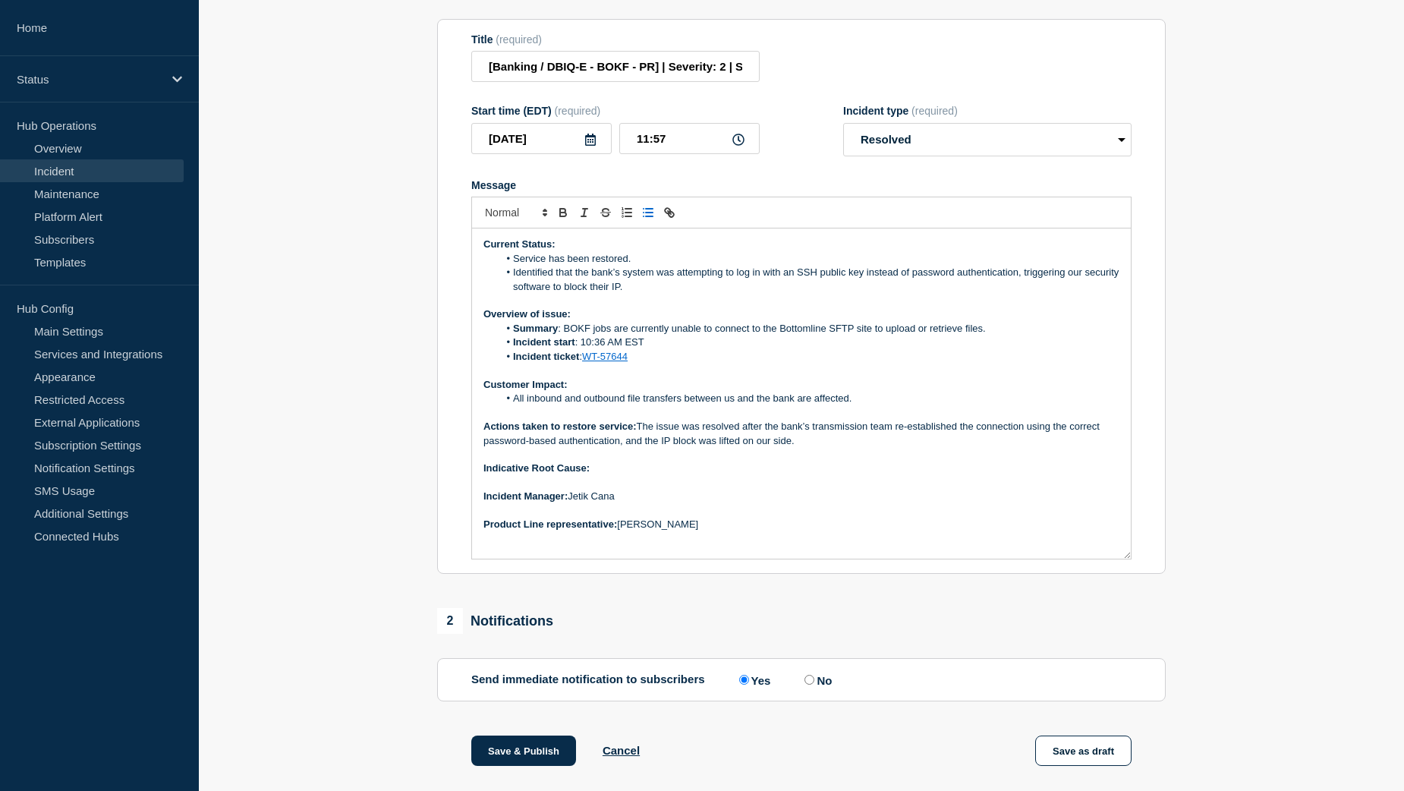
click at [515, 288] on li "Identified that the bank’s system was attempting to log in with an SSH public k…" at bounding box center [810, 280] width 622 height 28
click at [684, 294] on li "Bottomline identified that the bank’s system was attempting to log in with an S…" at bounding box center [810, 280] width 622 height 28
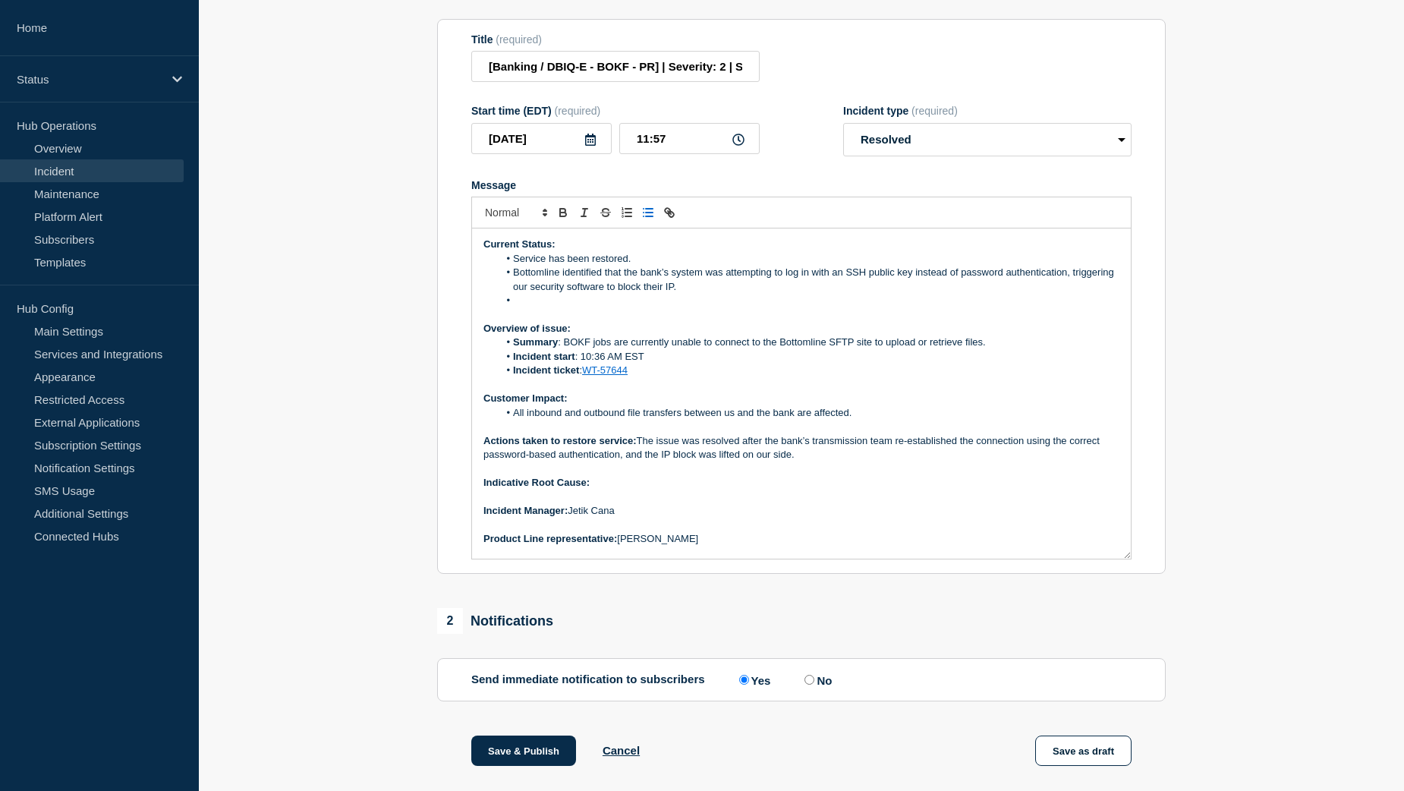
click at [537, 307] on li "Message" at bounding box center [810, 301] width 622 height 14
click at [610, 490] on p "Indicative Root Cause:" at bounding box center [802, 483] width 636 height 14
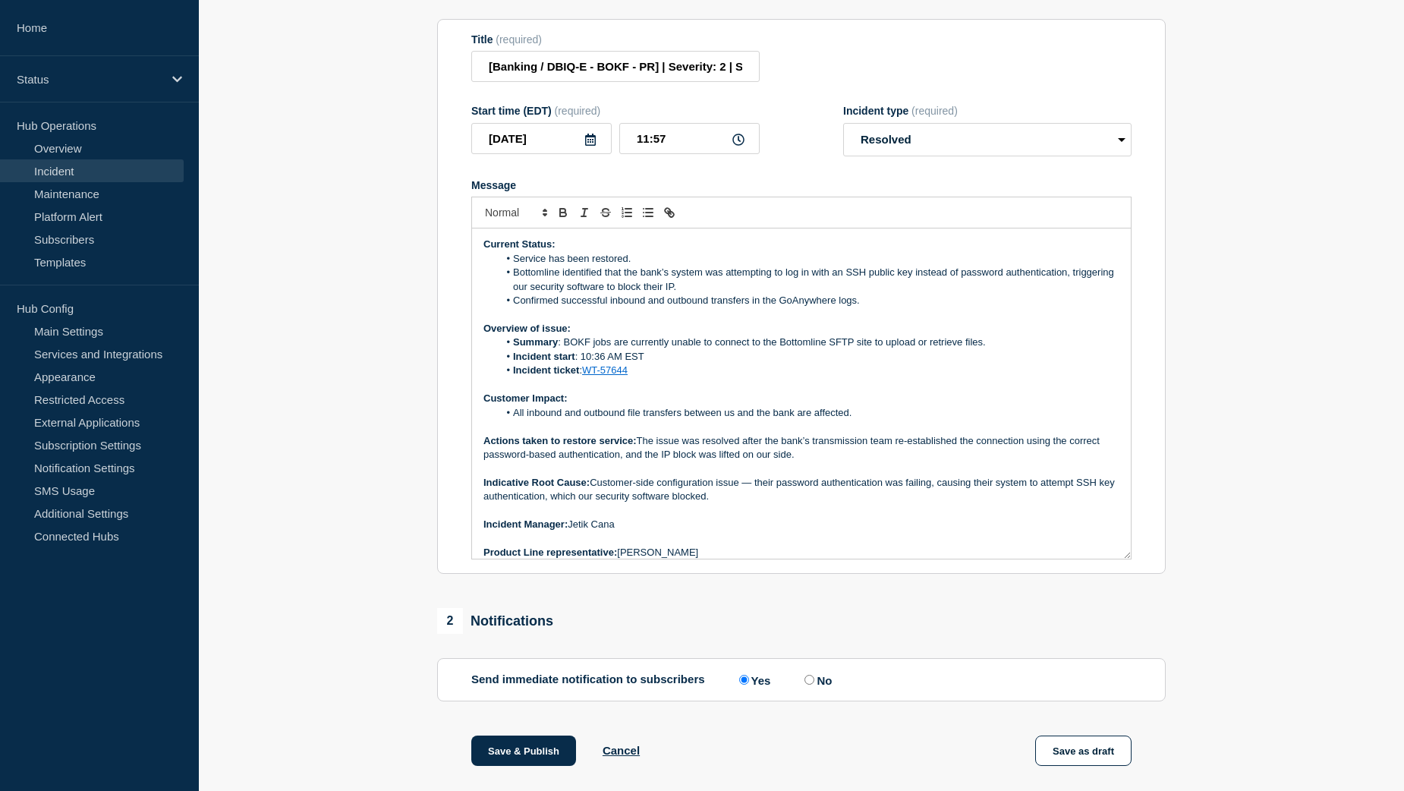
click at [758, 500] on p "Indicative Root Cause: Customer-side configuration issue — their password authe…" at bounding box center [802, 490] width 636 height 28
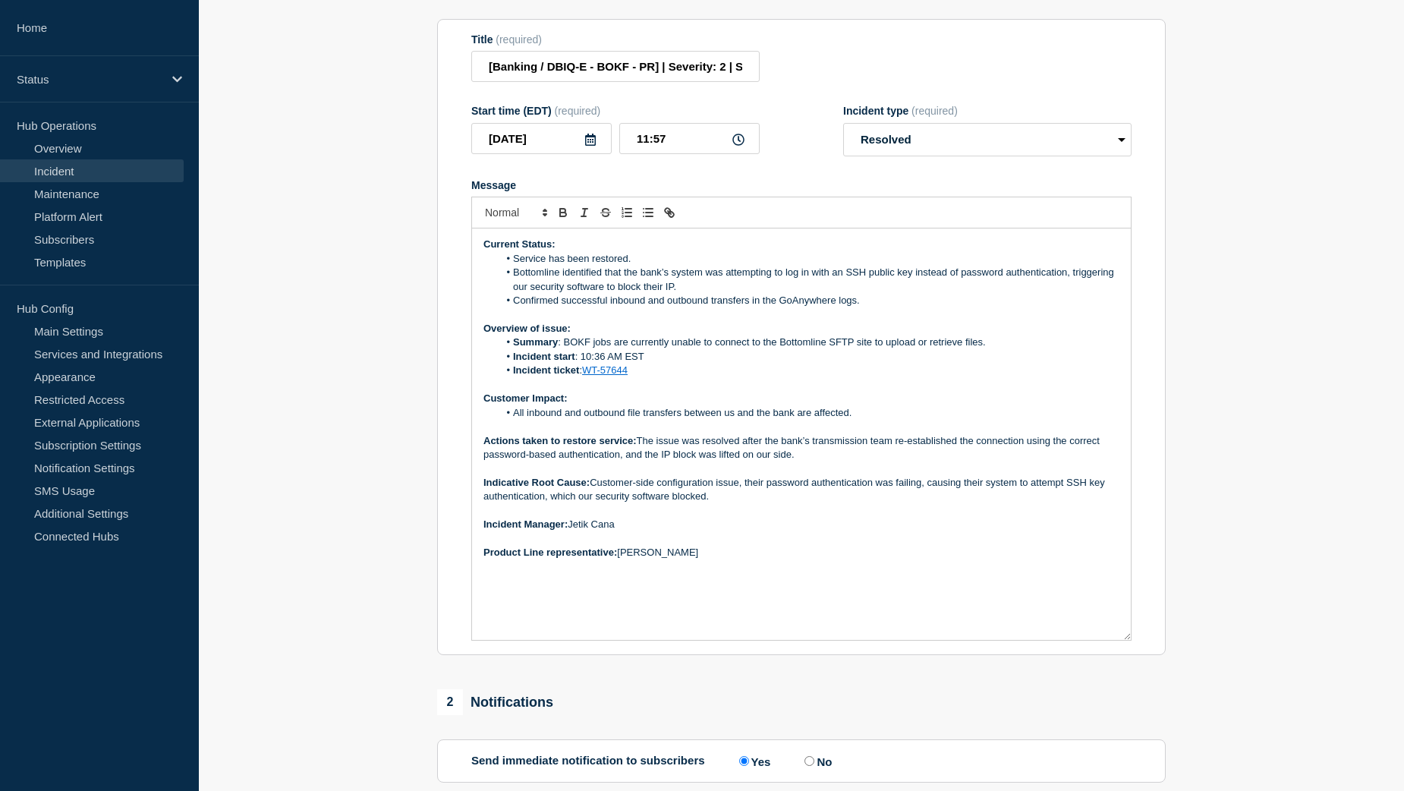
drag, startPoint x: 1128, startPoint y: 569, endPoint x: 1130, endPoint y: 656, distance: 86.6
click at [1130, 640] on div "Current Status: Service has been restored. Bottomline identified that the bank’…" at bounding box center [801, 433] width 659 height 411
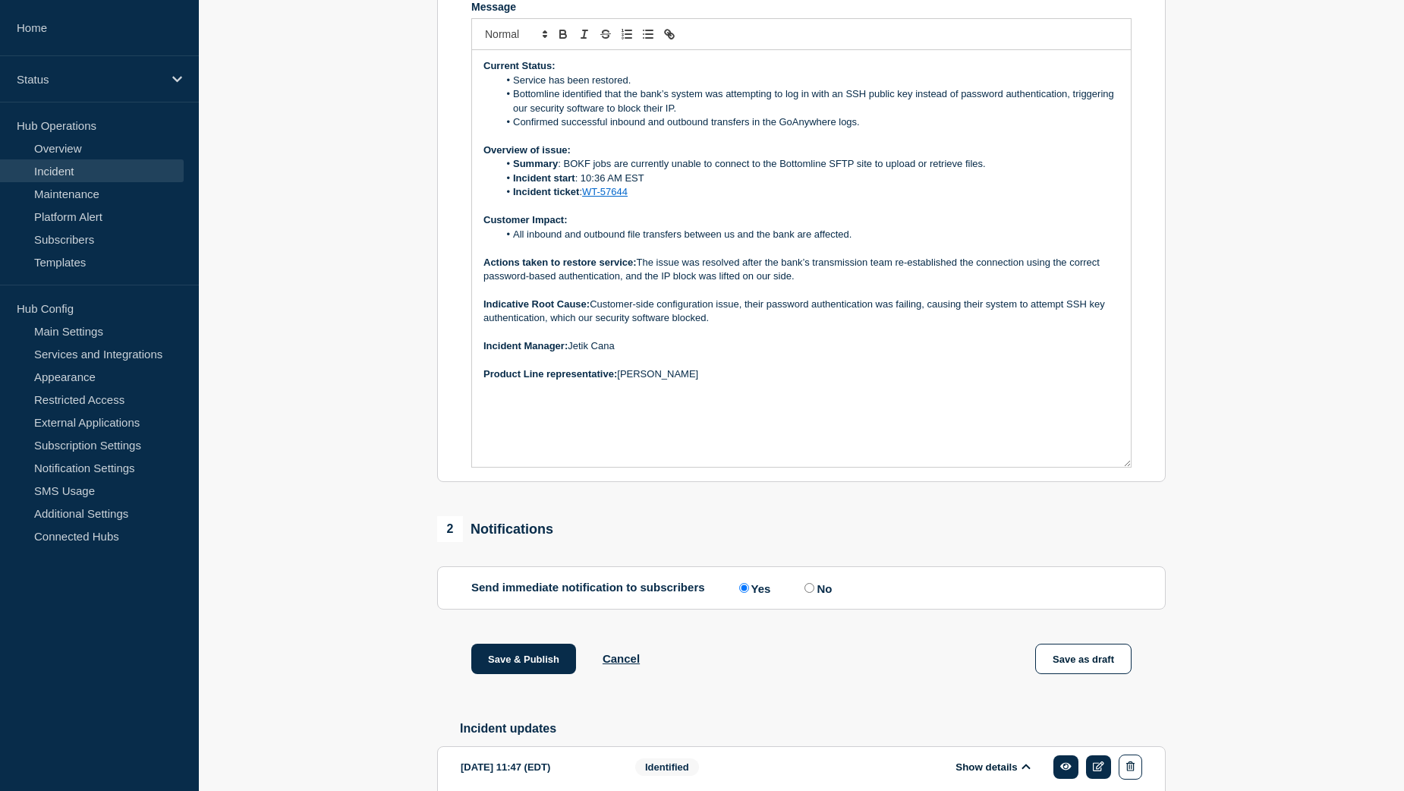
scroll to position [453, 0]
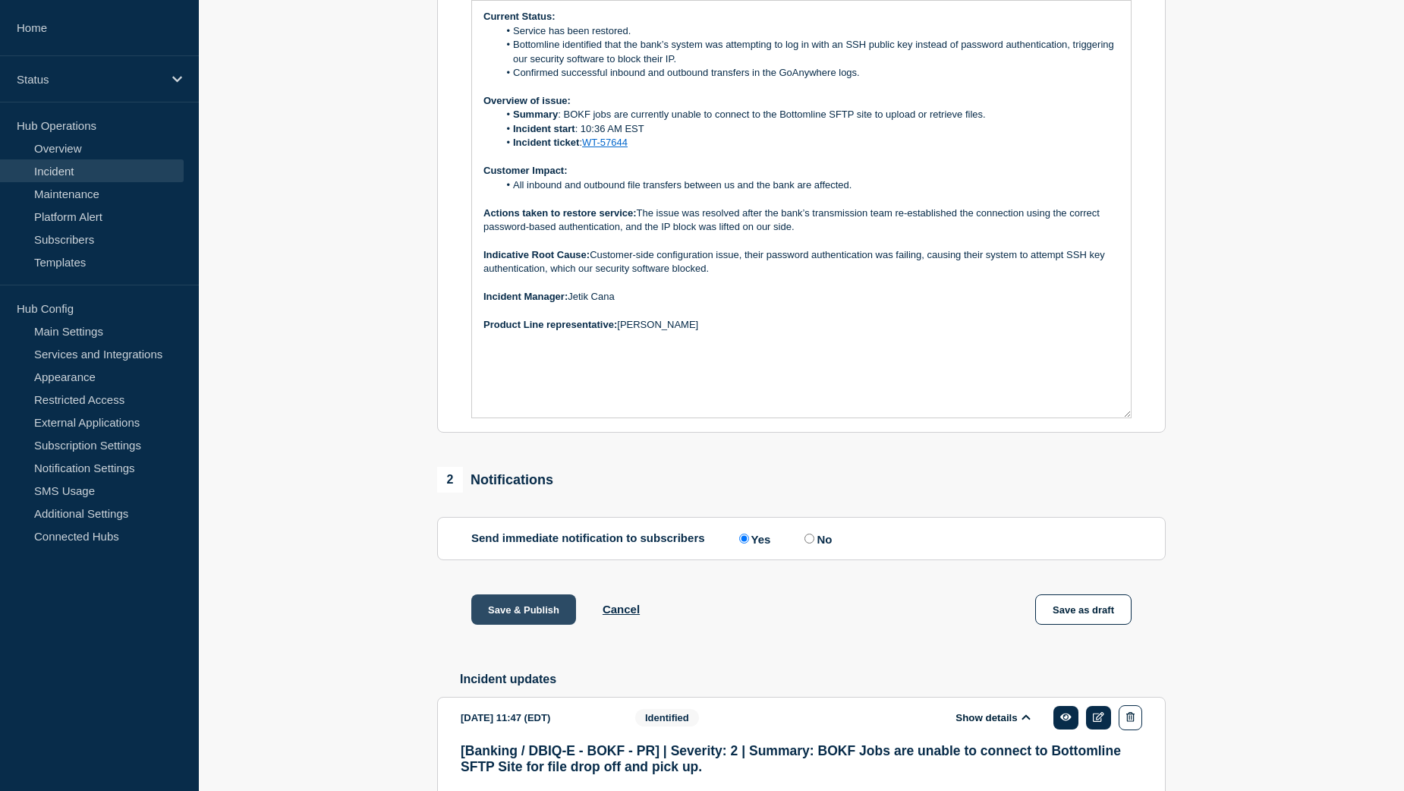
click at [498, 619] on button "Save & Publish" at bounding box center [523, 609] width 105 height 30
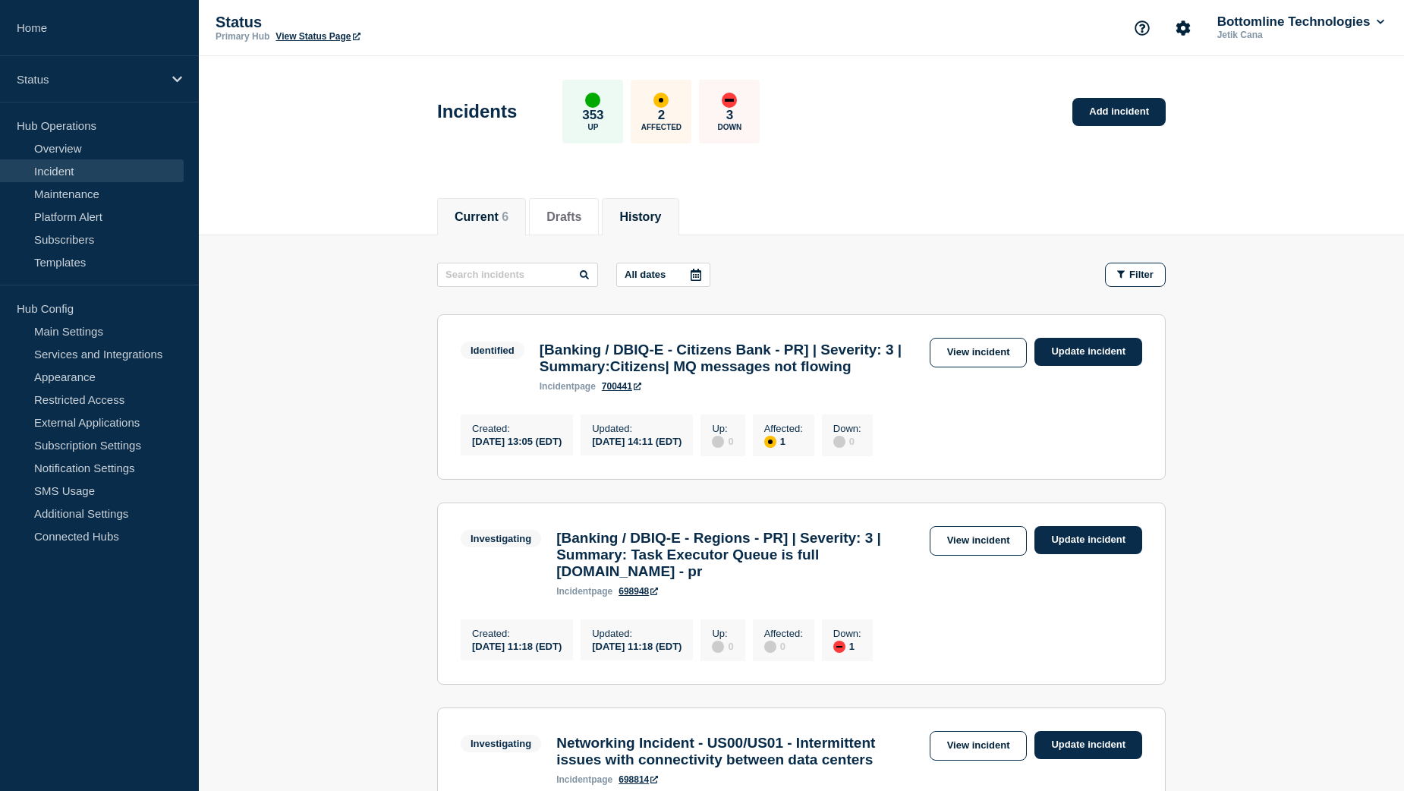
click at [661, 216] on button "History" at bounding box center [640, 217] width 42 height 14
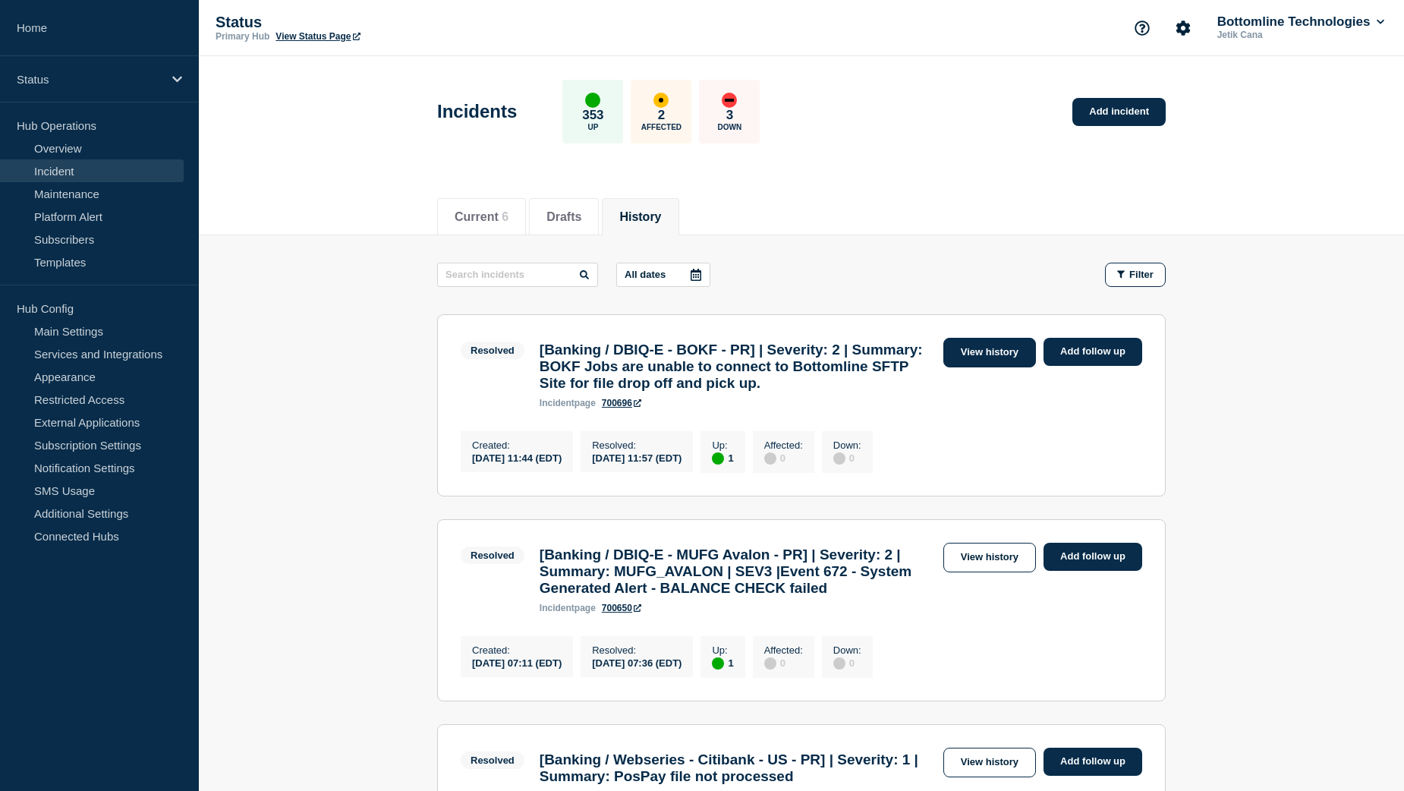
click at [977, 351] on link "View history" at bounding box center [990, 353] width 93 height 30
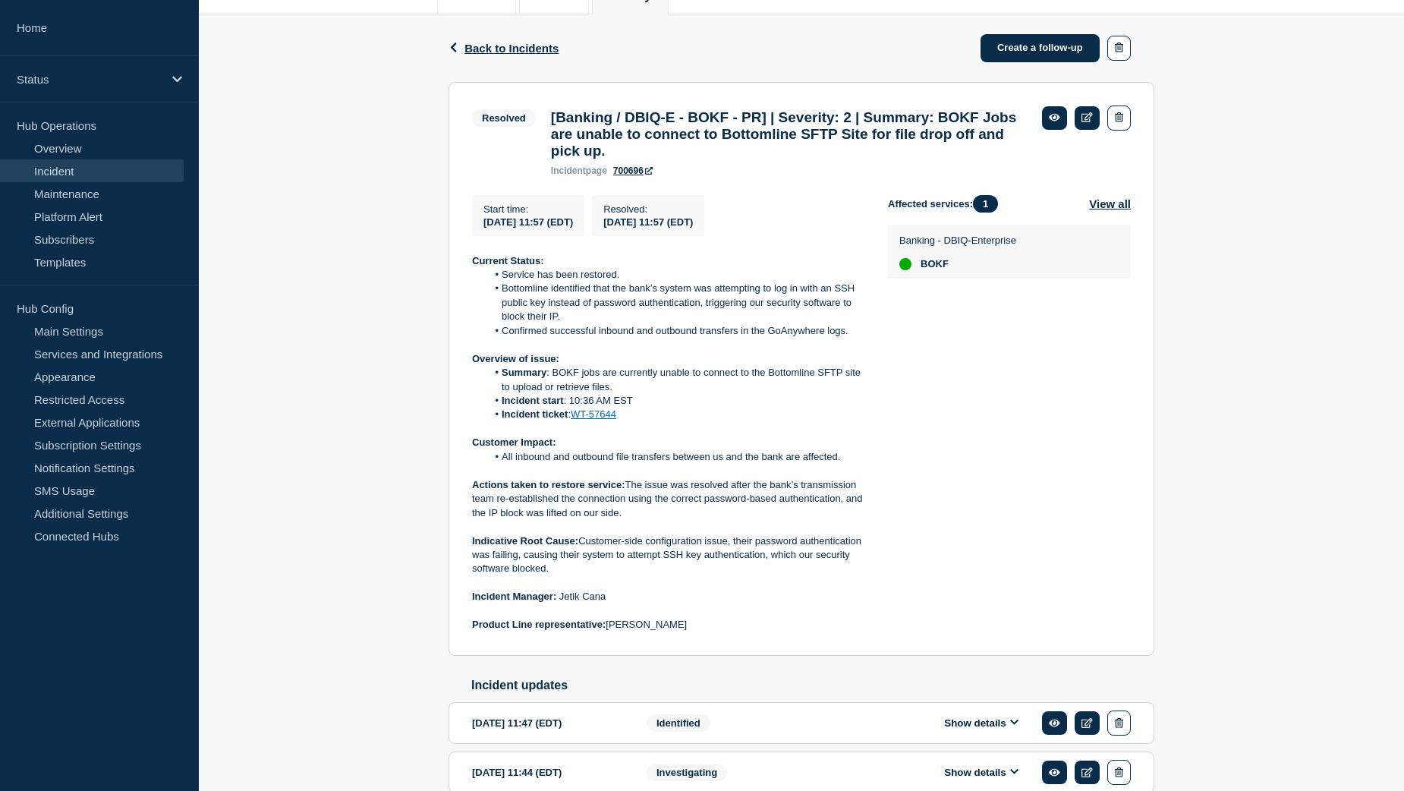
scroll to position [228, 0]
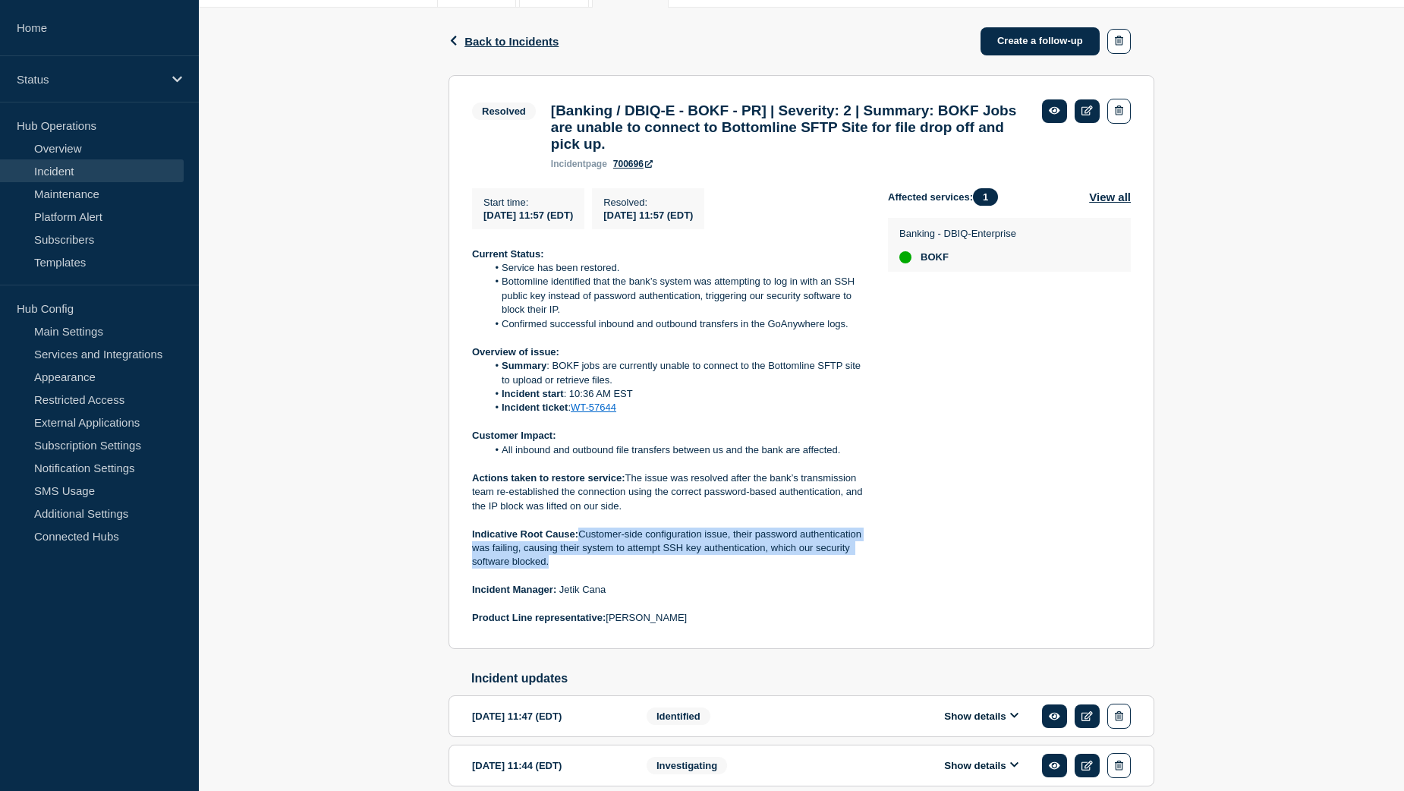
drag, startPoint x: 582, startPoint y: 543, endPoint x: 615, endPoint y: 575, distance: 46.2
click at [615, 569] on p "Indicative Root Cause: Customer-side configuration issue, their password authen…" at bounding box center [668, 549] width 392 height 42
copy p "Customer-side configuration issue, their password authentication was failing, c…"
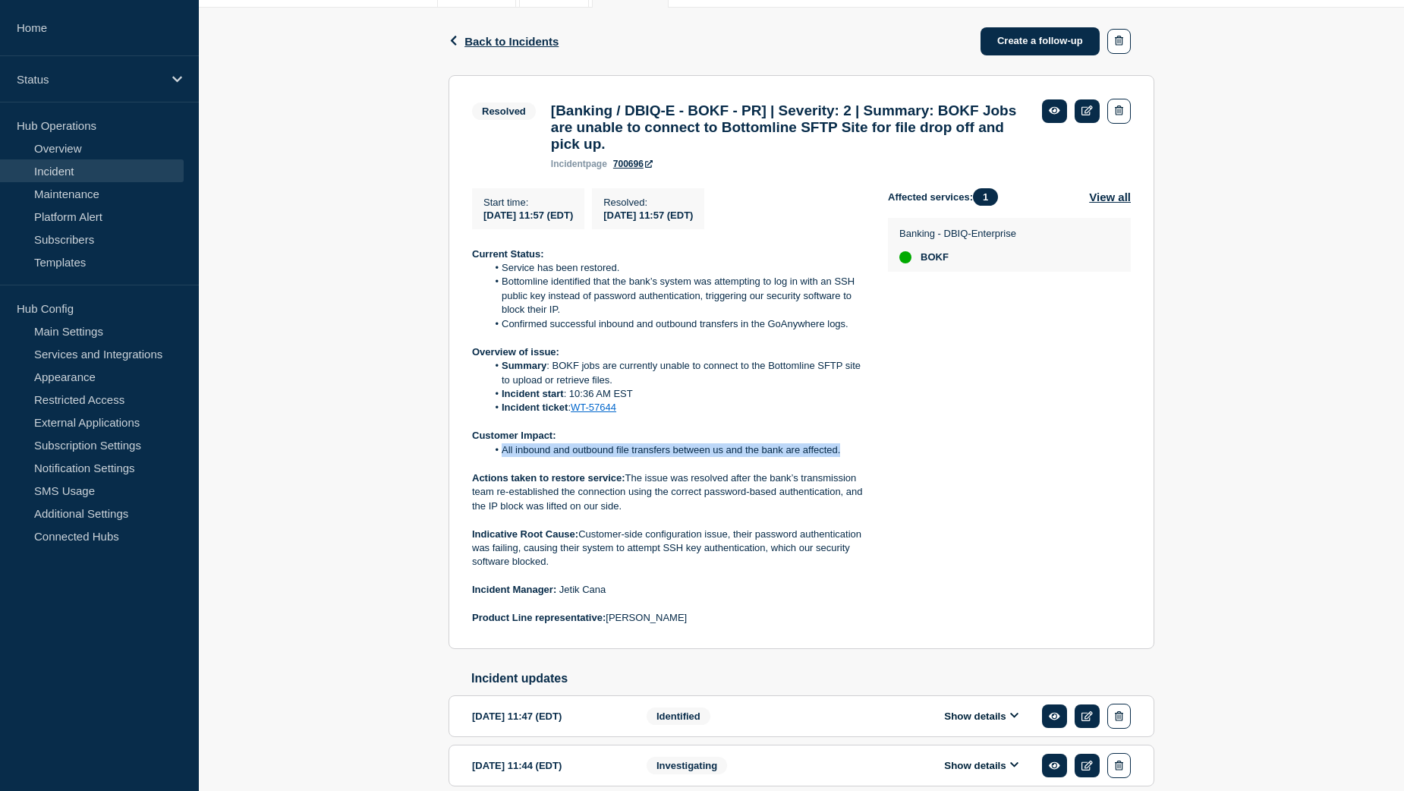
drag, startPoint x: 501, startPoint y: 464, endPoint x: 845, endPoint y: 459, distance: 343.9
click at [845, 457] on li "All inbound and outbound file transfers between us and the bank are affected." at bounding box center [675, 450] width 377 height 14
copy li "All inbound and outbound file transfers between us and the bank are affected."
